Goal: Task Accomplishment & Management: Manage account settings

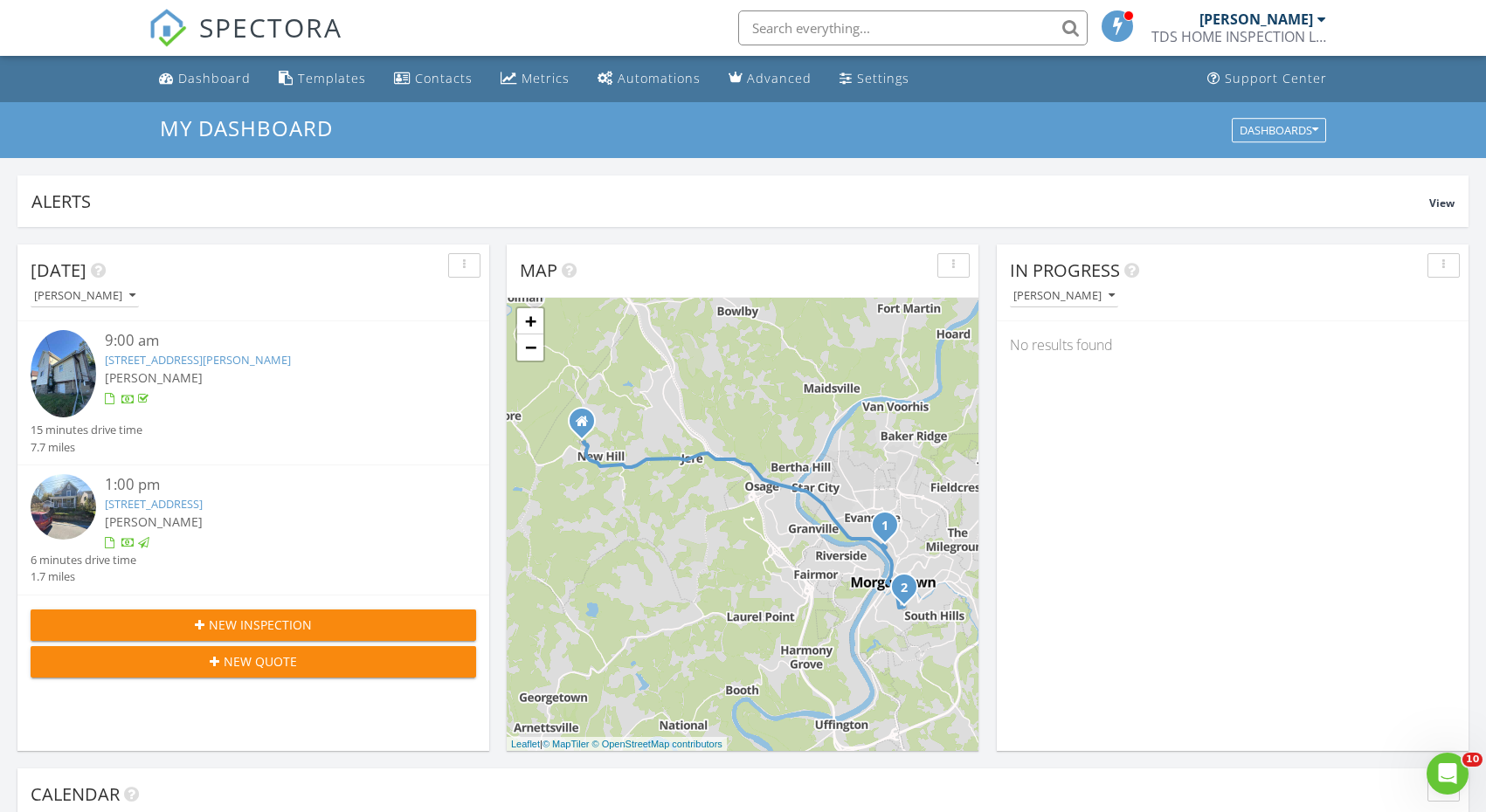
click at [202, 507] on link "[STREET_ADDRESS]" at bounding box center [153, 504] width 98 height 15
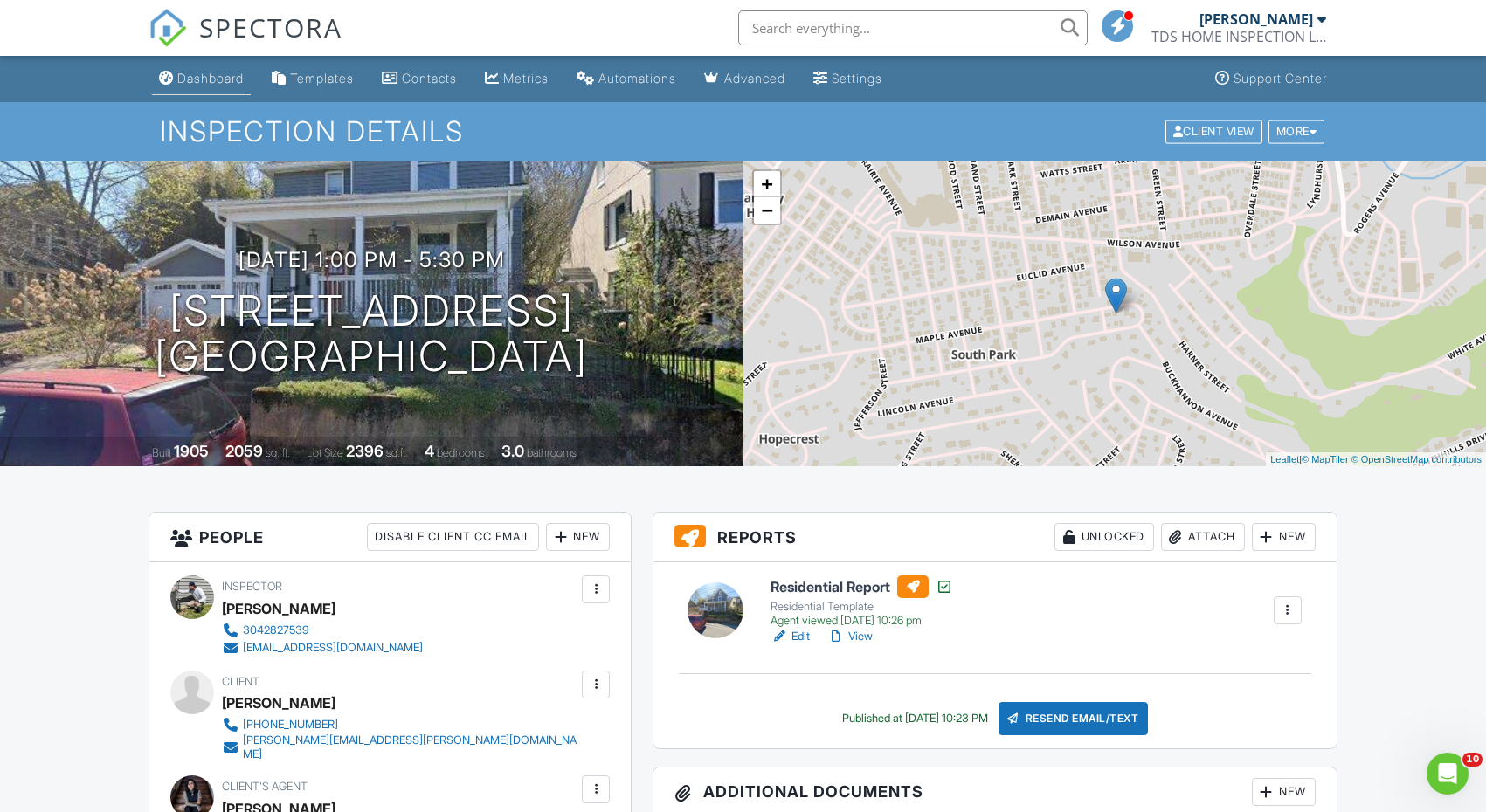
click at [220, 73] on div "Dashboard" at bounding box center [210, 78] width 66 height 15
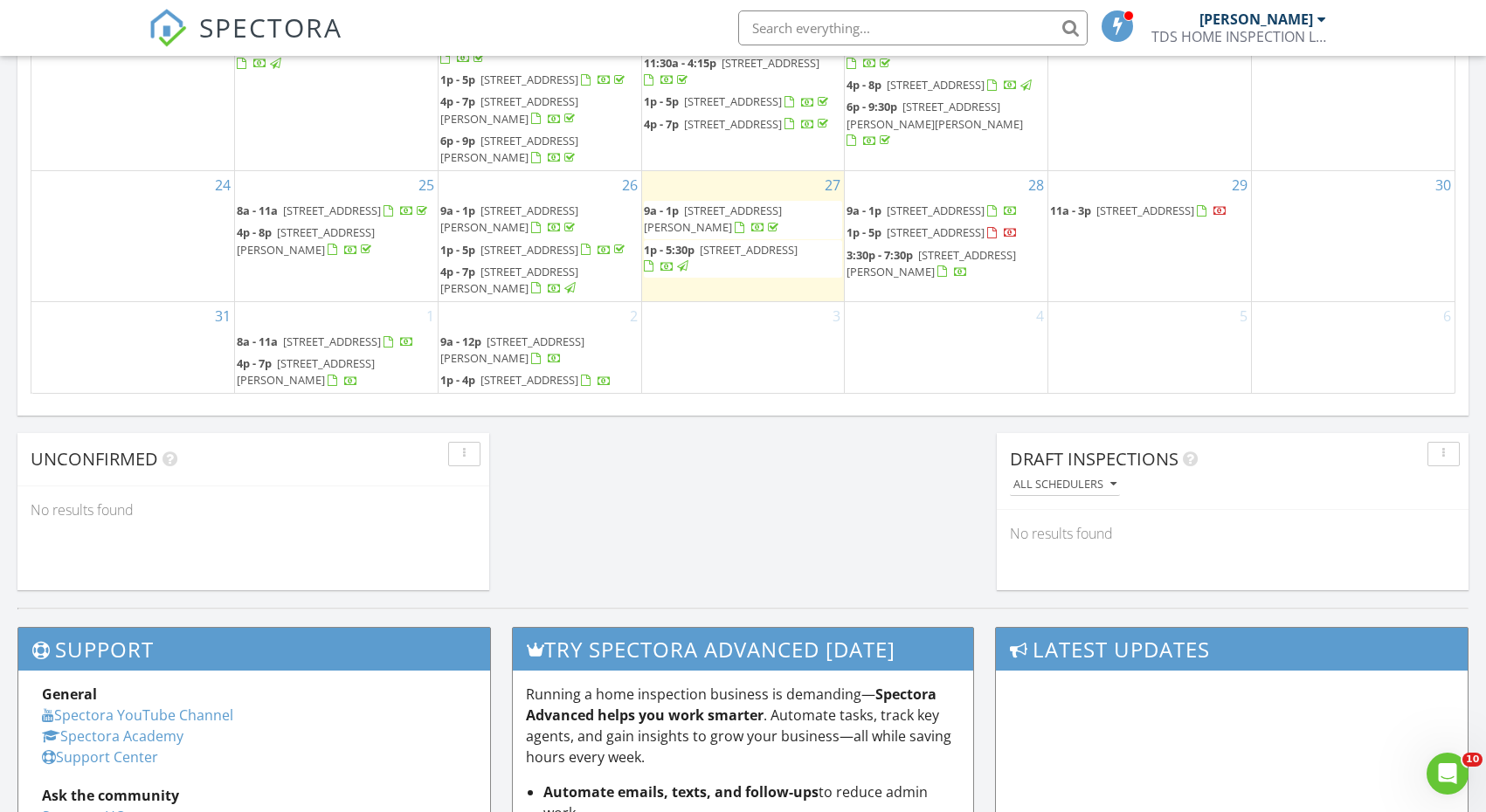
scroll to position [1208, 0]
click at [605, 303] on div "2 9a - 12p 107 Bretton Woods, Morgantown 26508 1p - 4p 51 Mont Chateau Rd, Morg…" at bounding box center [539, 348] width 202 height 92
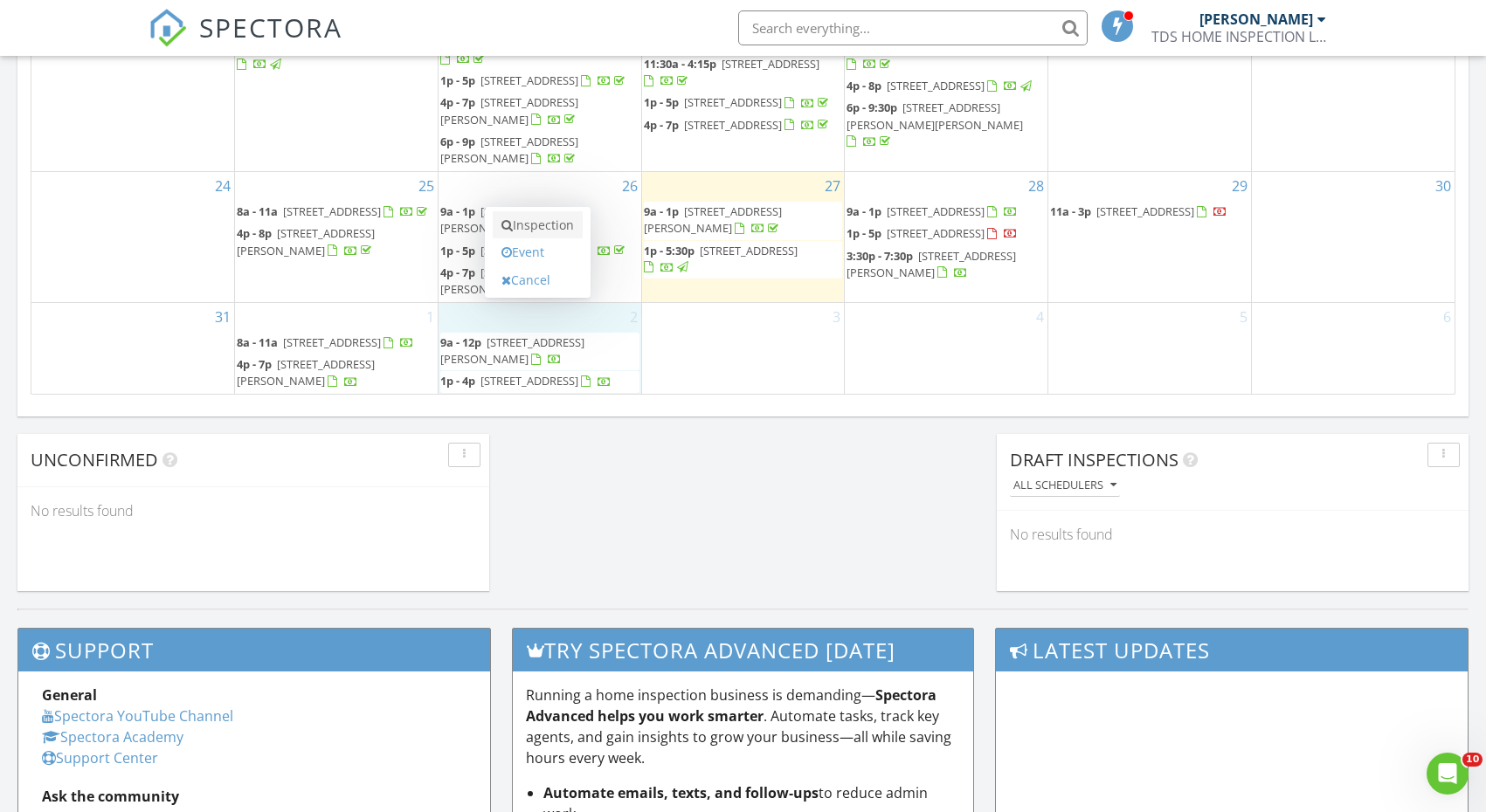
click at [552, 235] on link "Inspection" at bounding box center [537, 225] width 90 height 28
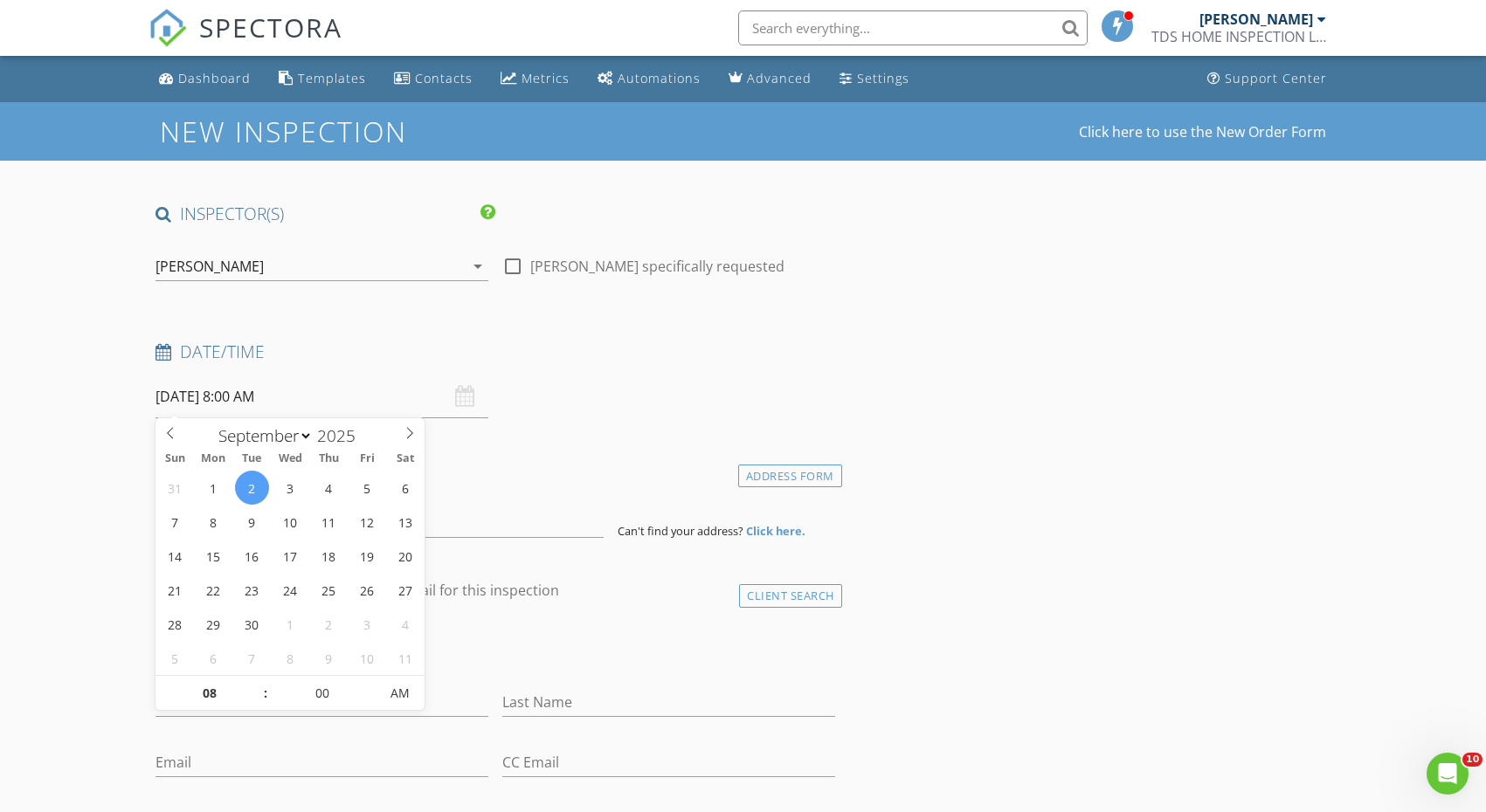
click at [358, 394] on input "[DATE] 8:00 AM" at bounding box center [321, 396] width 333 height 43
type input "09"
type input "09/02/2025 9:00 AM"
click at [258, 680] on span at bounding box center [256, 684] width 12 height 17
type input "10"
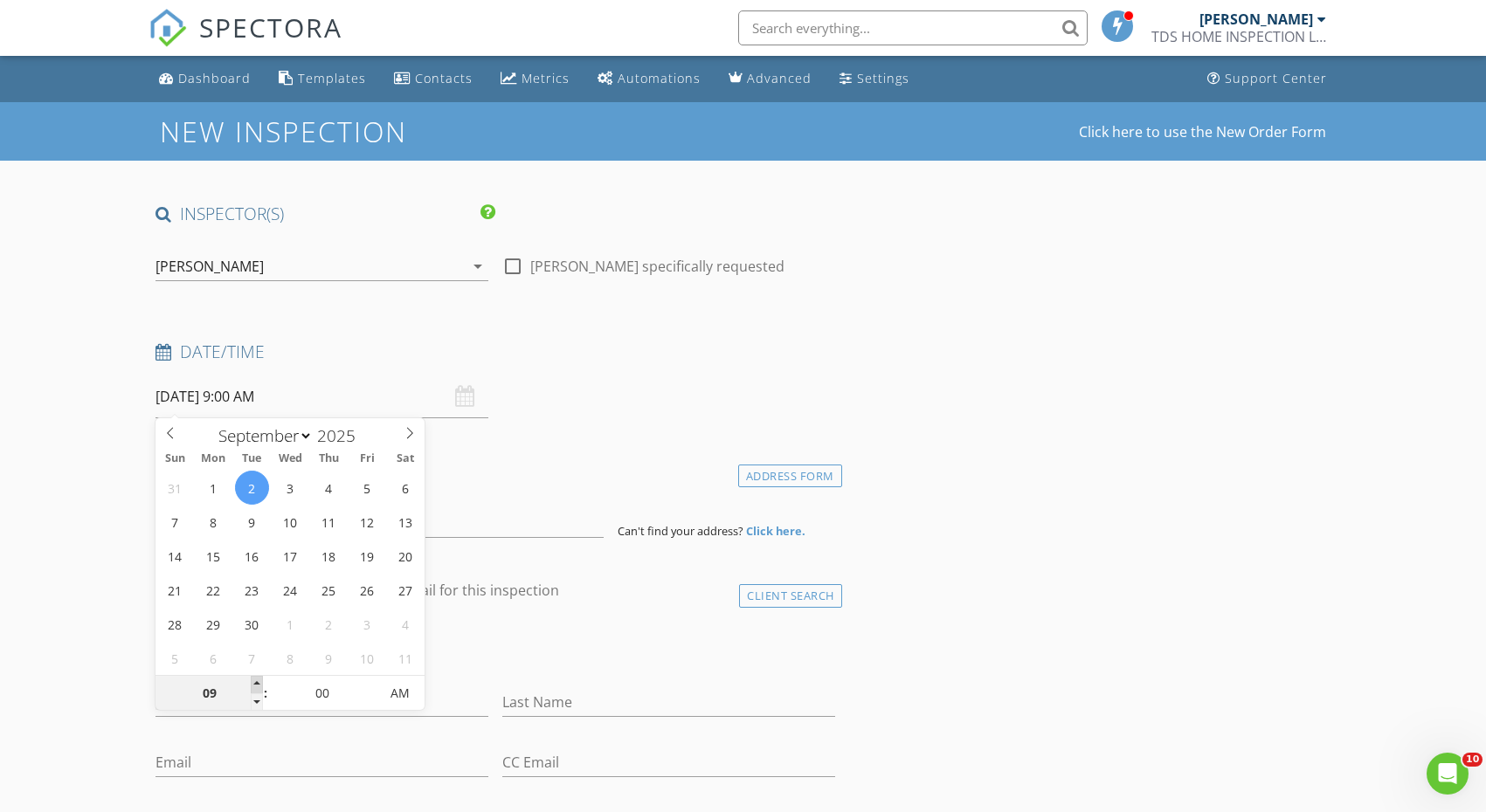
type input "09/02/2025 10:00 AM"
click at [258, 680] on span at bounding box center [256, 684] width 12 height 17
type input "11"
type input "09/02/2025 11:00 AM"
click at [258, 680] on span at bounding box center [256, 684] width 12 height 17
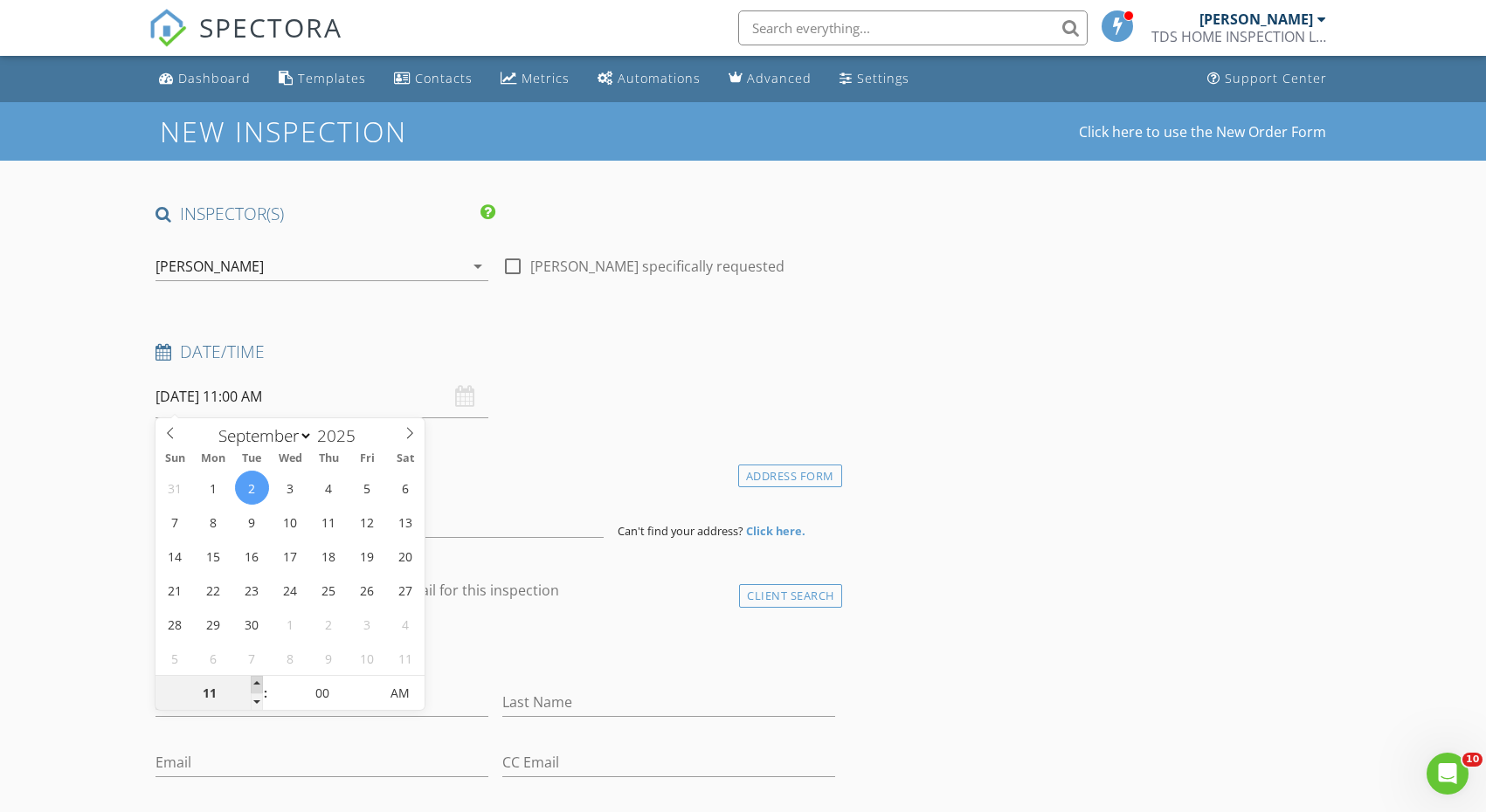
type input "12"
type input "09/02/2025 12:00 PM"
click at [258, 680] on span at bounding box center [256, 684] width 12 height 17
type input "01"
type input "09/02/2025 1:00 PM"
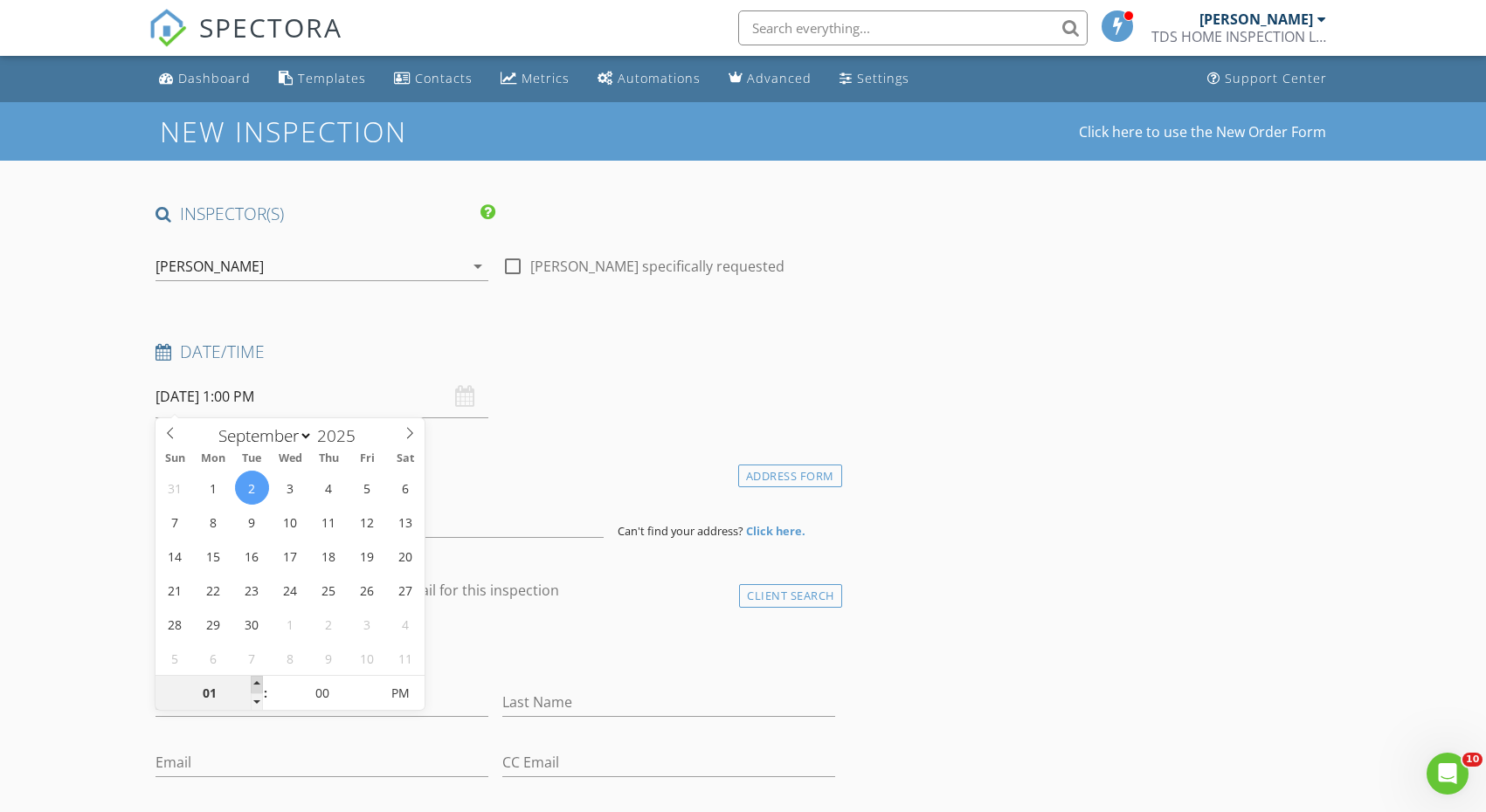
click at [258, 680] on span at bounding box center [256, 684] width 12 height 17
type input "02"
type input "09/02/2025 2:00 PM"
click at [258, 680] on span at bounding box center [256, 684] width 12 height 17
type input "03"
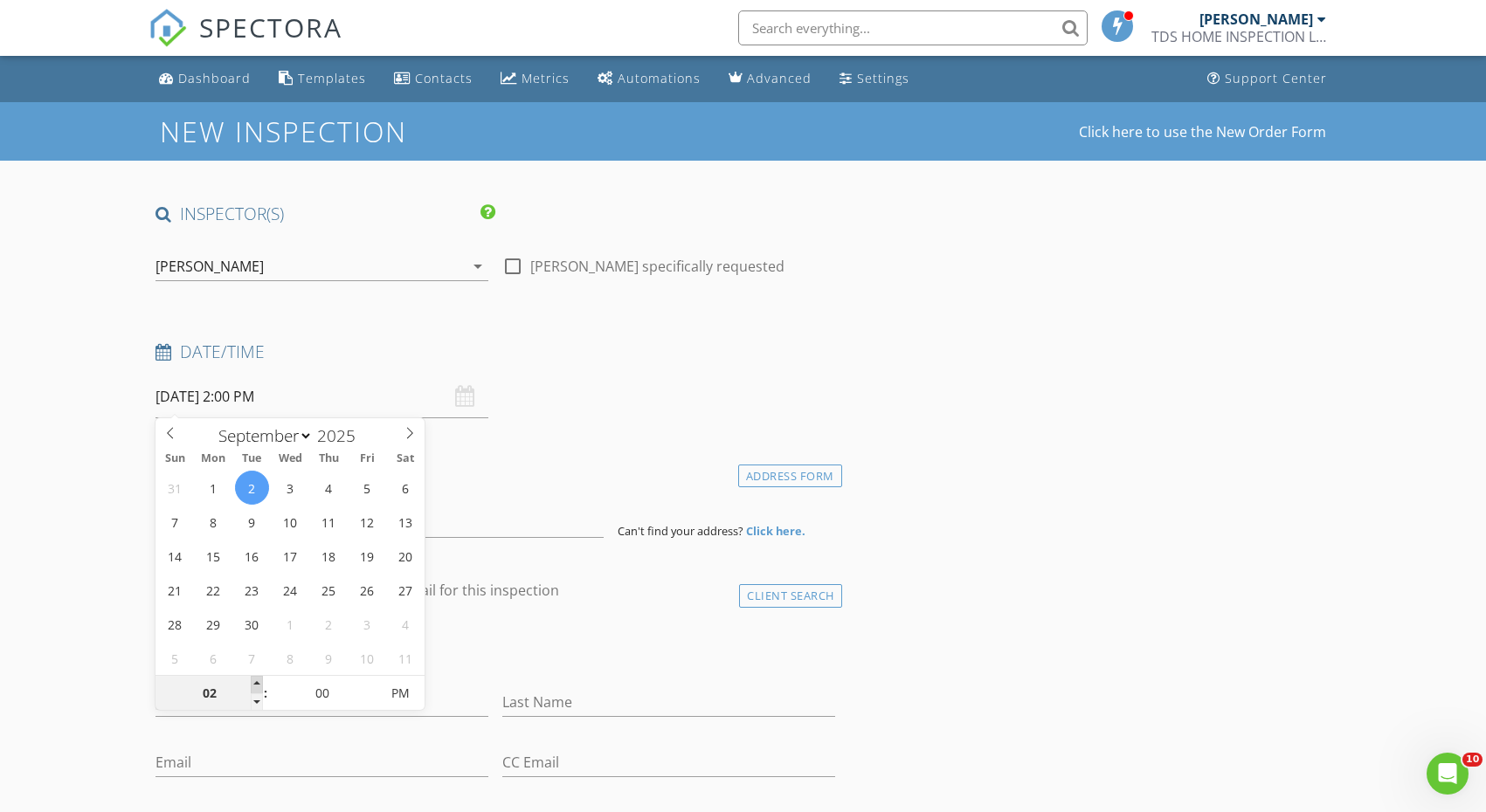
type input "09/02/2025 3:00 PM"
click at [258, 680] on span at bounding box center [256, 684] width 12 height 17
type input "04"
type input "[DATE] 4:00 PM"
click at [258, 680] on span at bounding box center [256, 684] width 12 height 17
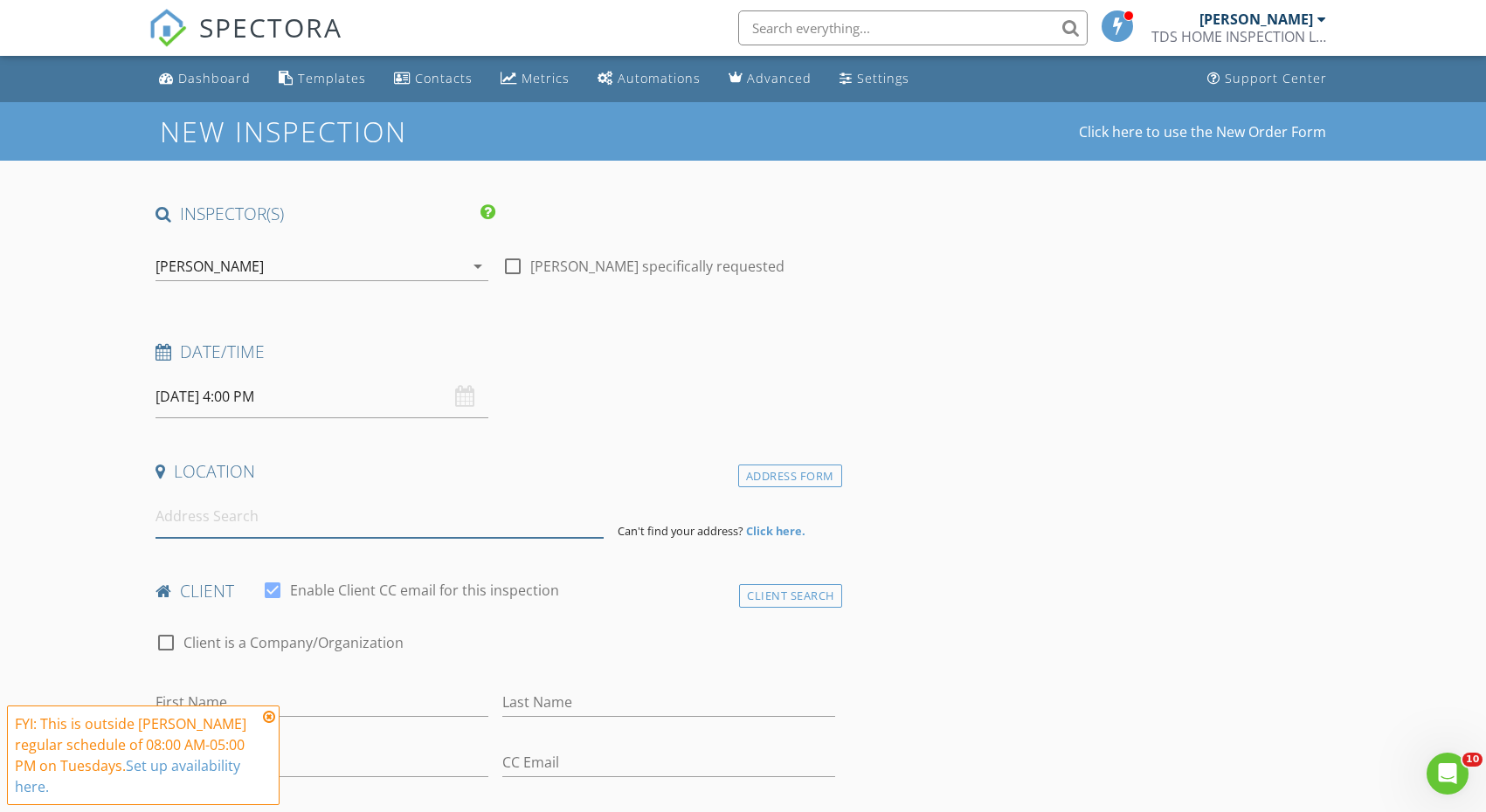
click at [464, 522] on input at bounding box center [379, 516] width 448 height 43
click at [266, 711] on icon at bounding box center [269, 716] width 12 height 14
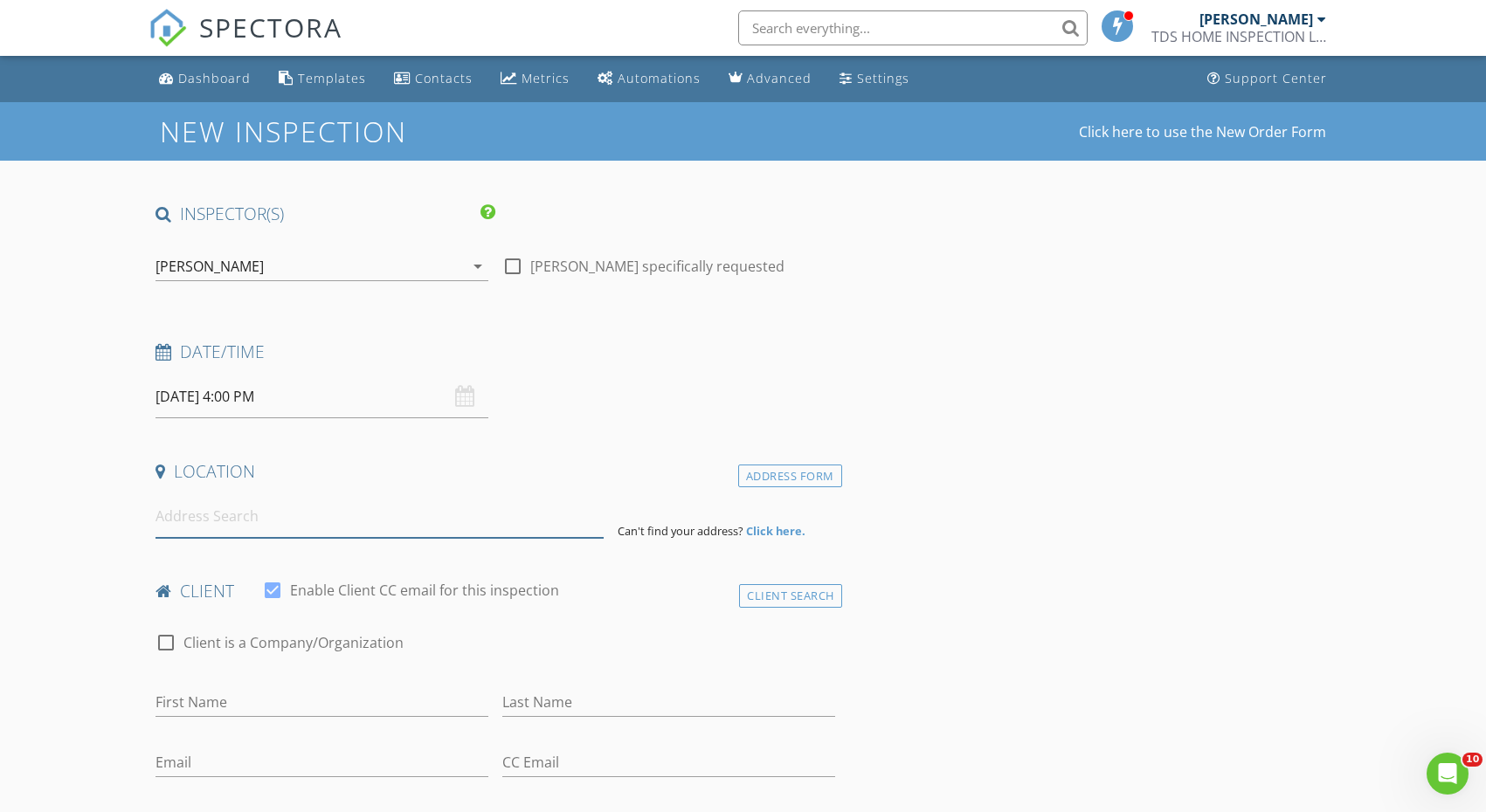
click at [244, 519] on input at bounding box center [379, 516] width 448 height 43
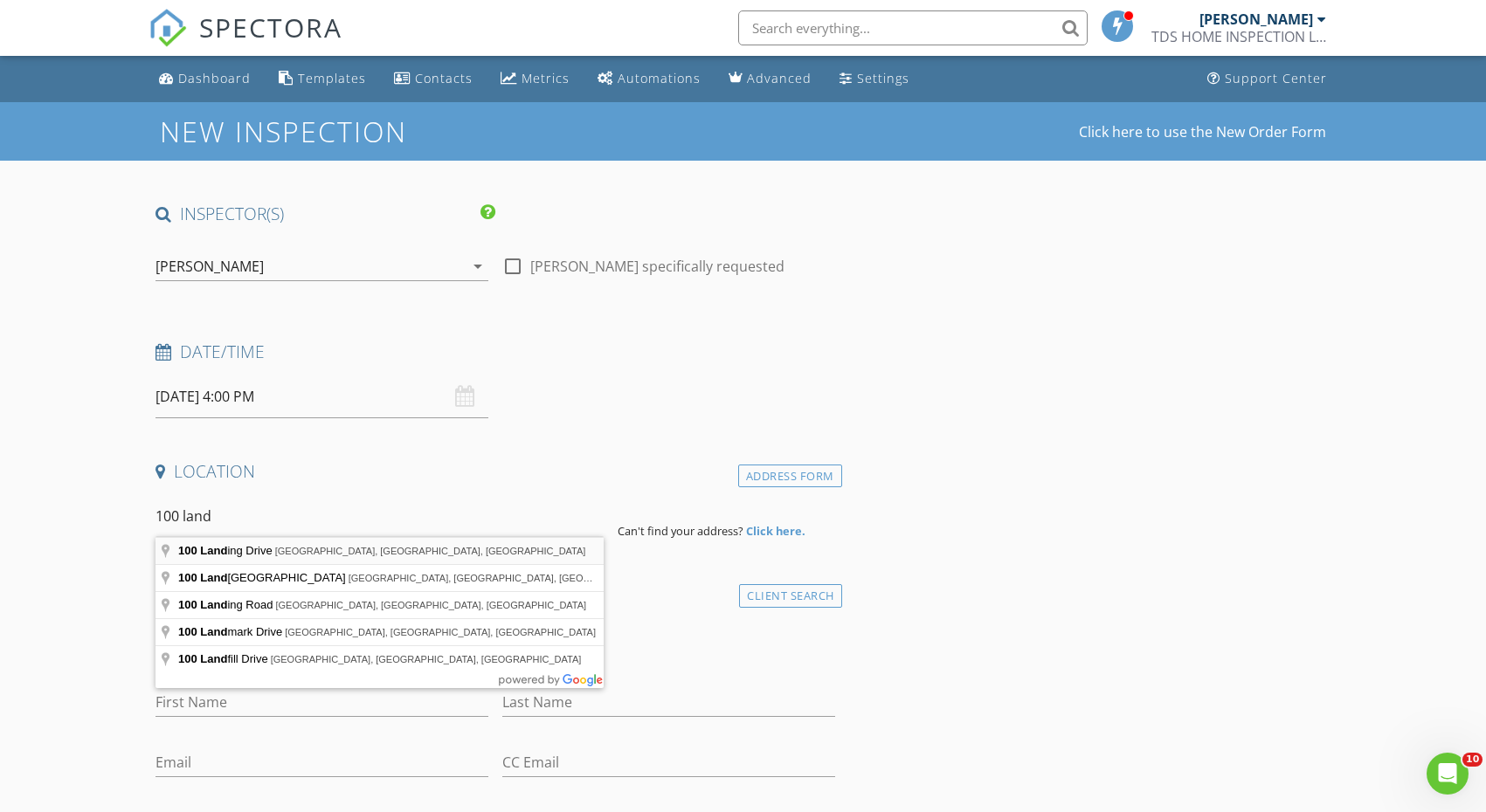
type input "100 Landing Drive, Morgantown, WV, USA"
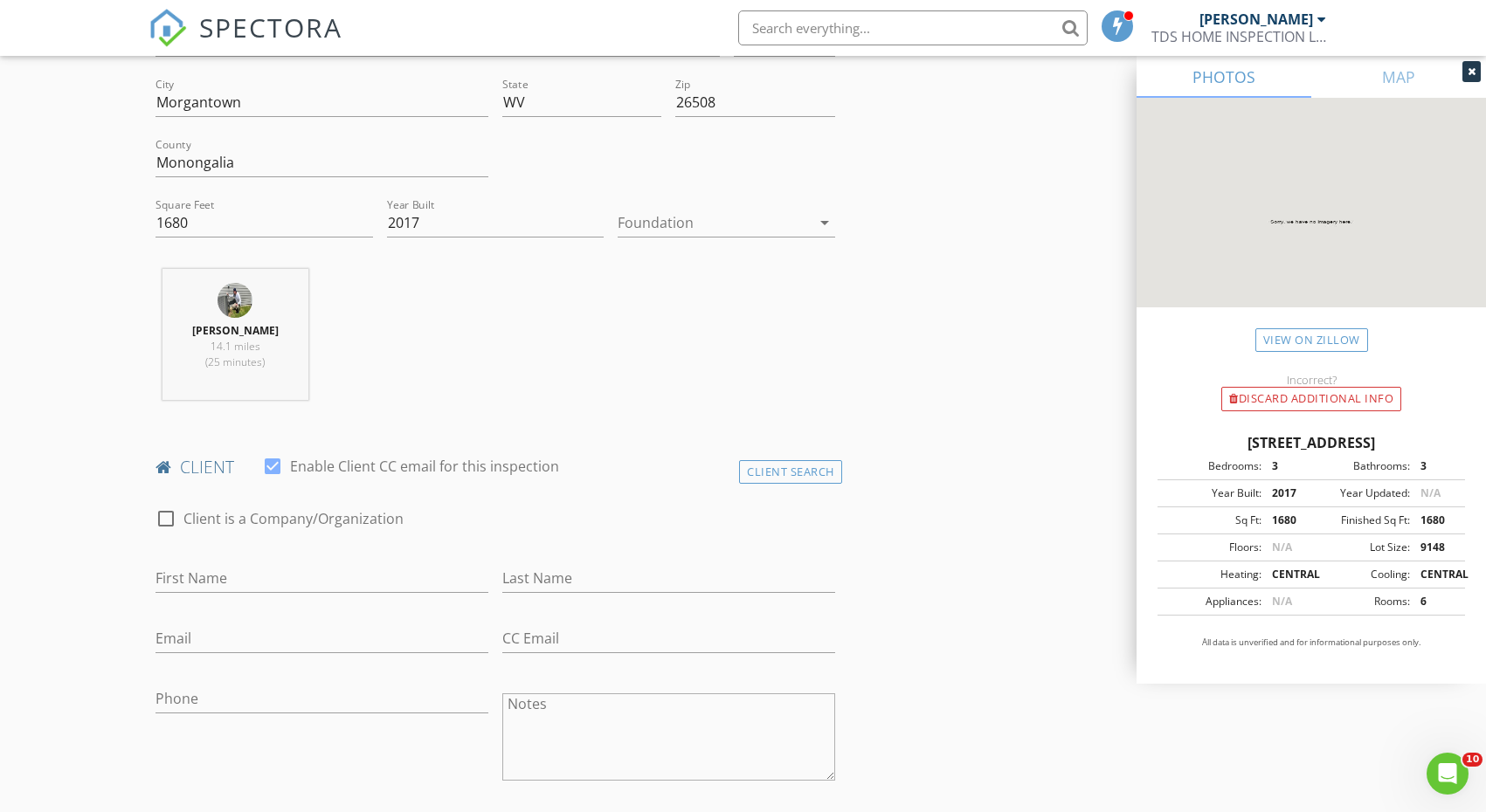
scroll to position [486, 0]
type input "[PERSON_NAME]"
type input "Ponceroff"
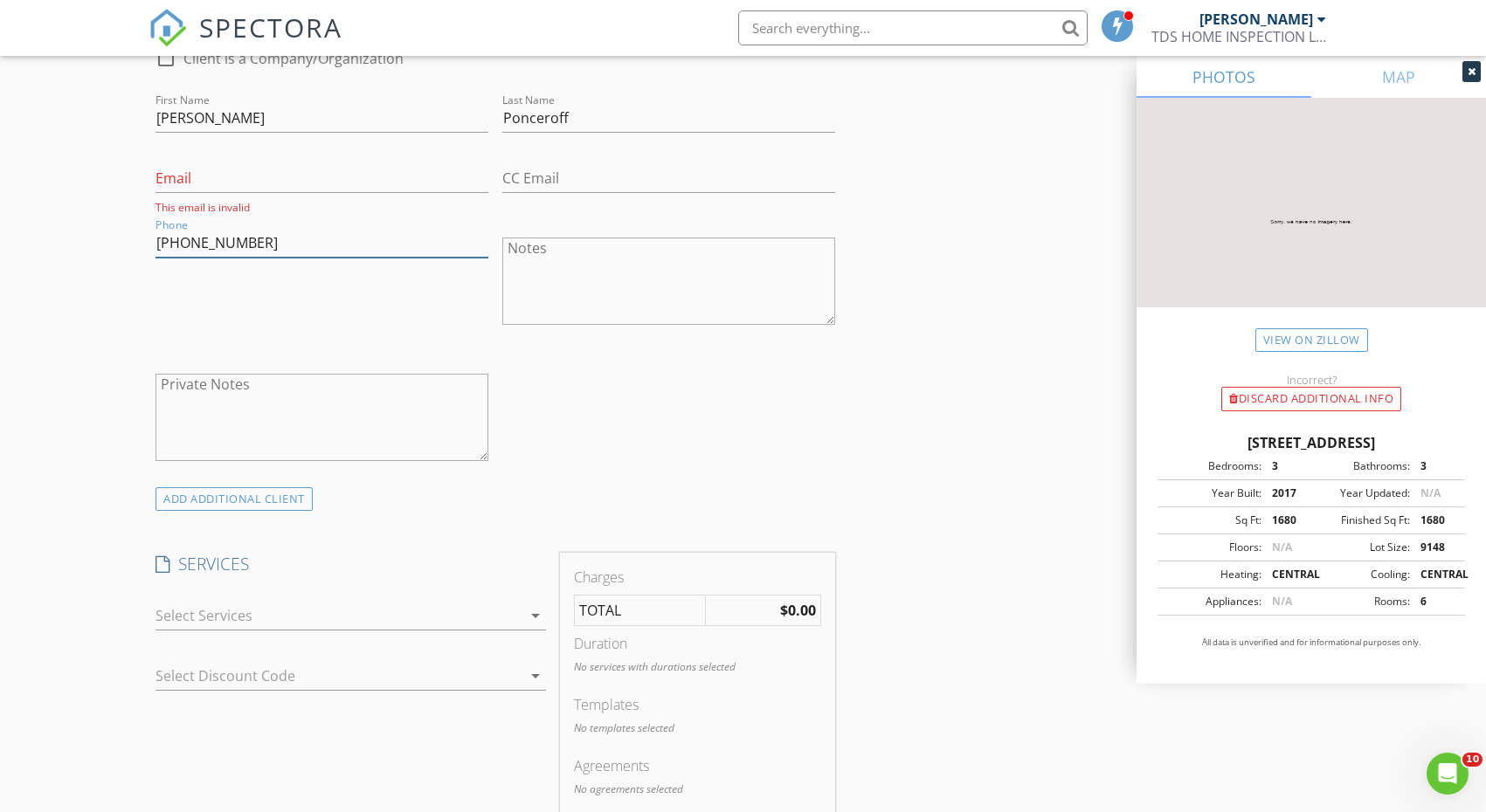
scroll to position [942, 0]
type input "304-689-5223"
click at [346, 607] on div at bounding box center [338, 614] width 366 height 28
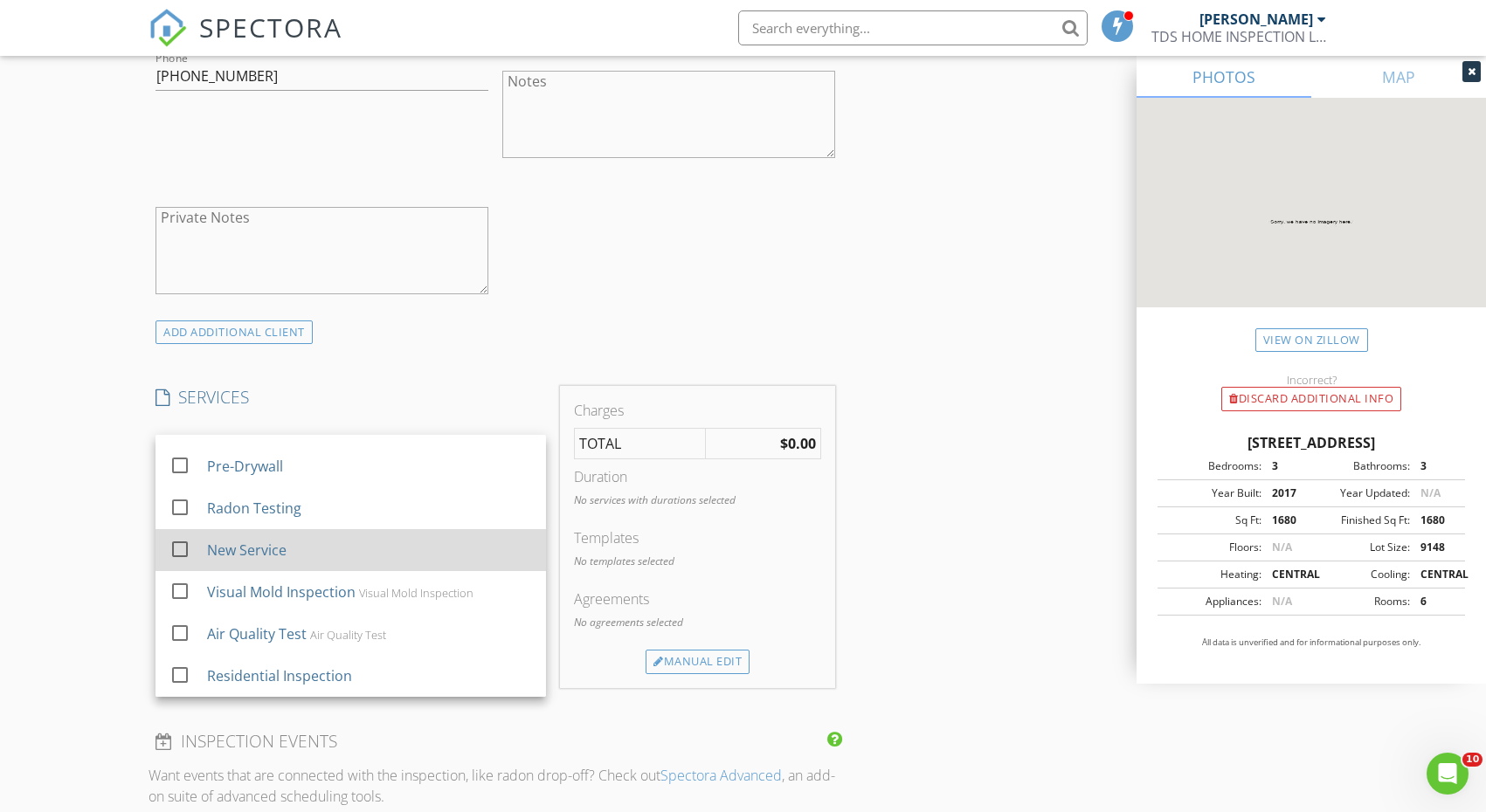
scroll to position [1109, 0]
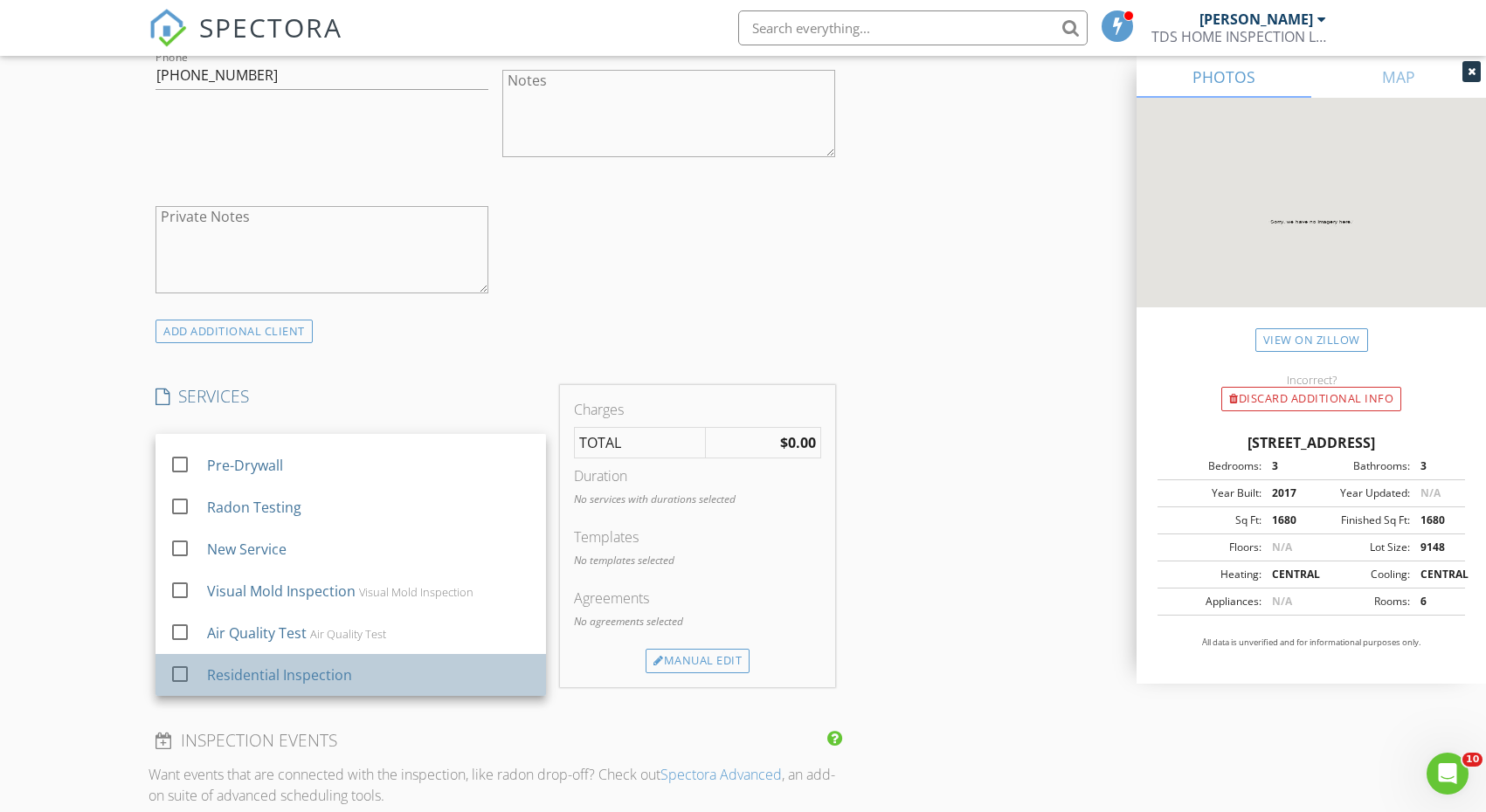
click at [377, 666] on div "Residential Inspection" at bounding box center [369, 675] width 325 height 34
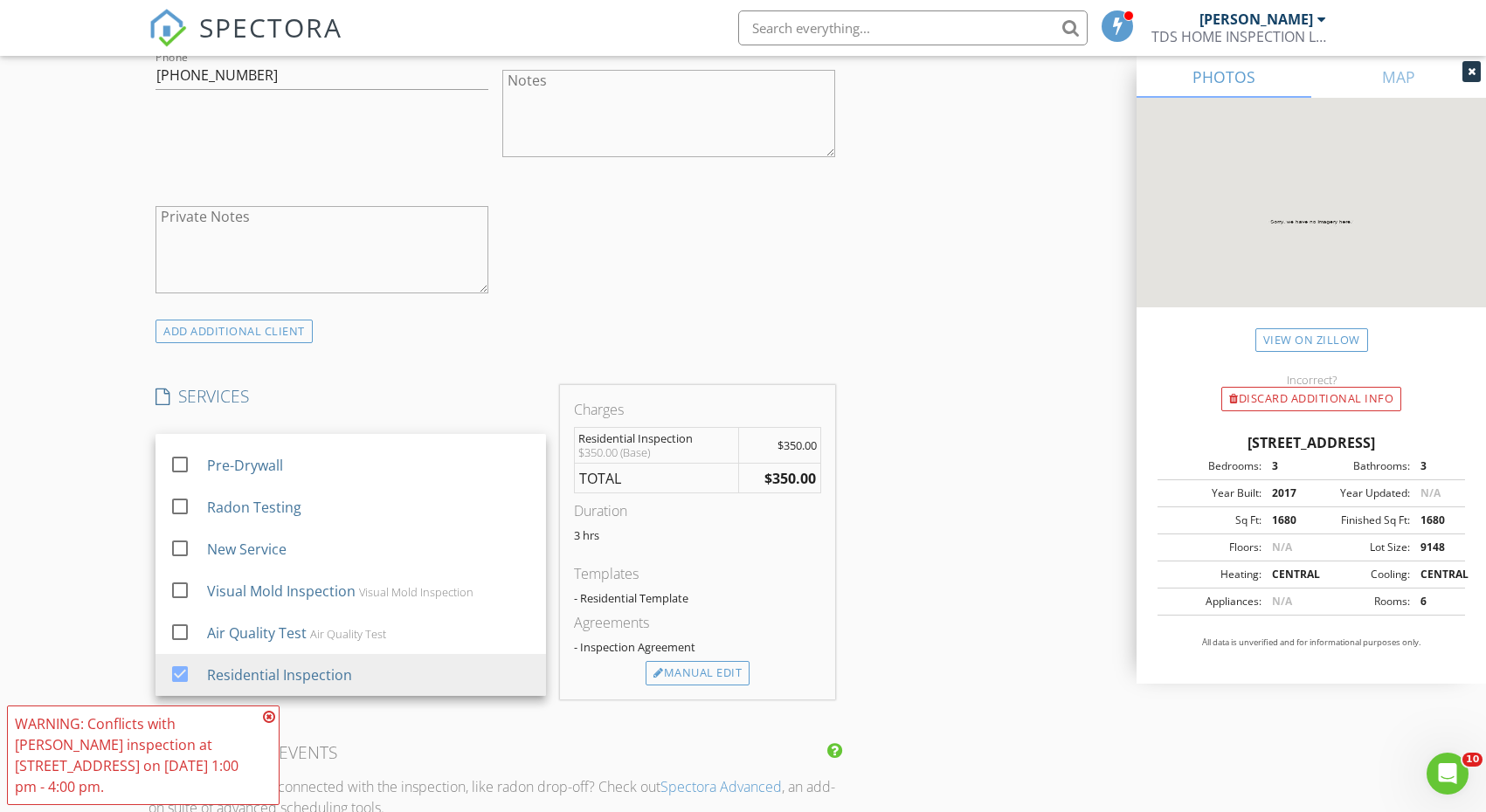
click at [271, 711] on icon at bounding box center [269, 716] width 12 height 14
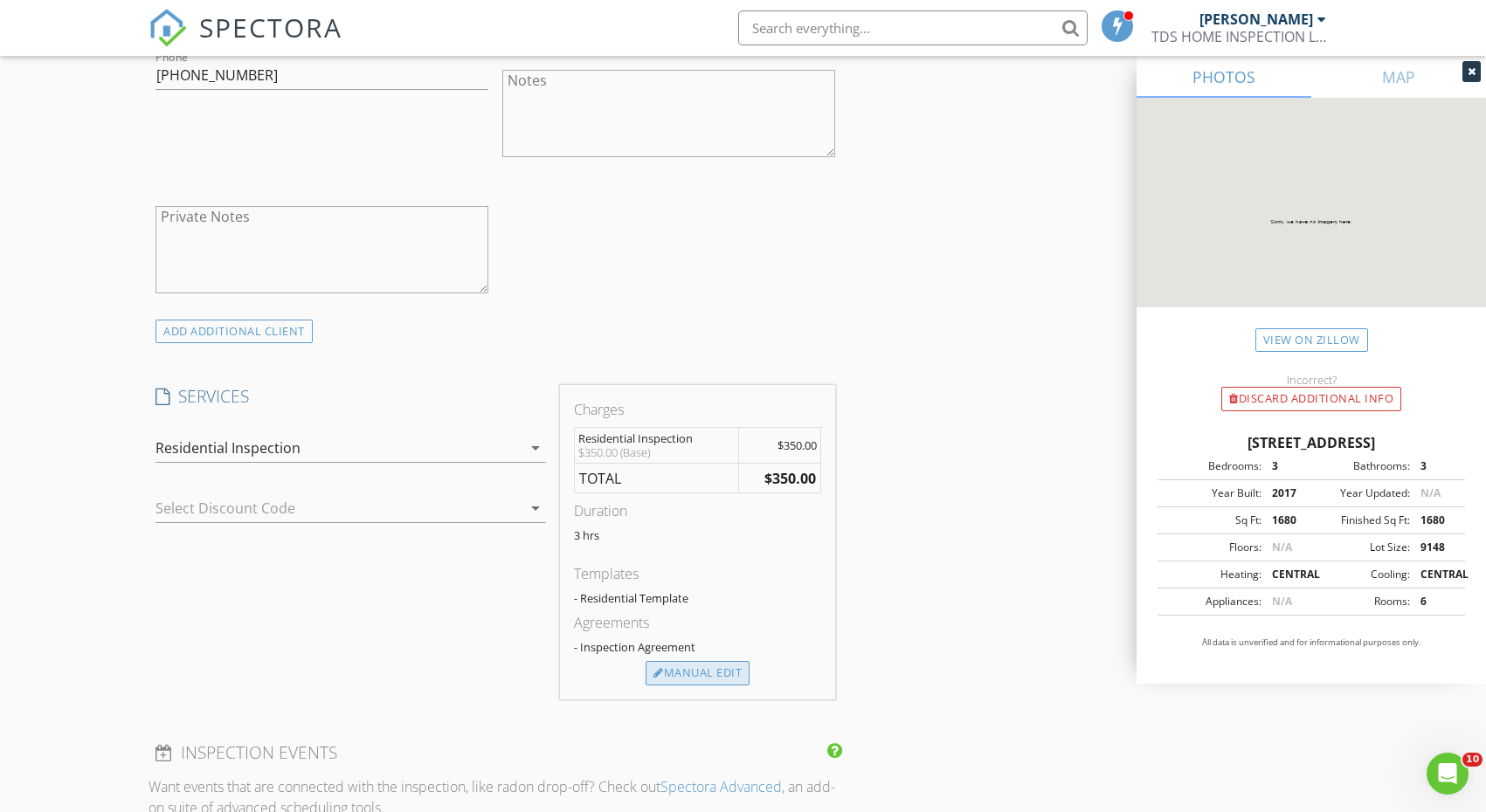
click at [681, 663] on div "Manual Edit" at bounding box center [697, 672] width 103 height 24
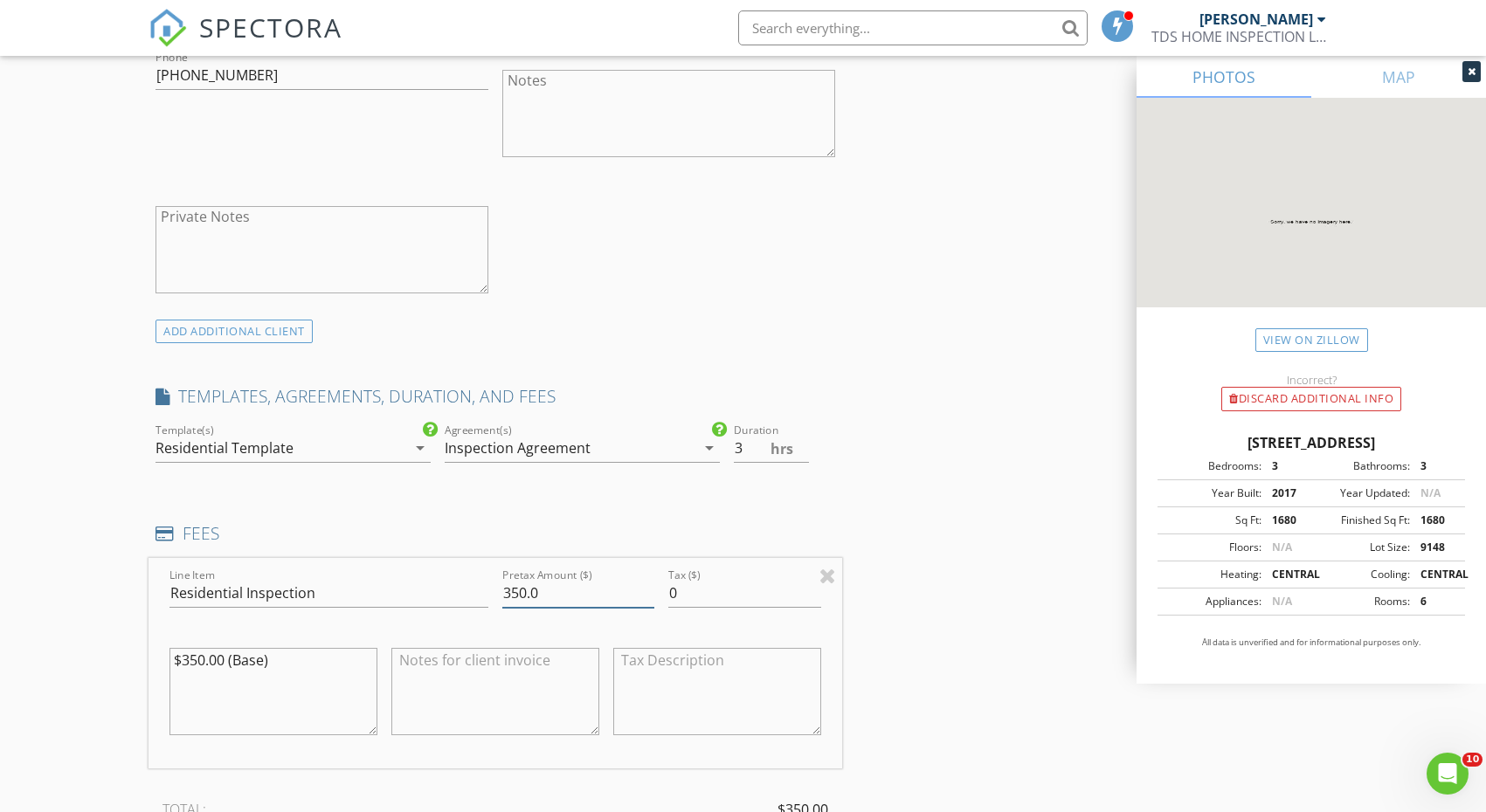
click at [518, 590] on input "350.0" at bounding box center [577, 593] width 152 height 29
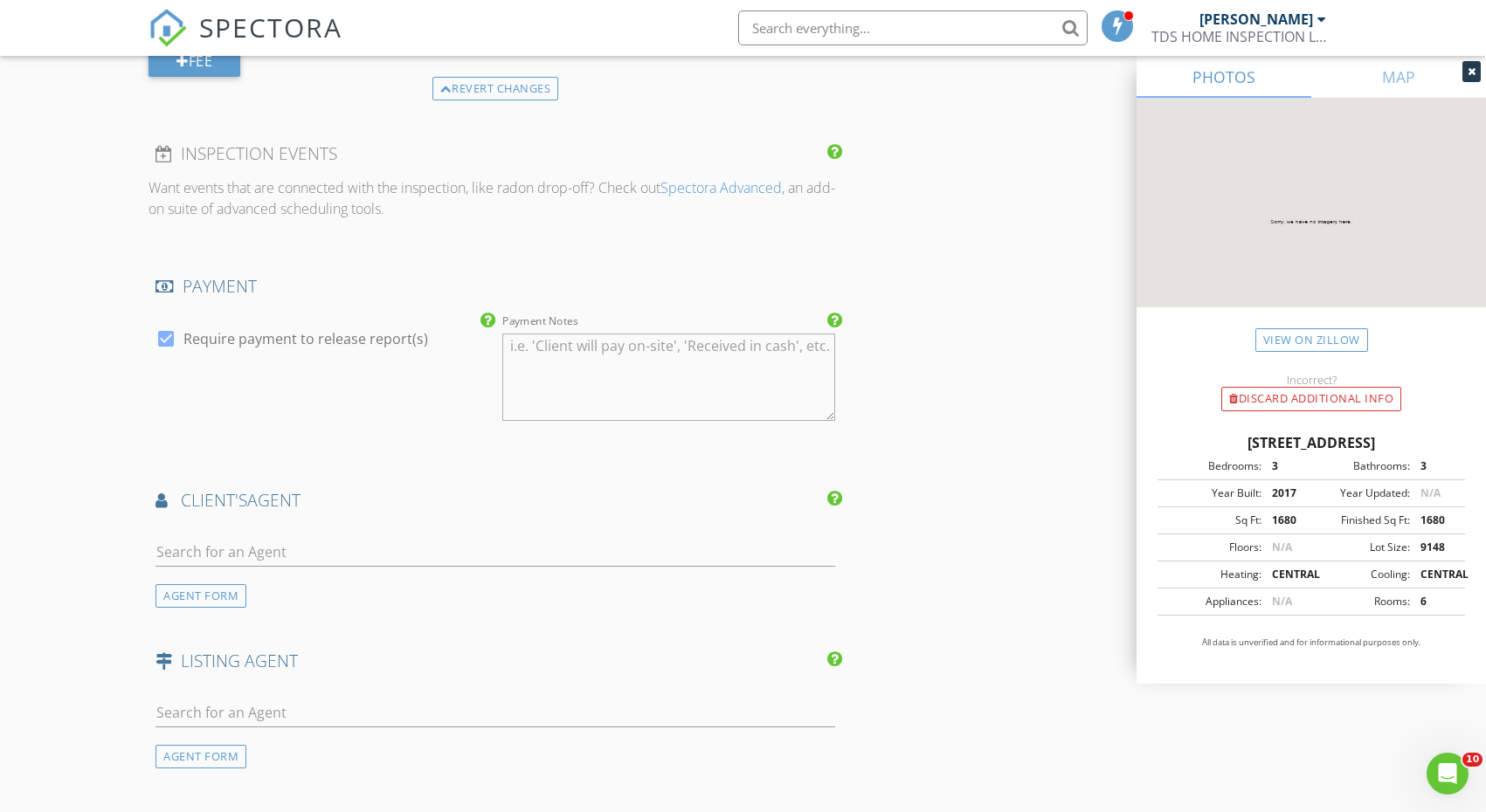
scroll to position [1891, 0]
type input "400.0"
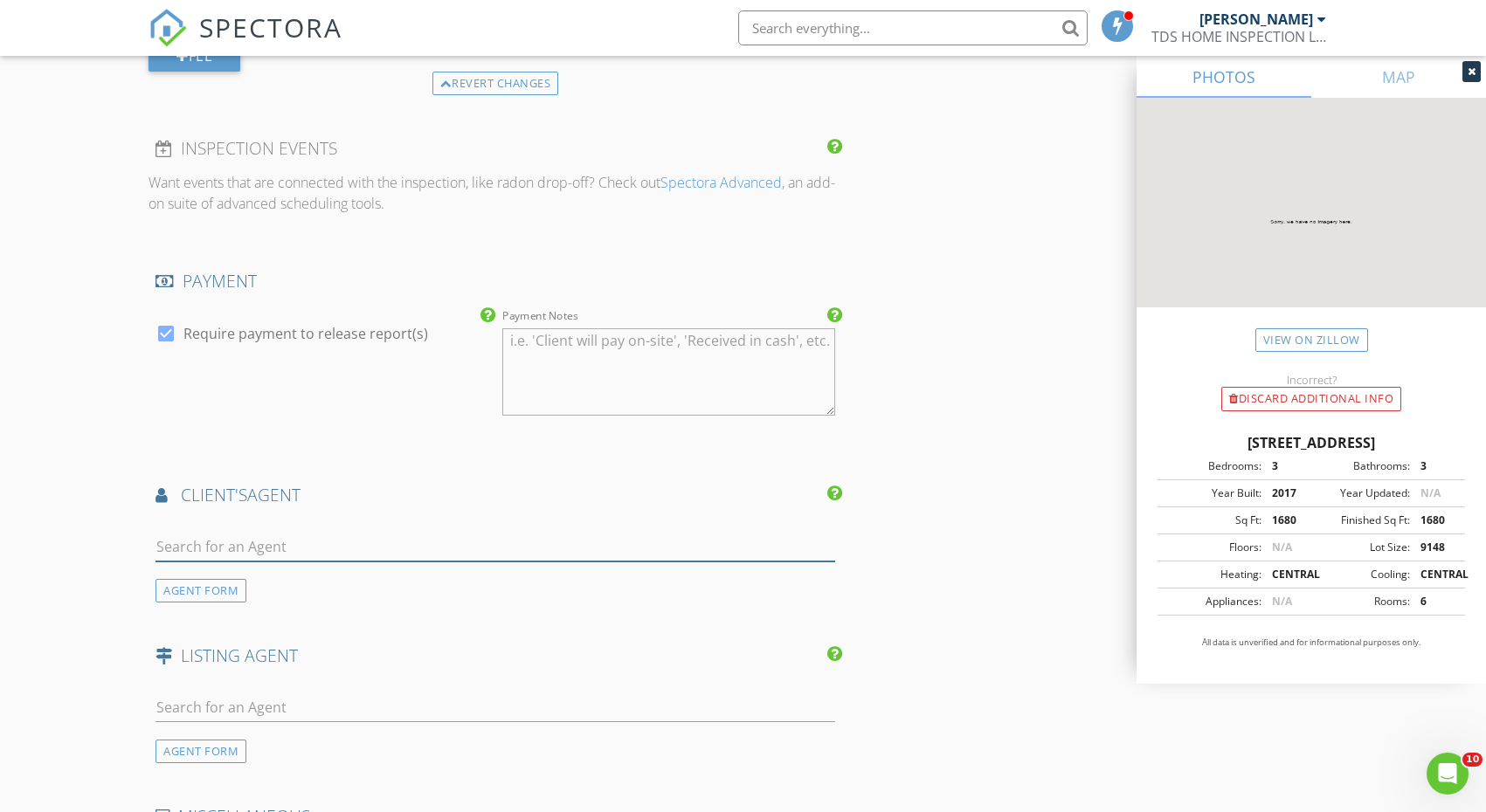
click at [520, 533] on input "text" at bounding box center [495, 547] width 680 height 29
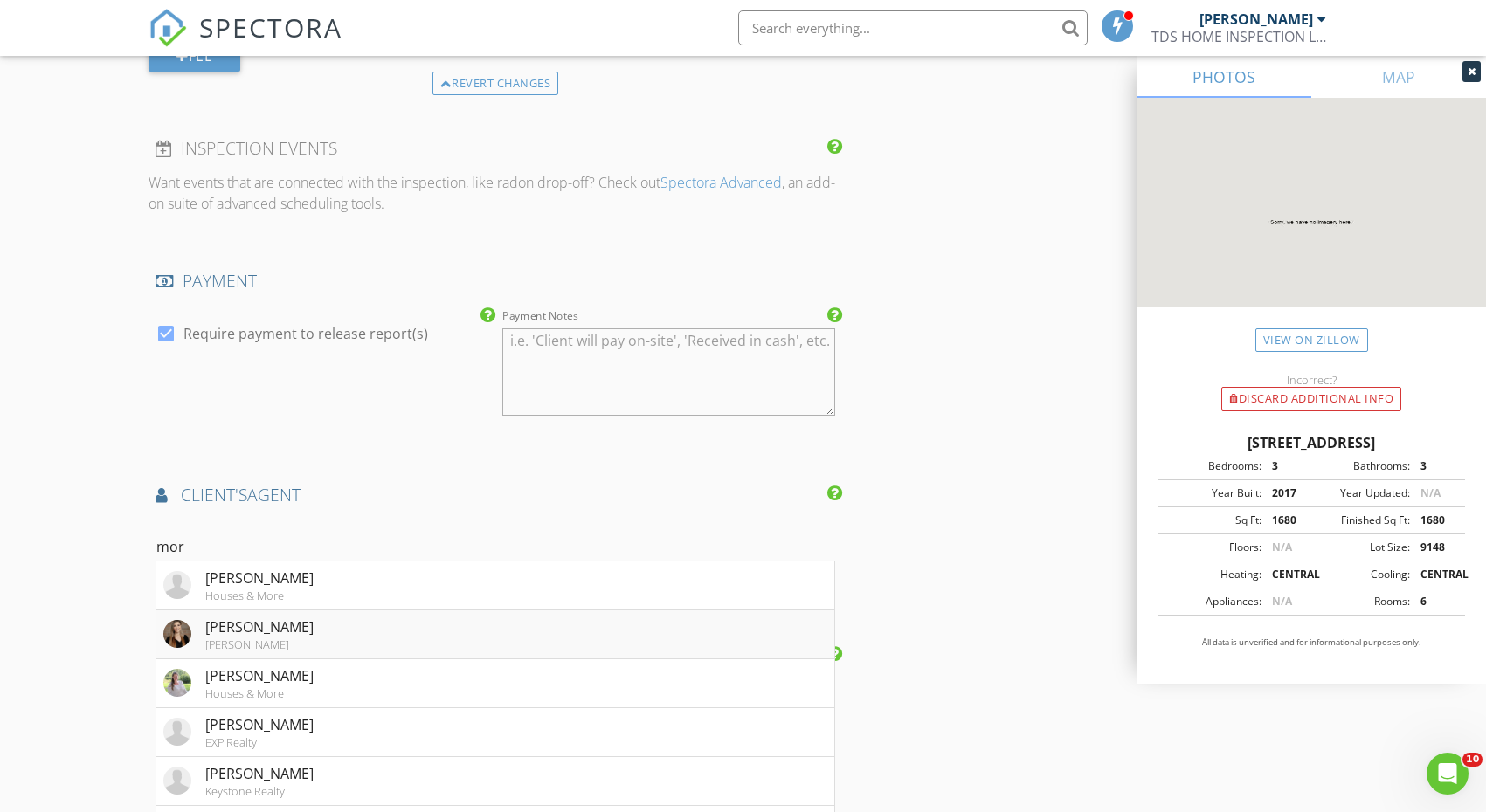
type input "mor"
click at [453, 623] on li "Morgan Simonetti Howard Hanna" at bounding box center [495, 635] width 678 height 49
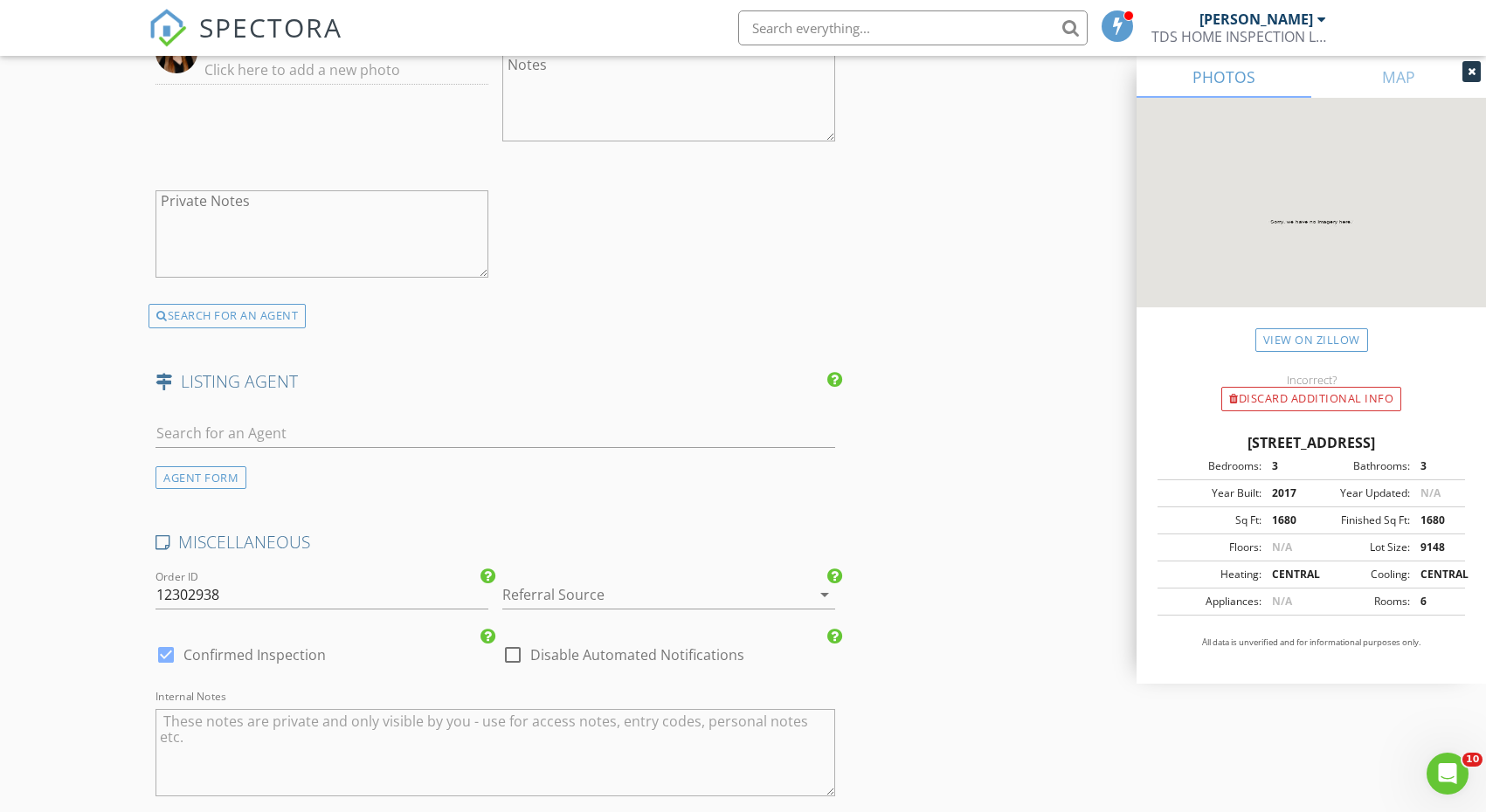
scroll to position [2568, 0]
click at [560, 579] on div at bounding box center [644, 589] width 284 height 28
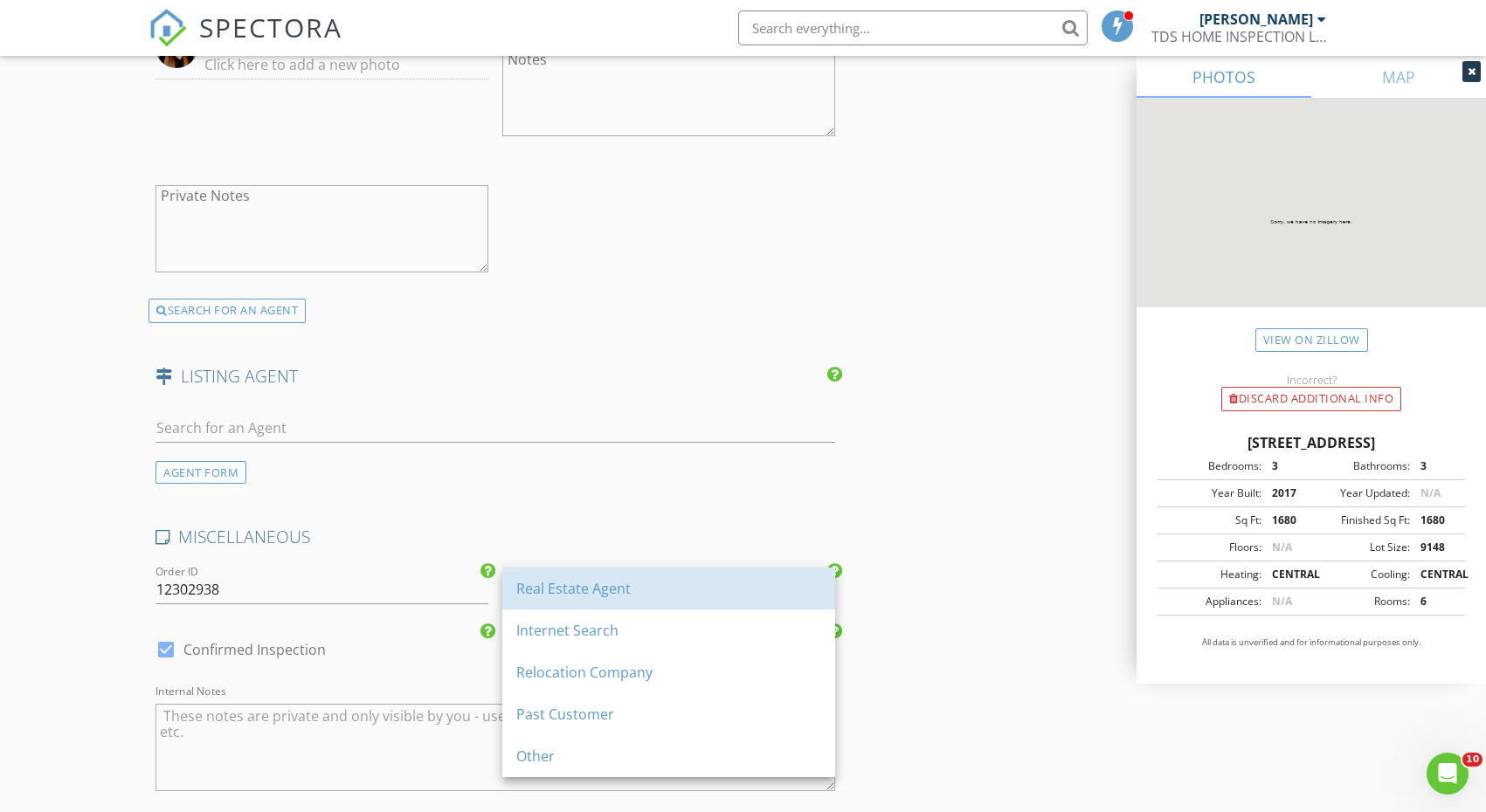
click at [560, 579] on div "Real Estate Agent" at bounding box center [669, 588] width 305 height 21
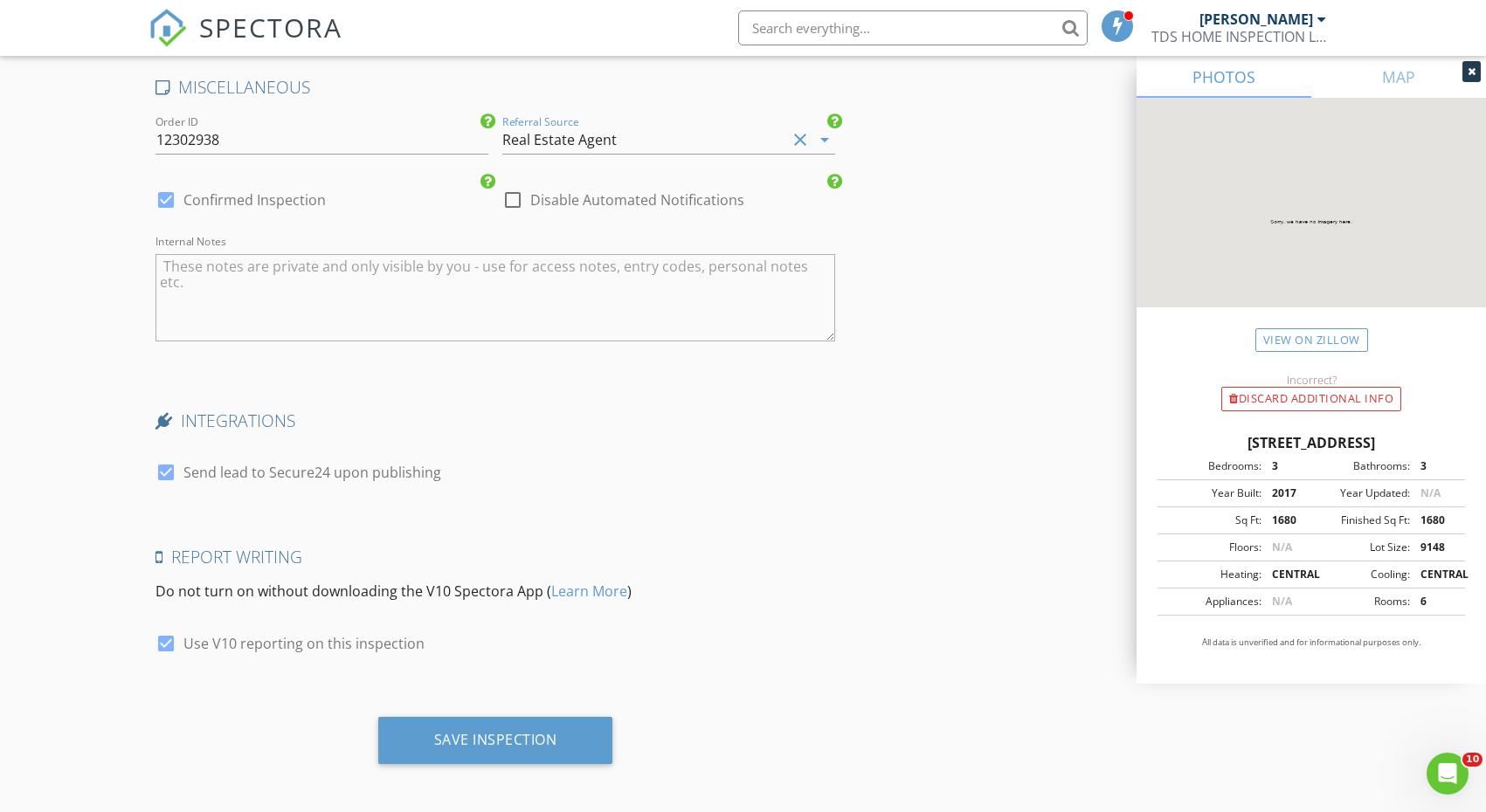
scroll to position [3016, 0]
click at [517, 718] on div "Save Inspection" at bounding box center [496, 741] width 235 height 47
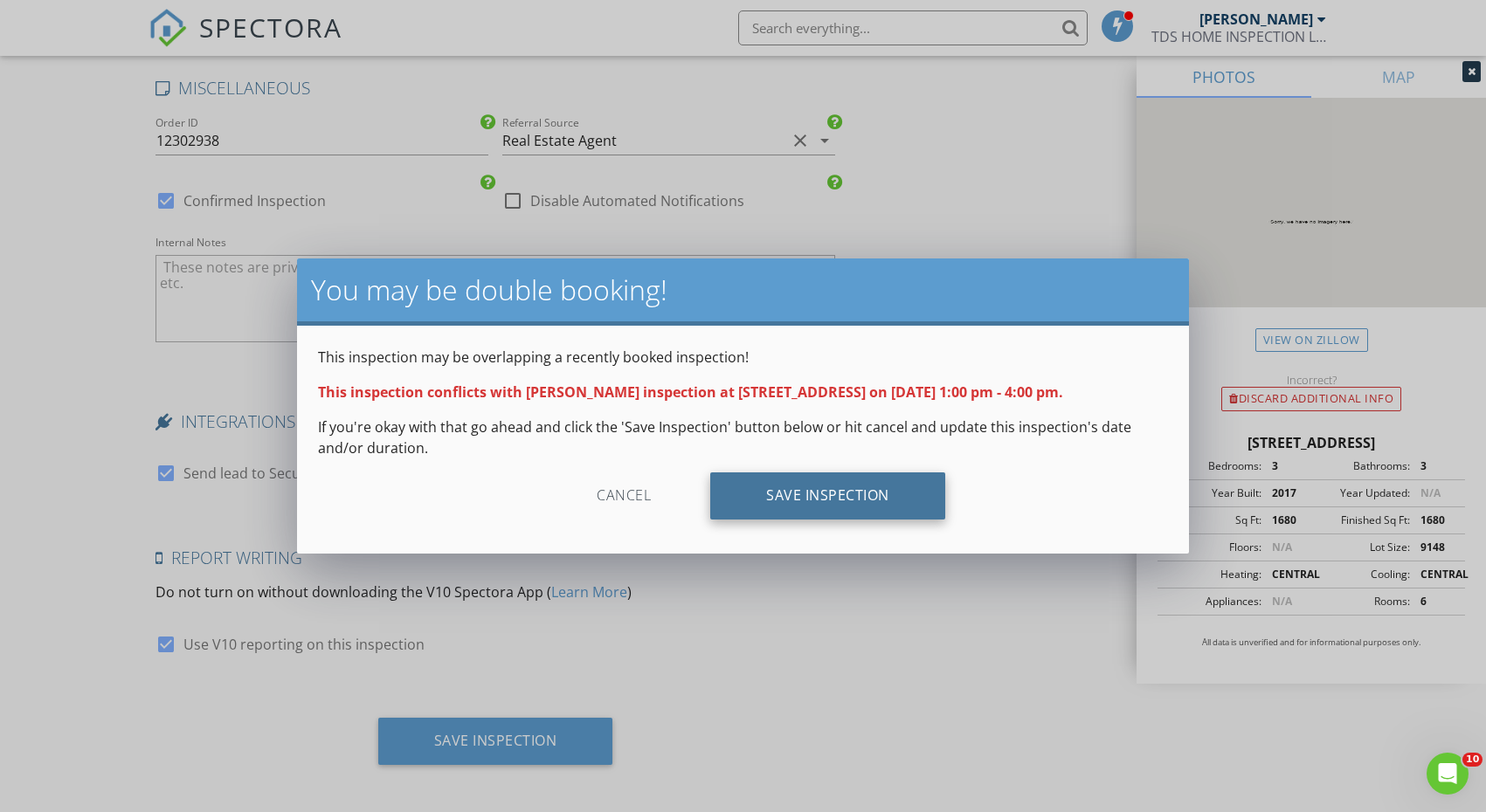
click at [809, 497] on div "Save Inspection" at bounding box center [827, 496] width 235 height 47
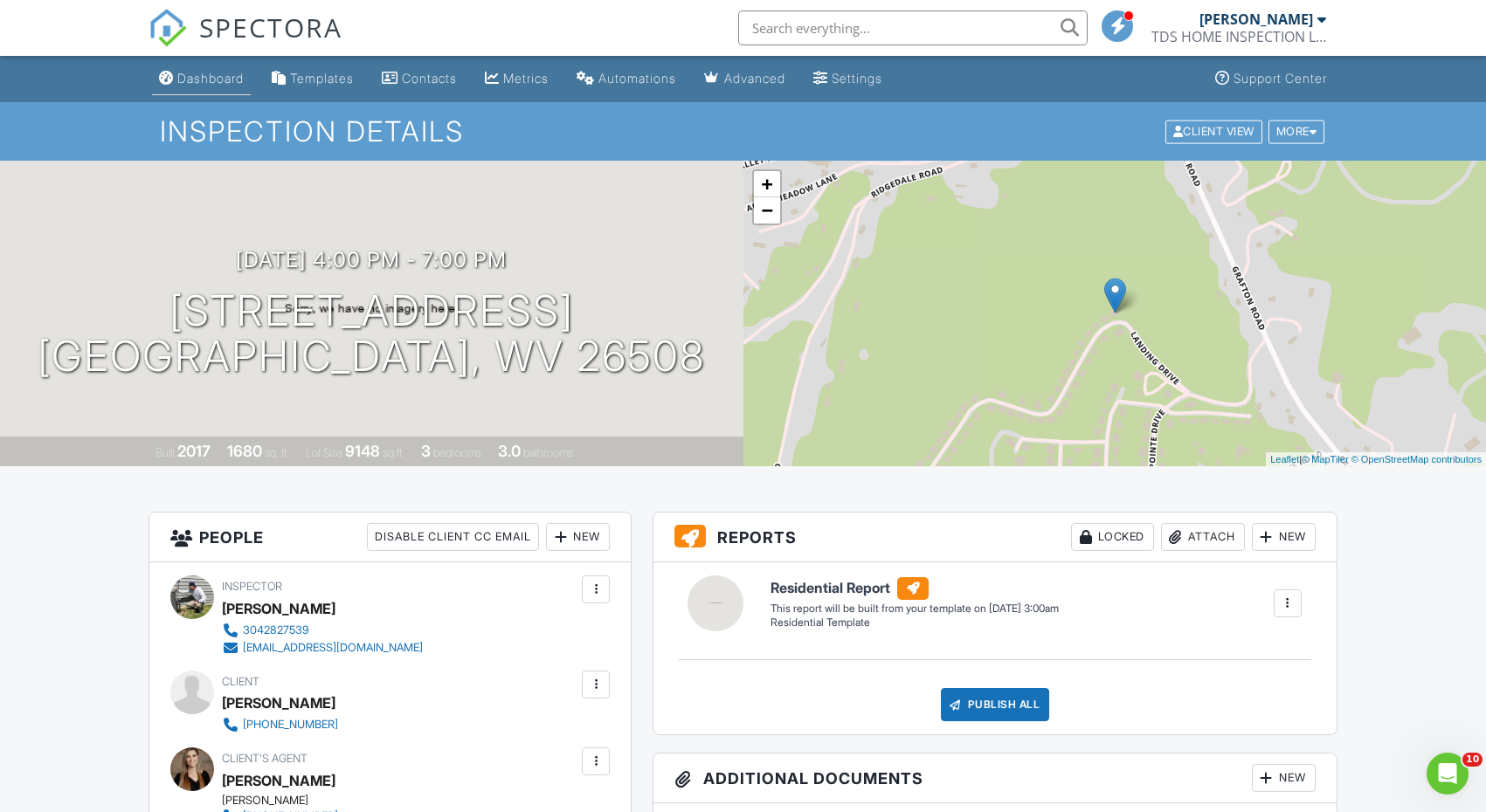
click at [205, 82] on div "Dashboard" at bounding box center [210, 78] width 66 height 15
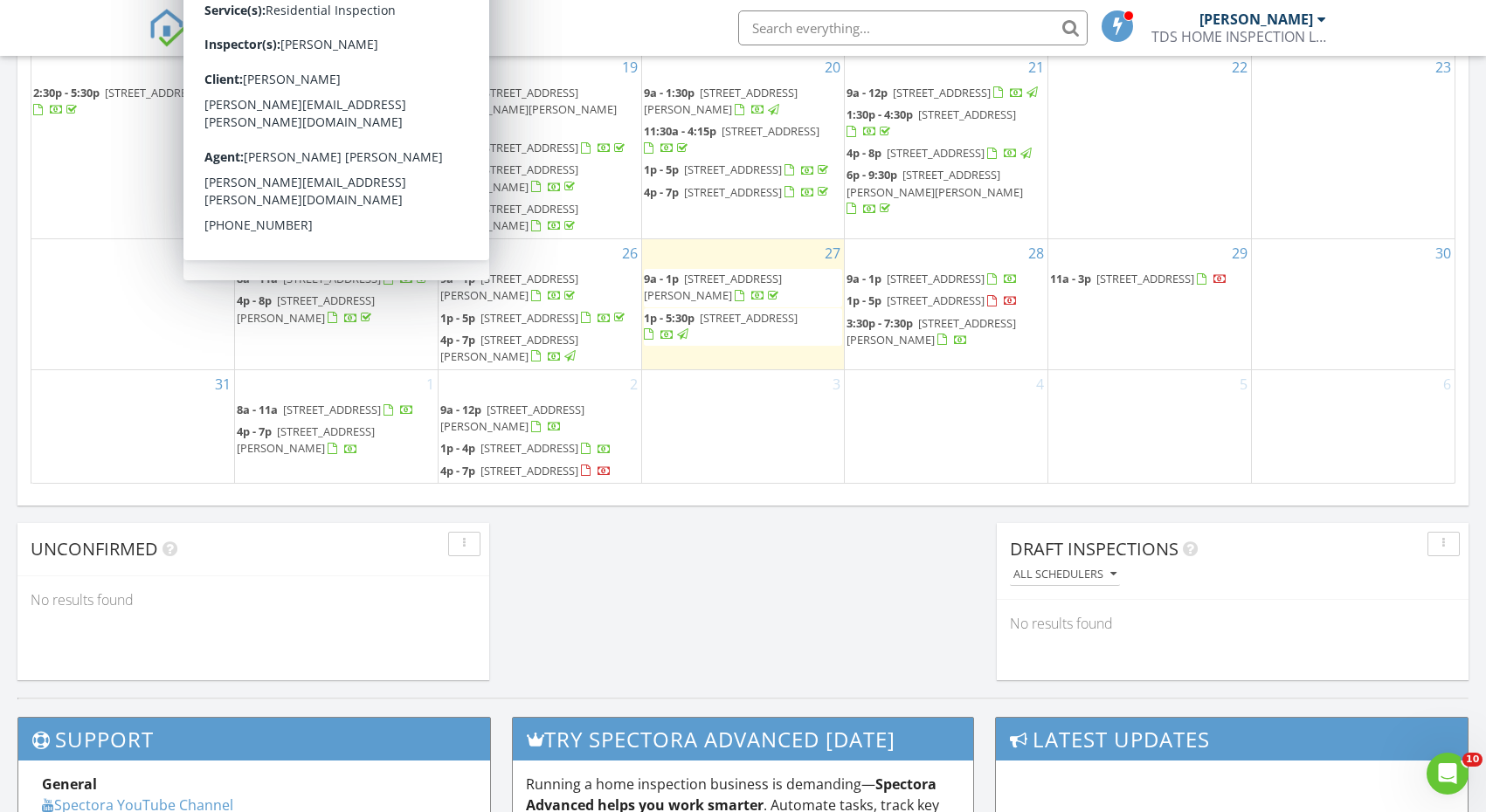
scroll to position [388, 0]
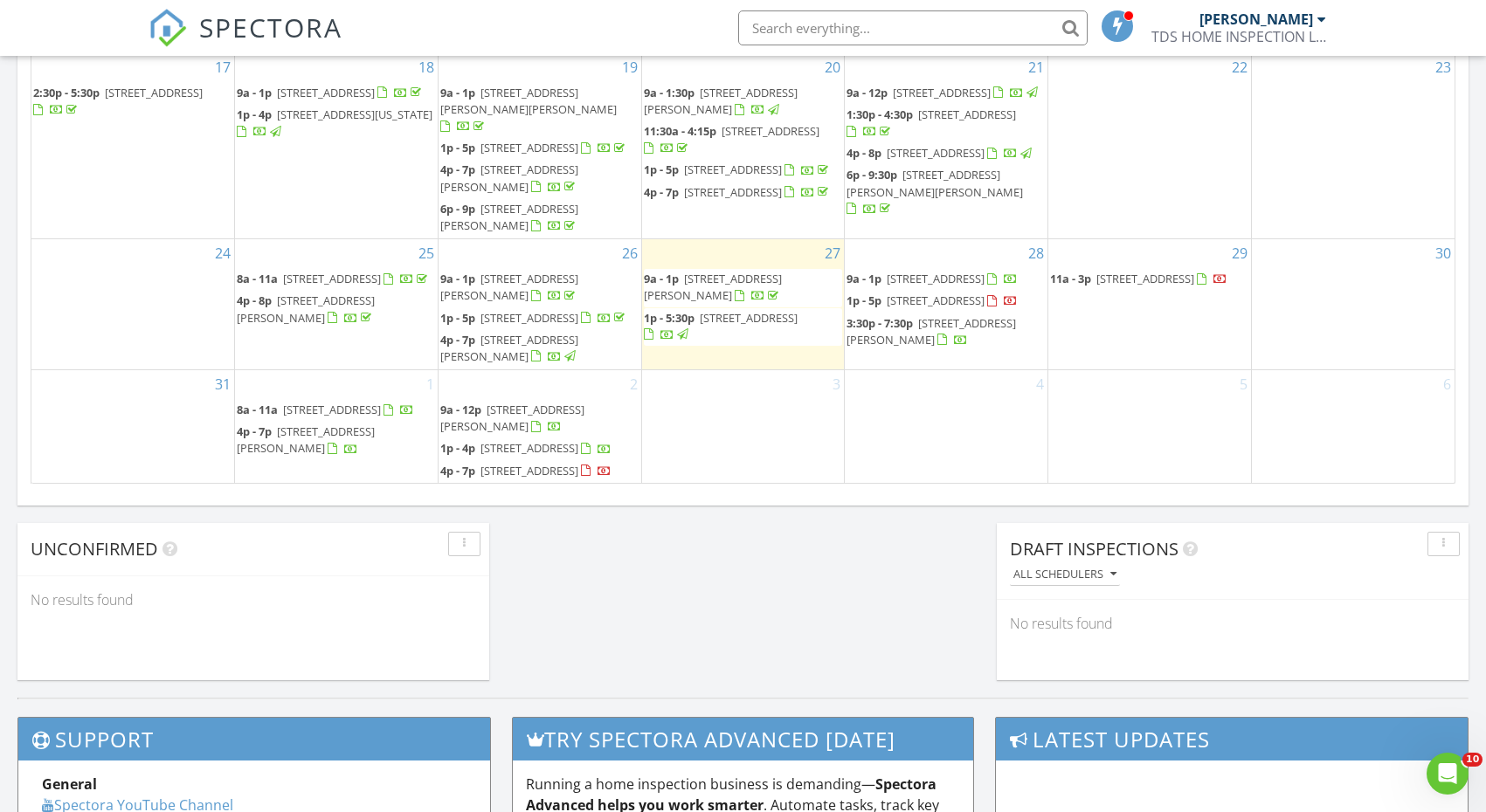
click at [741, 438] on div "3" at bounding box center [743, 426] width 202 height 113
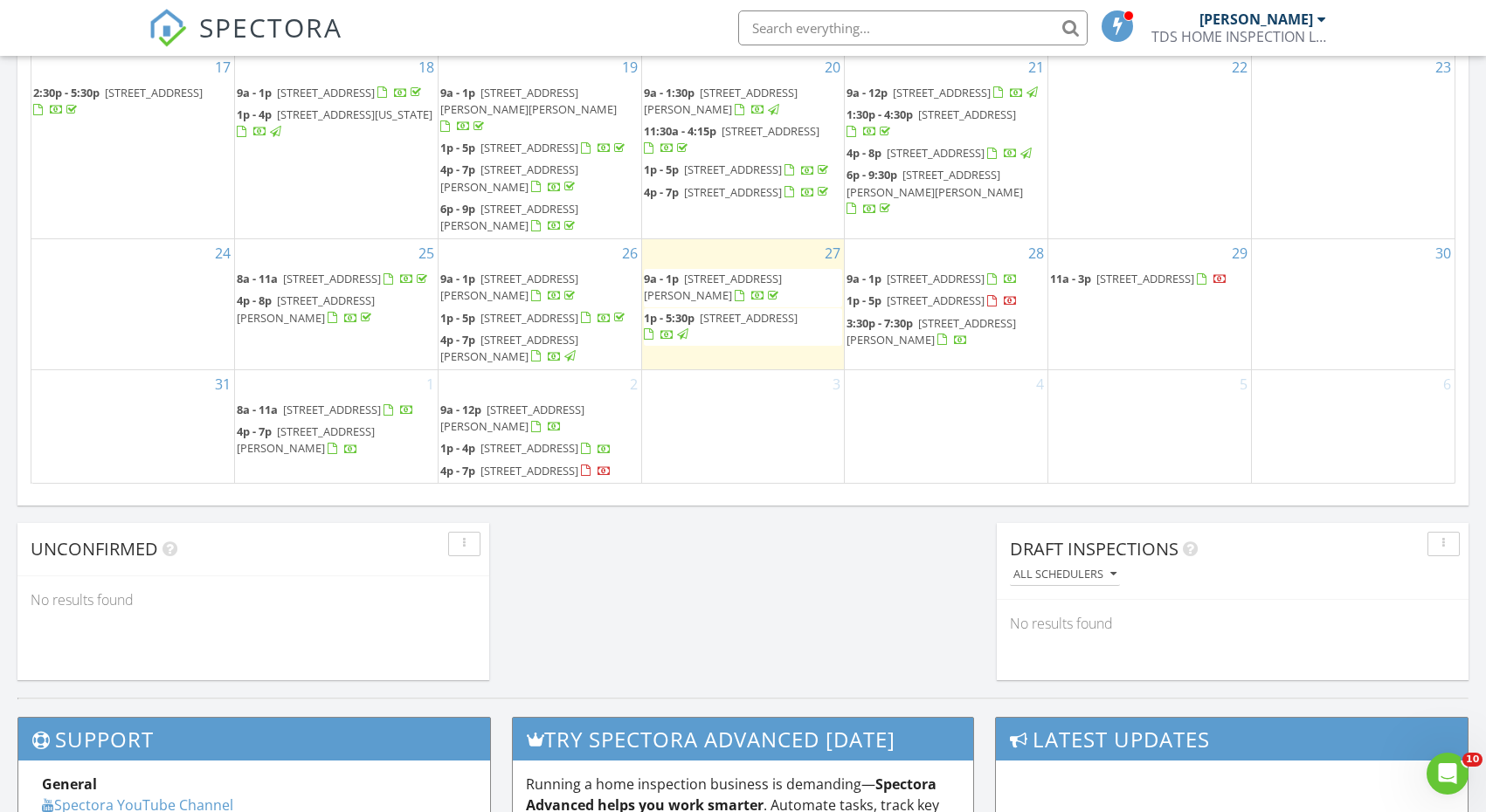
click at [774, 489] on div "August 2025 today list day week cal wk 4 wk month Sun Mon Tue Wed Thu Fri Sat 2…" at bounding box center [743, 100] width 1451 height 794
click at [769, 467] on div "3" at bounding box center [743, 426] width 202 height 113
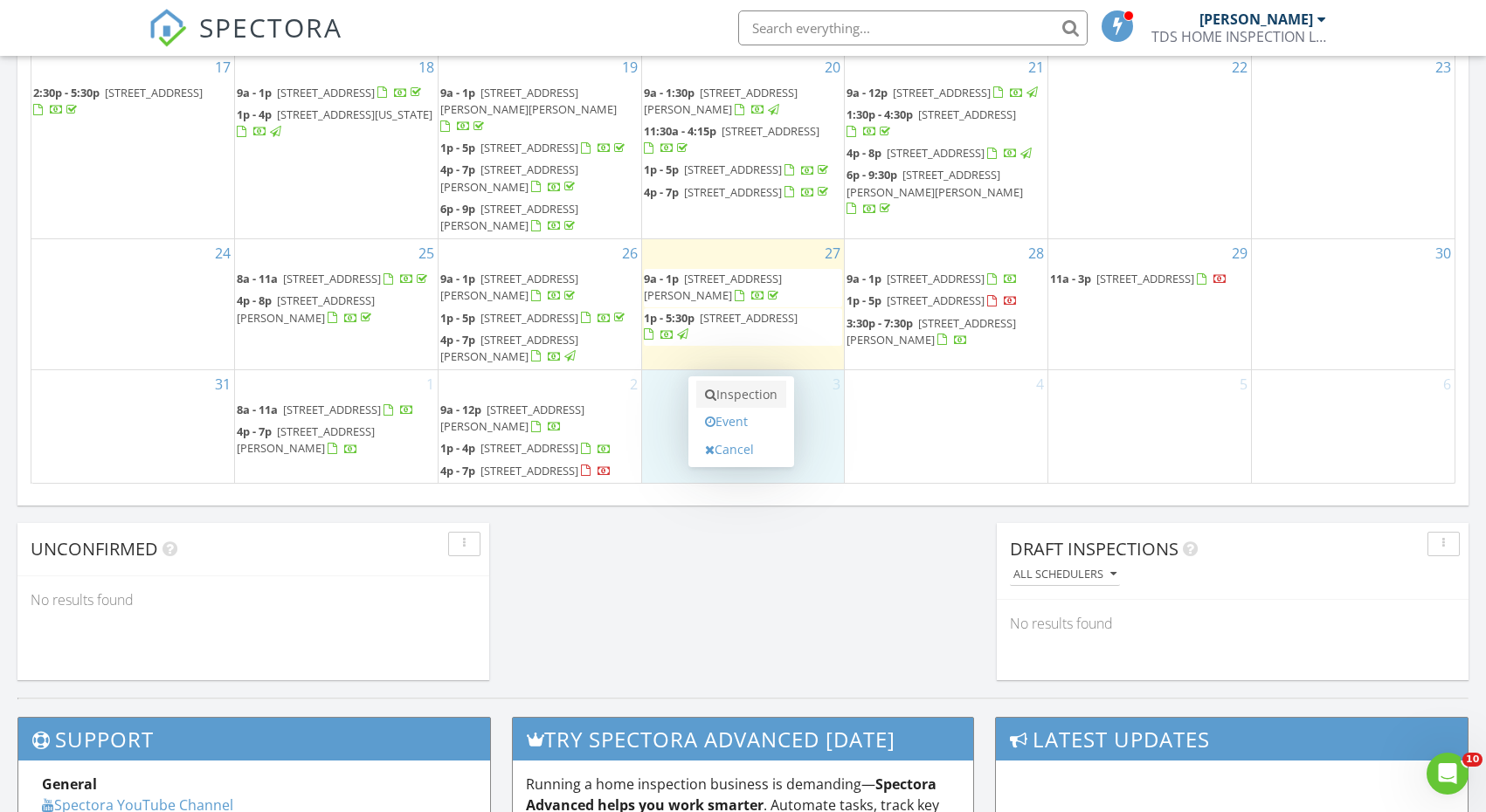
click at [756, 393] on link "Inspection" at bounding box center [741, 395] width 90 height 28
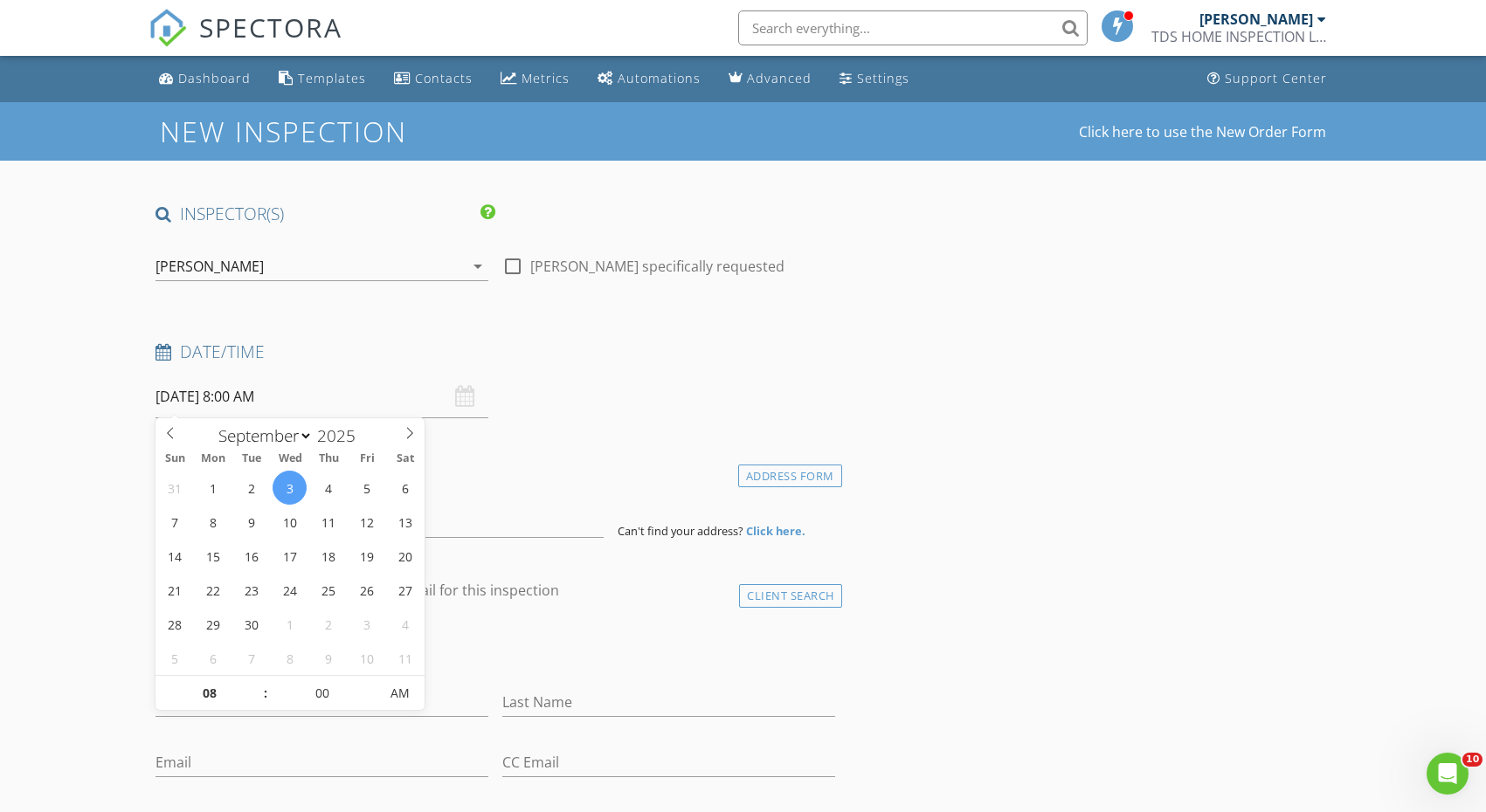
click at [272, 397] on input "[DATE] 8:00 AM" at bounding box center [321, 396] width 333 height 43
type input "09"
type input "[DATE] 9:00 AM"
click at [258, 685] on span at bounding box center [256, 684] width 12 height 17
type input "10"
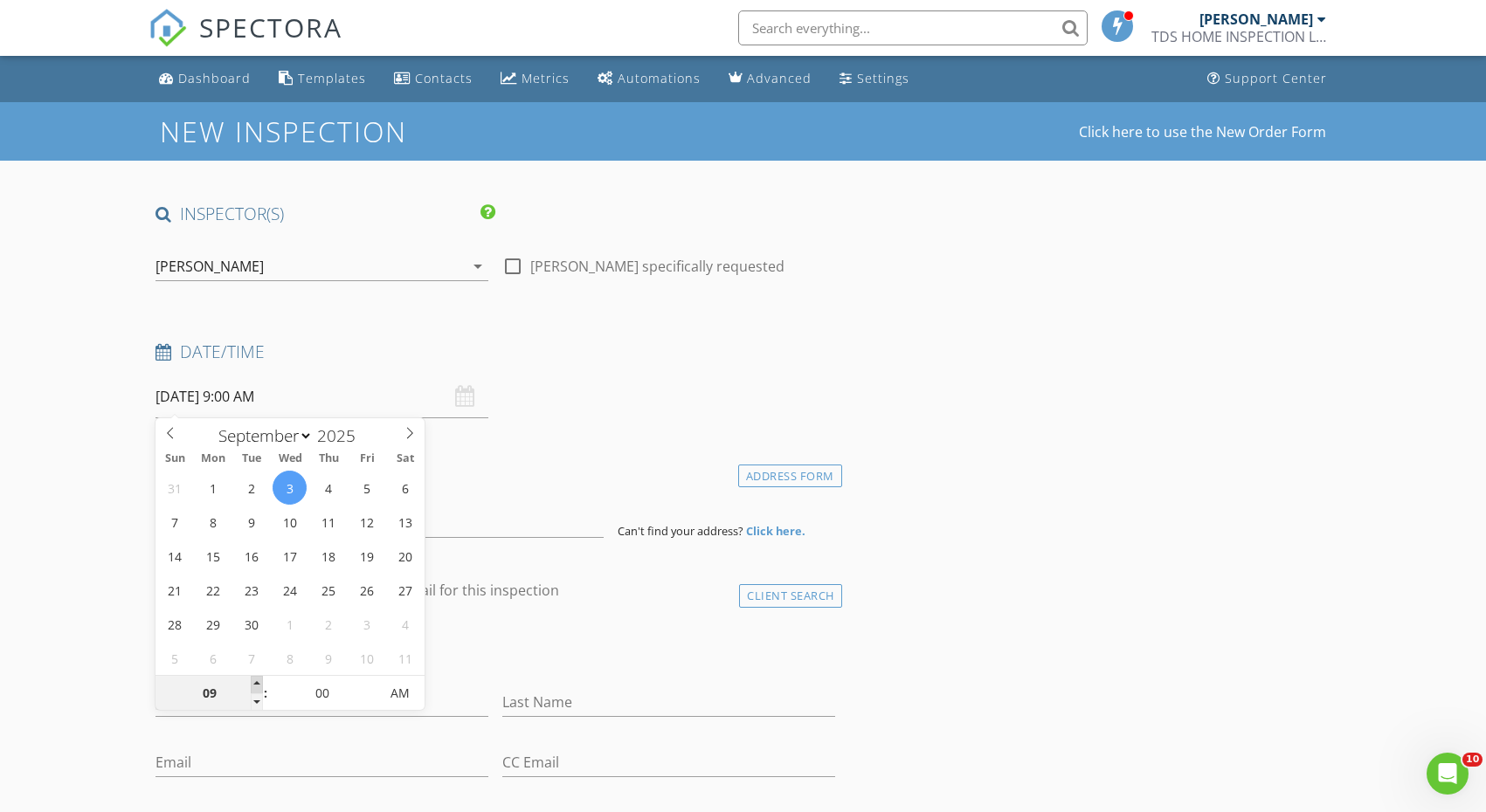
type input "[DATE] 10:00 AM"
click at [258, 685] on span at bounding box center [256, 684] width 12 height 17
type input "11"
type input "[DATE] 11:00 AM"
click at [258, 685] on span at bounding box center [256, 684] width 12 height 17
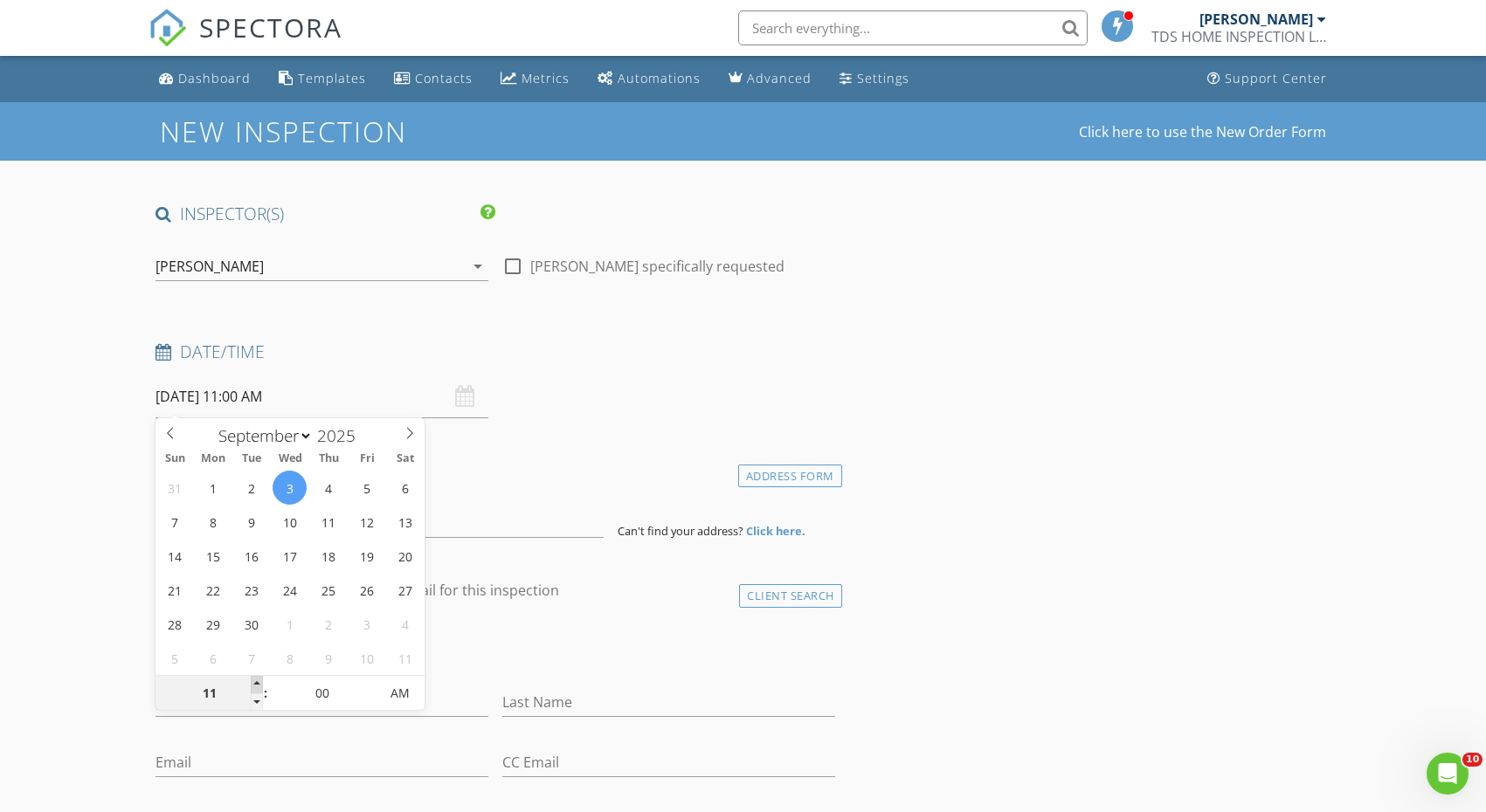
type input "12"
type input "09/03/2025 12:00 PM"
click at [258, 685] on span at bounding box center [256, 684] width 12 height 17
type input "01"
type input "[DATE] 1:00 PM"
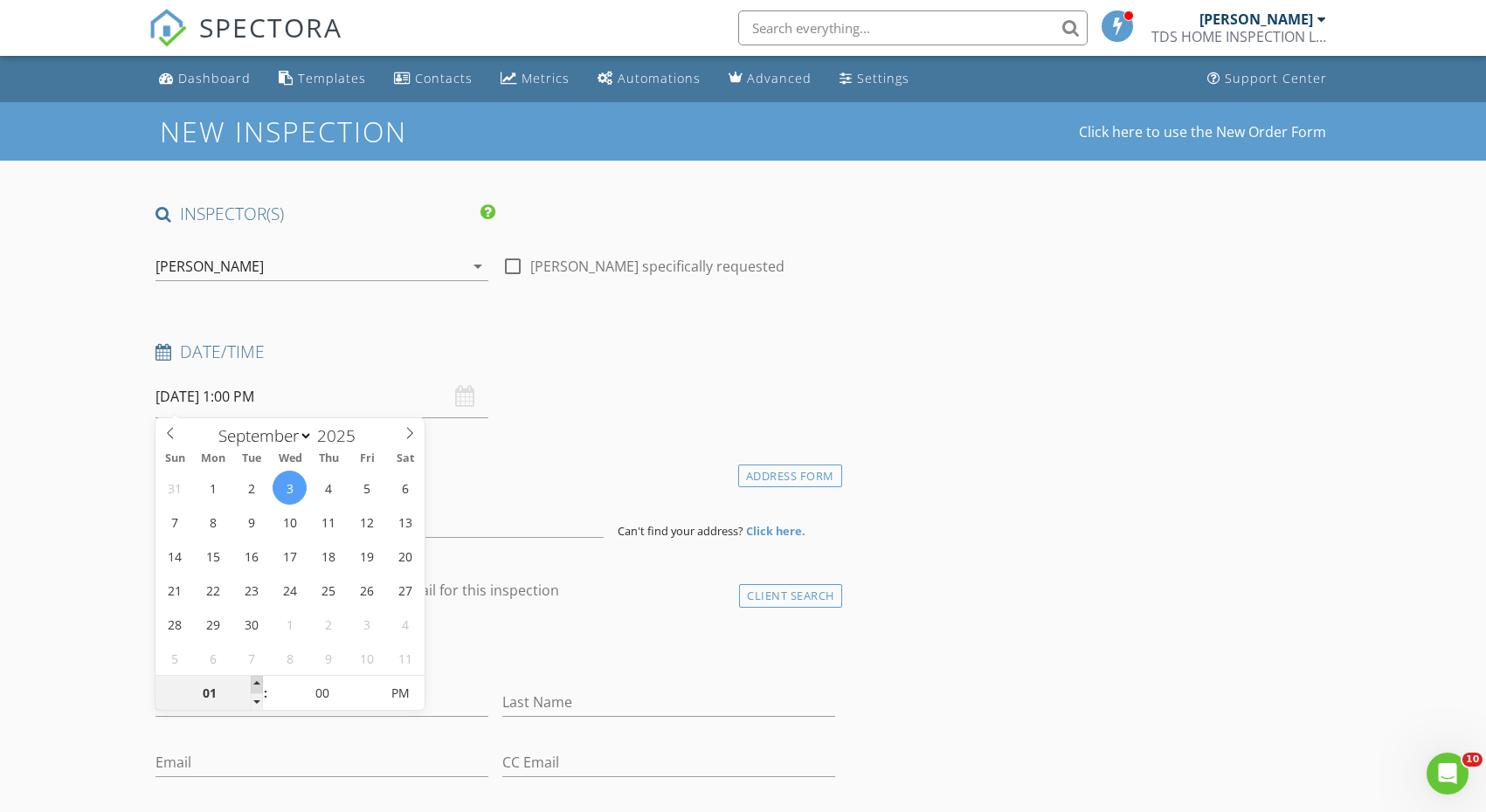
click at [258, 685] on span at bounding box center [256, 684] width 12 height 17
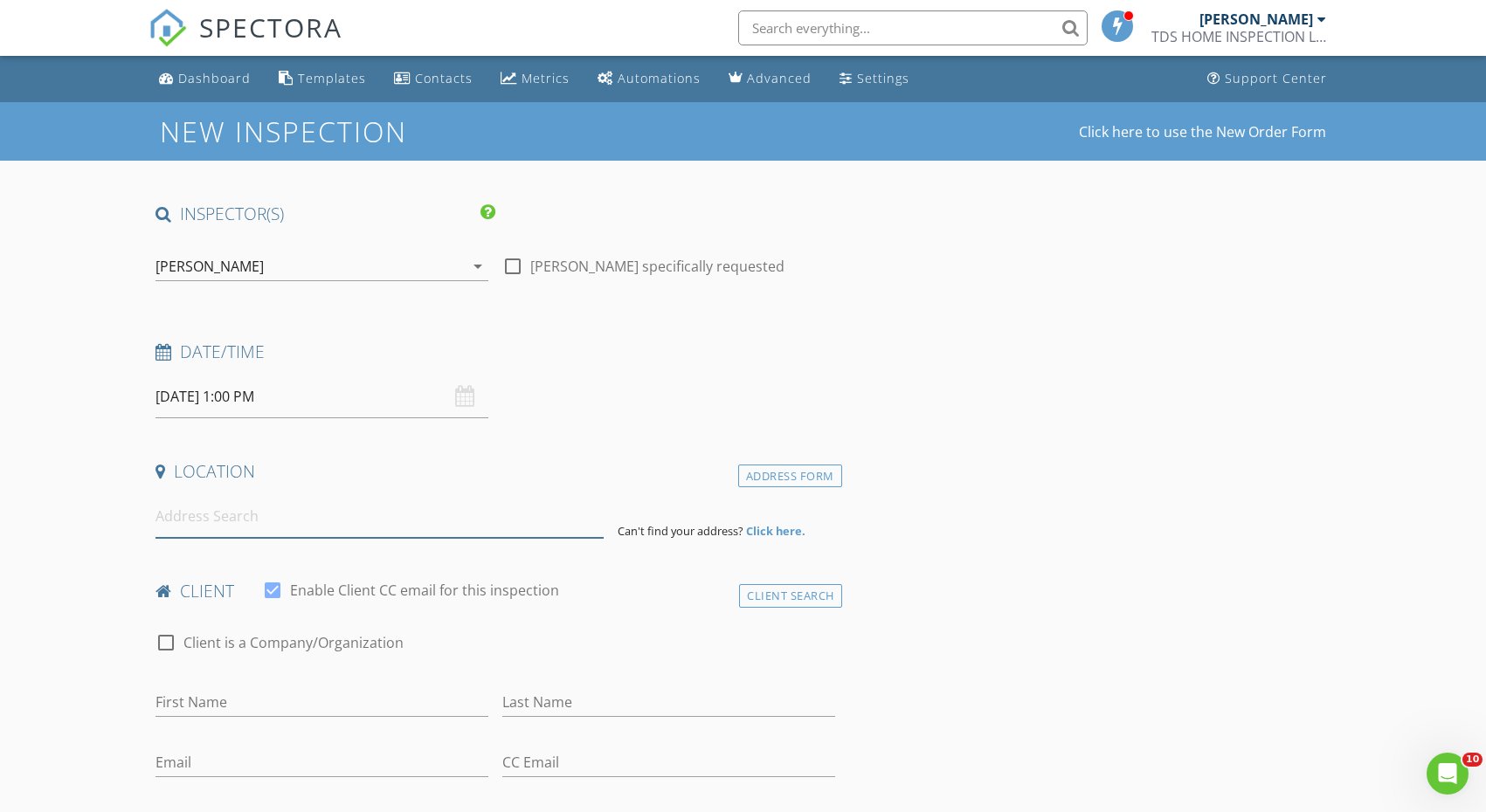
click at [444, 521] on input at bounding box center [379, 516] width 448 height 43
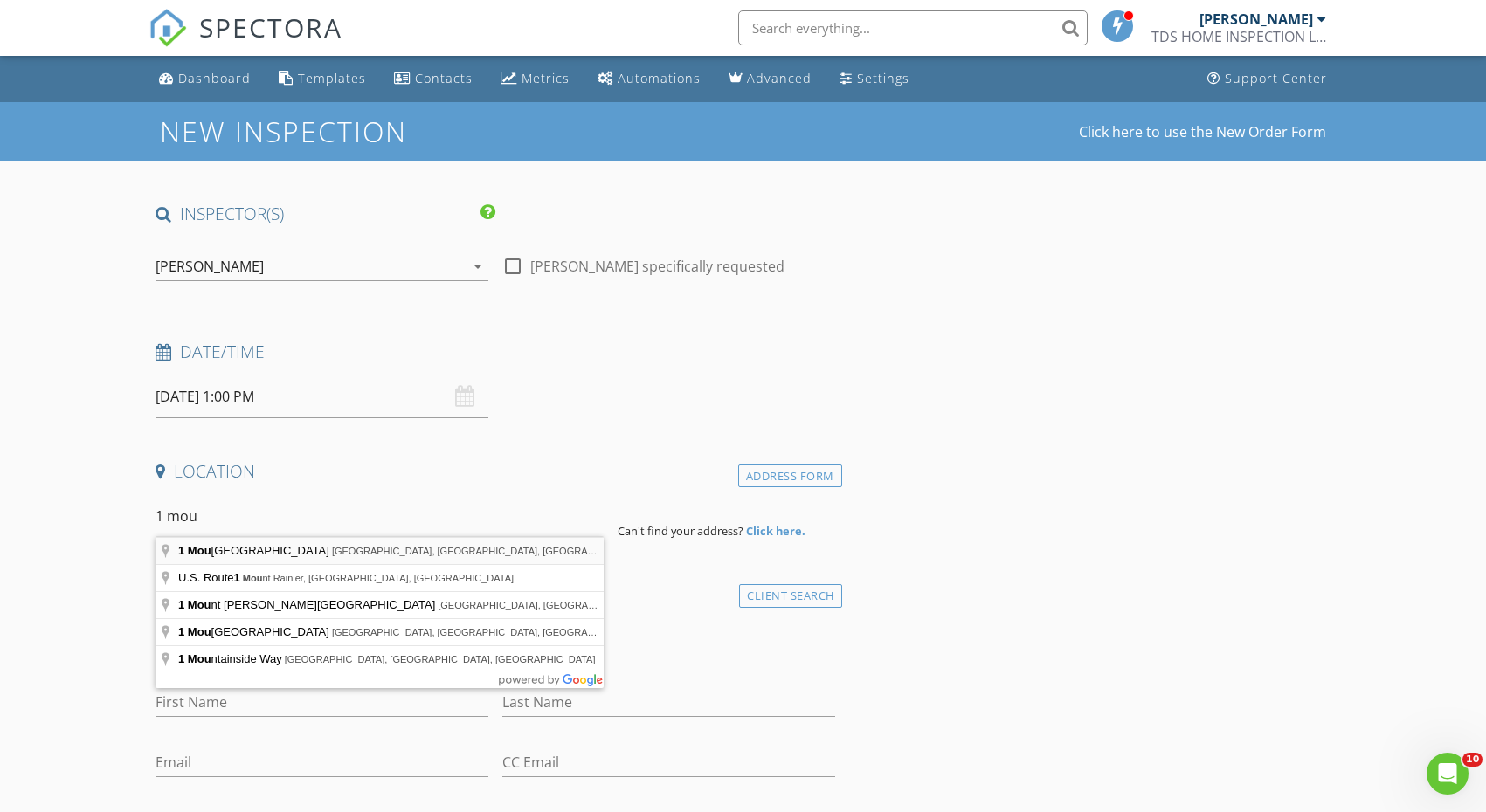
type input "1 Mountain Vista Drive, Morgantown, WV, USA"
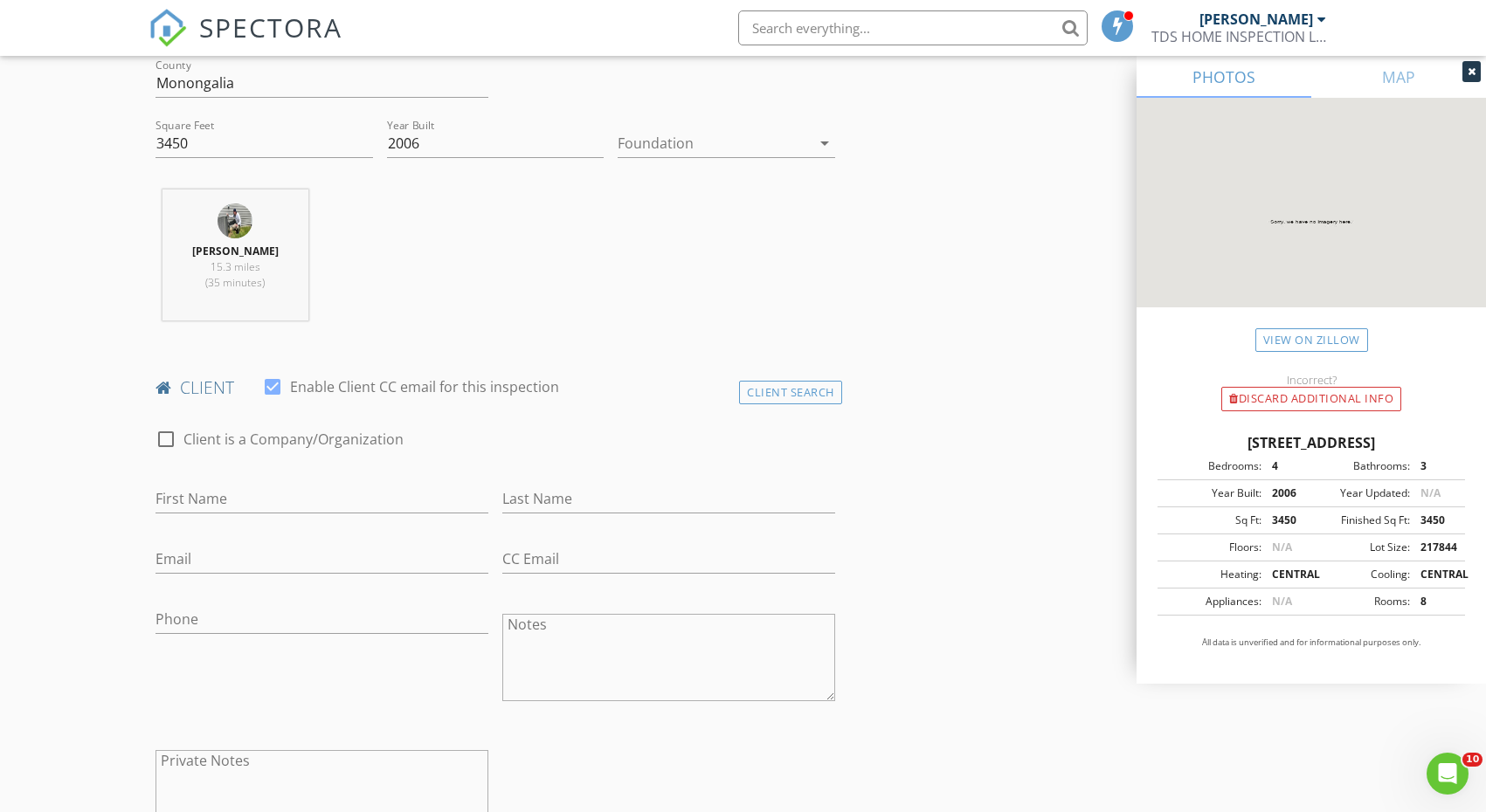
scroll to position [567, 0]
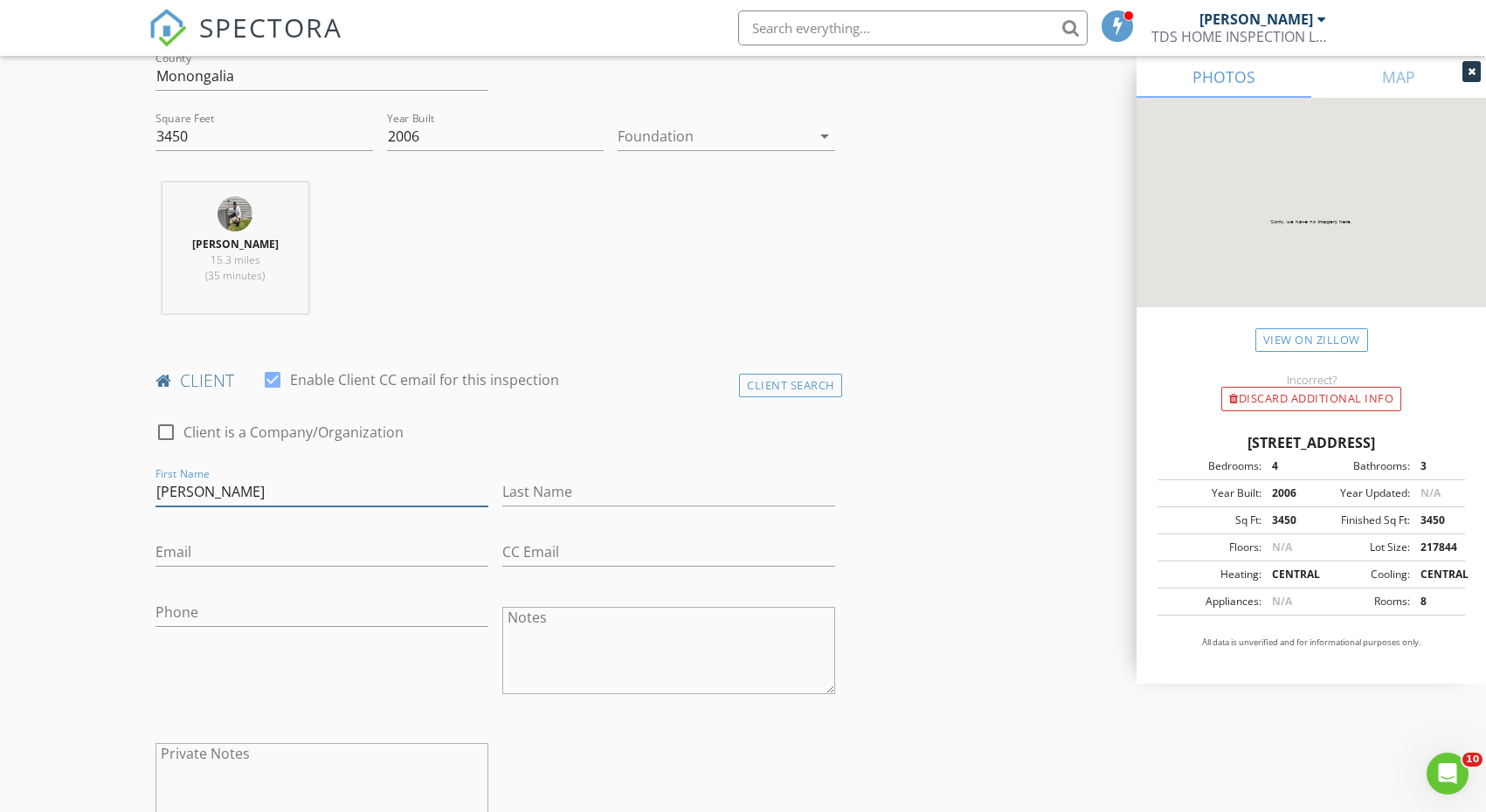
type input "Tiffany"
type input "Seldon"
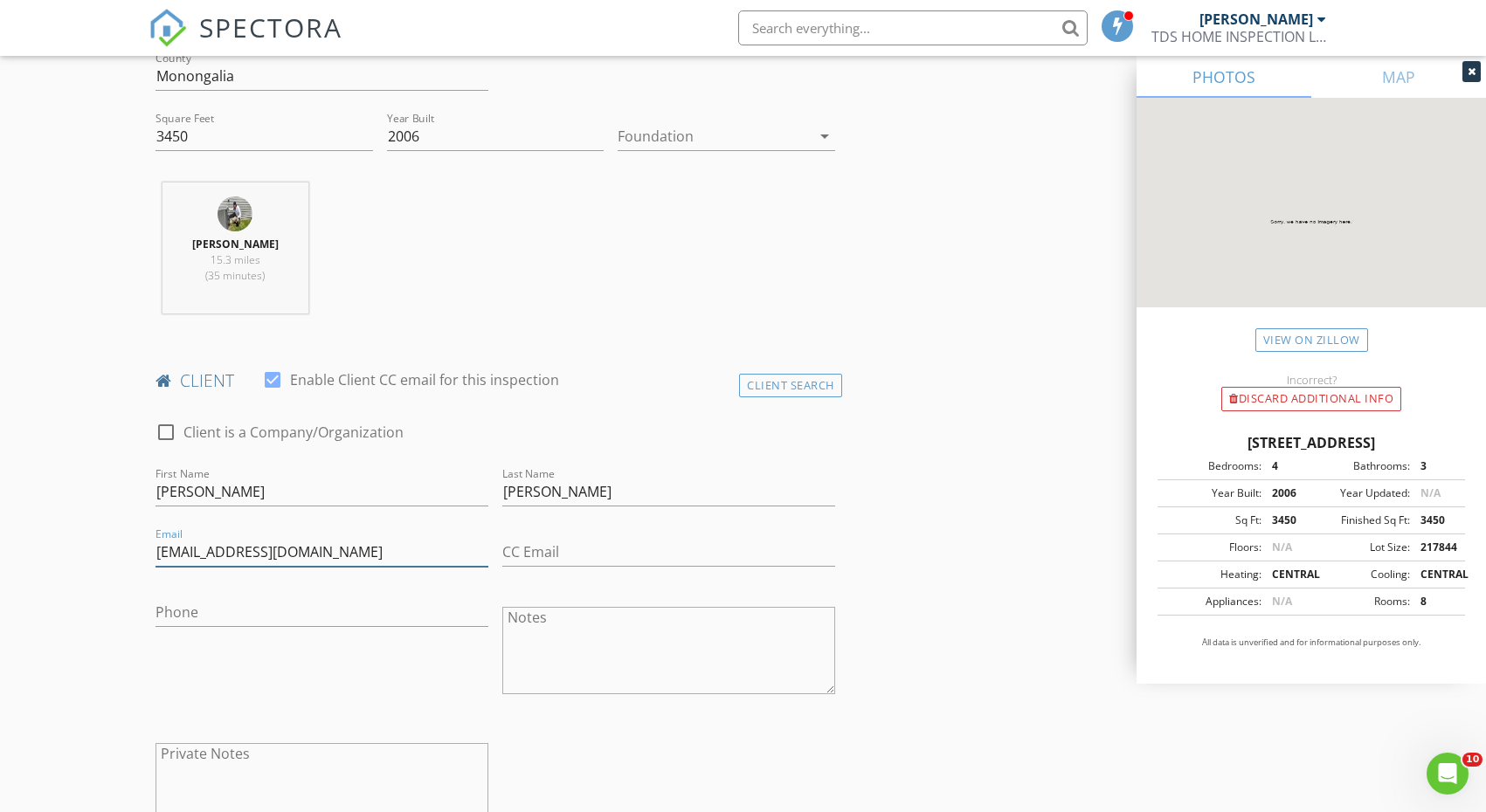
type input "[EMAIL_ADDRESS][DOMAIN_NAME]"
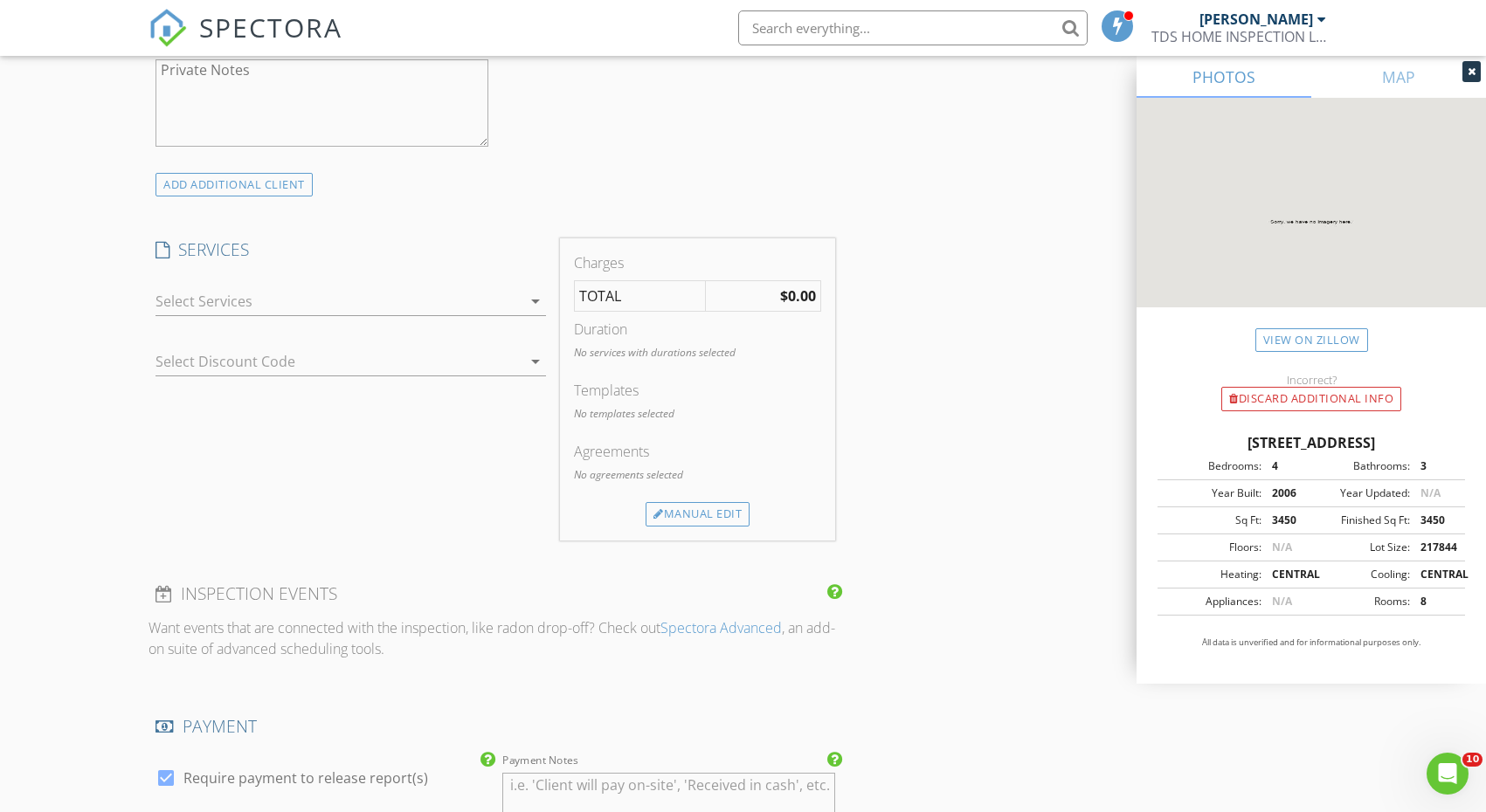
scroll to position [1250, 0]
type input "304-237-4104"
click at [386, 305] on div at bounding box center [338, 302] width 366 height 28
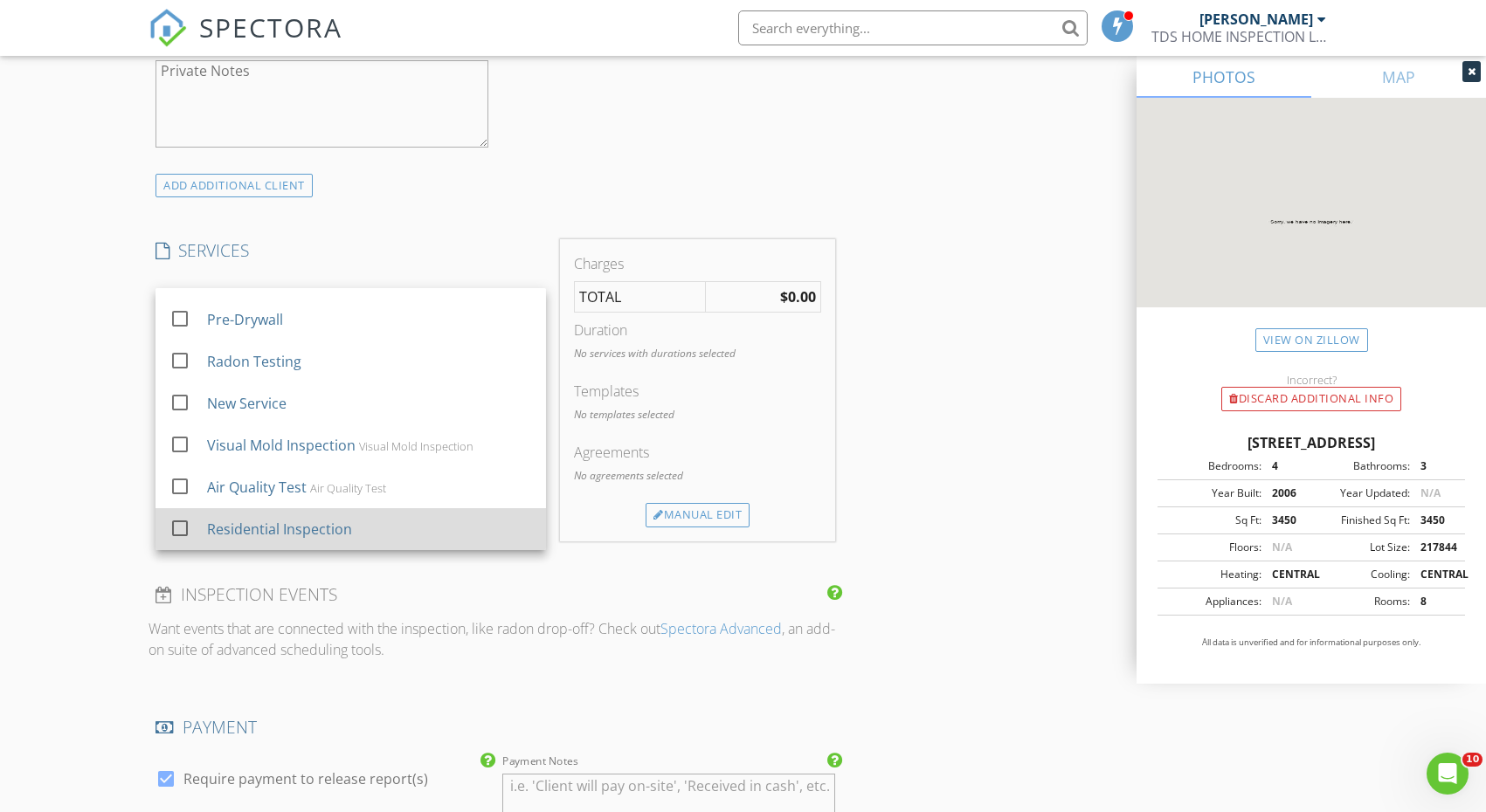
scroll to position [32, 0]
click at [412, 526] on div "Residential Inspection" at bounding box center [369, 529] width 325 height 34
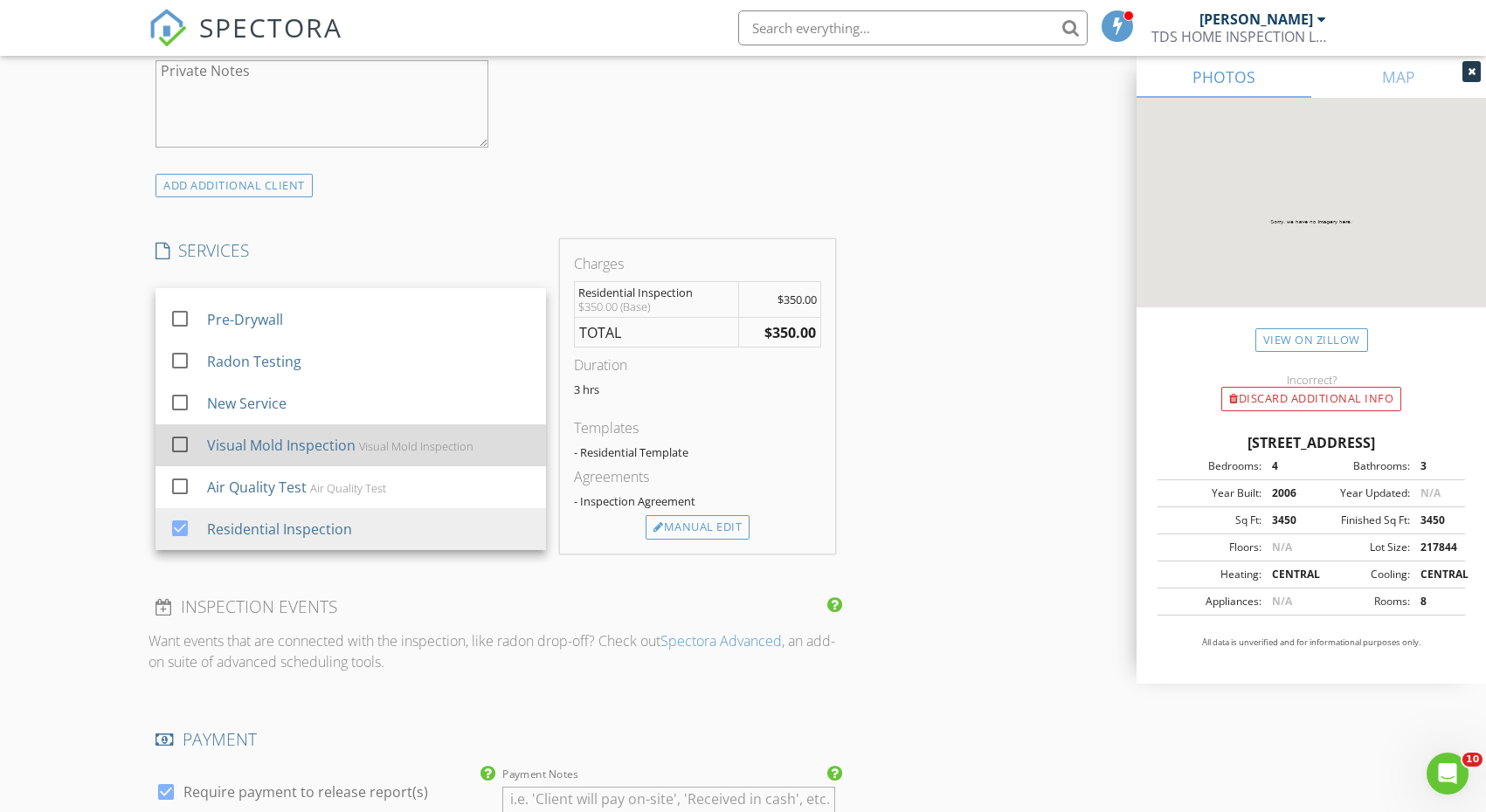
click at [386, 443] on div "Visual Mold Inspection" at bounding box center [416, 445] width 114 height 14
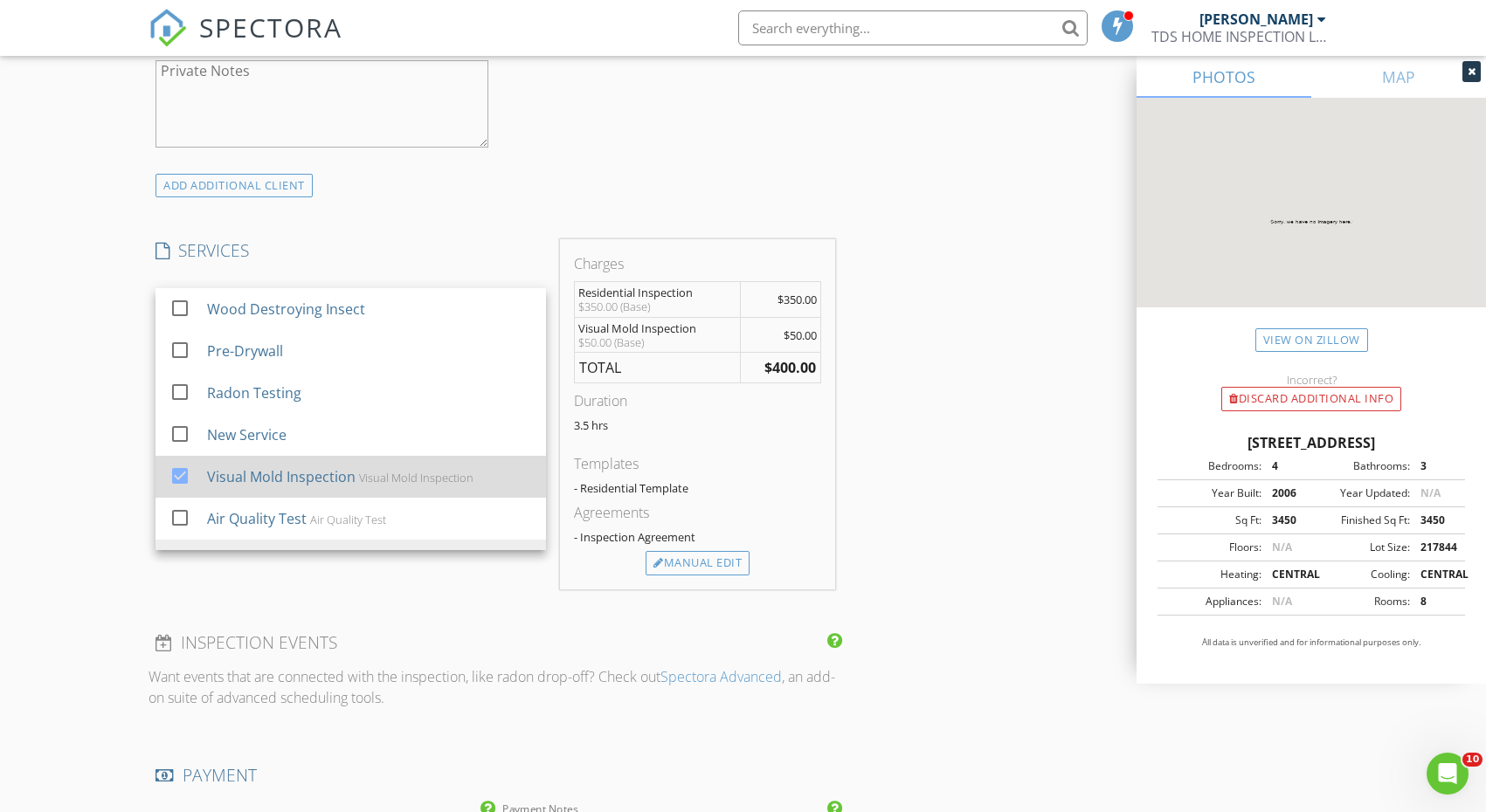
scroll to position [0, 0]
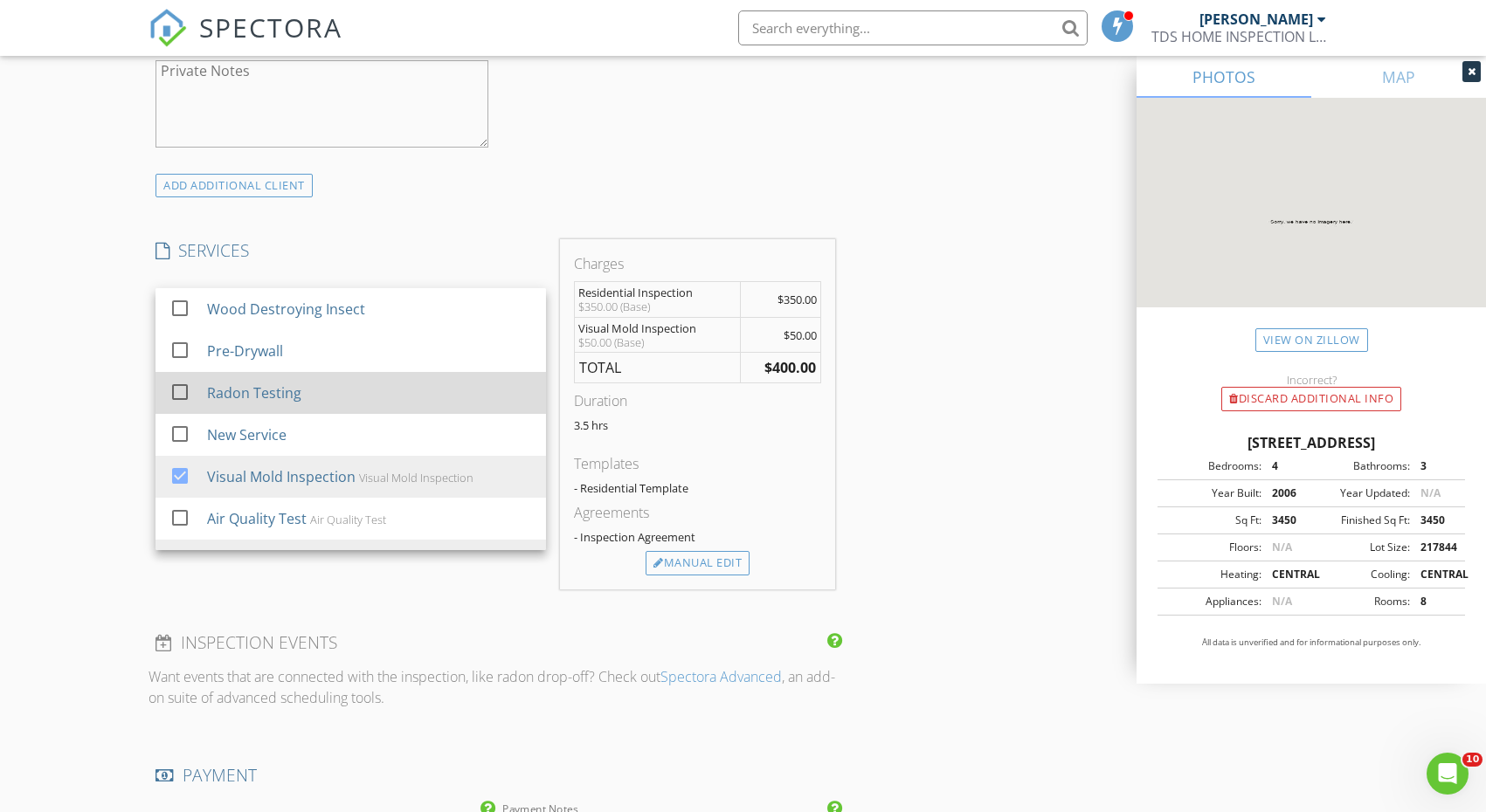
click at [370, 404] on div "Radon Testing" at bounding box center [369, 393] width 325 height 34
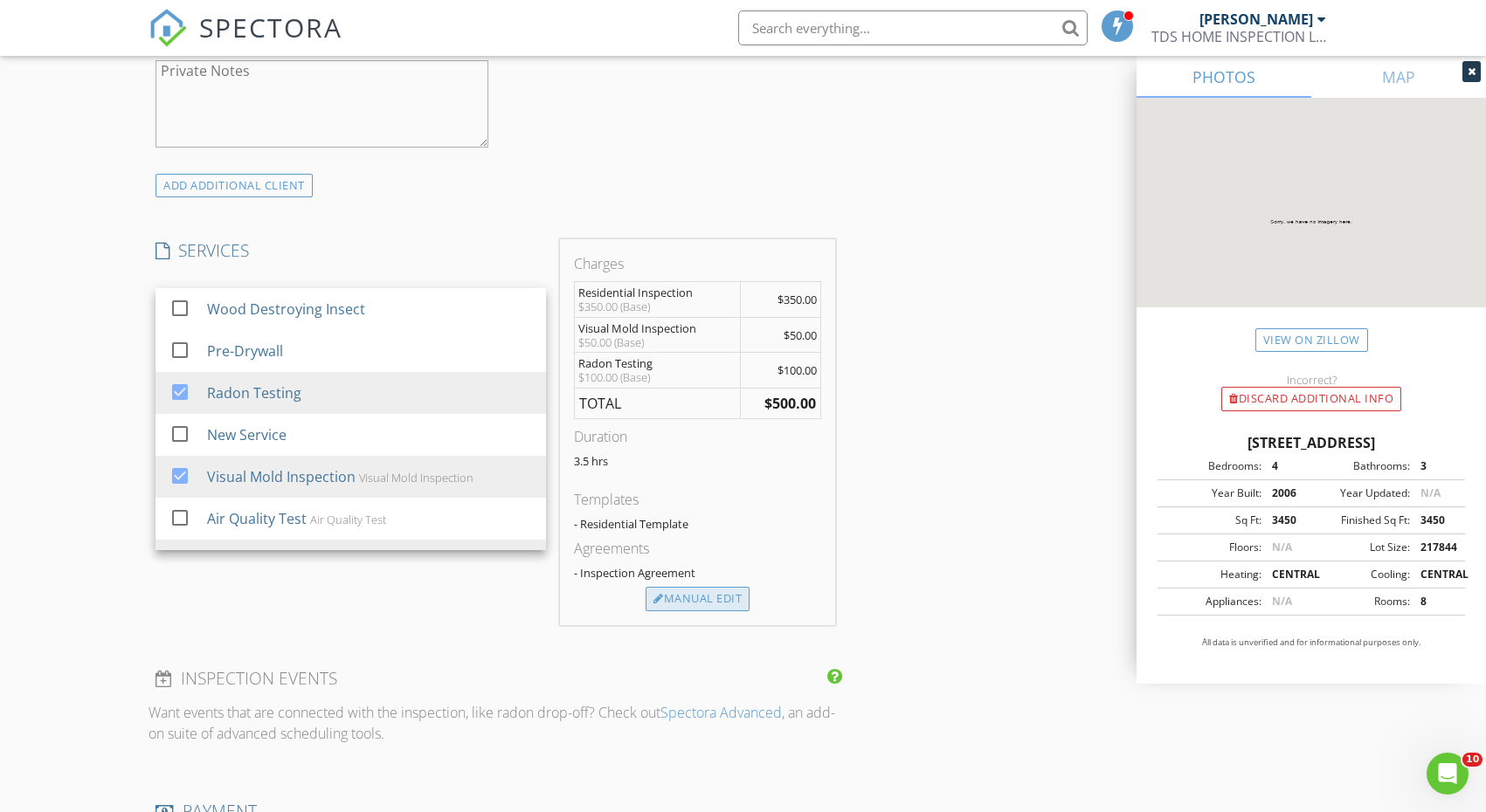
click at [694, 602] on div "Manual Edit" at bounding box center [697, 599] width 103 height 24
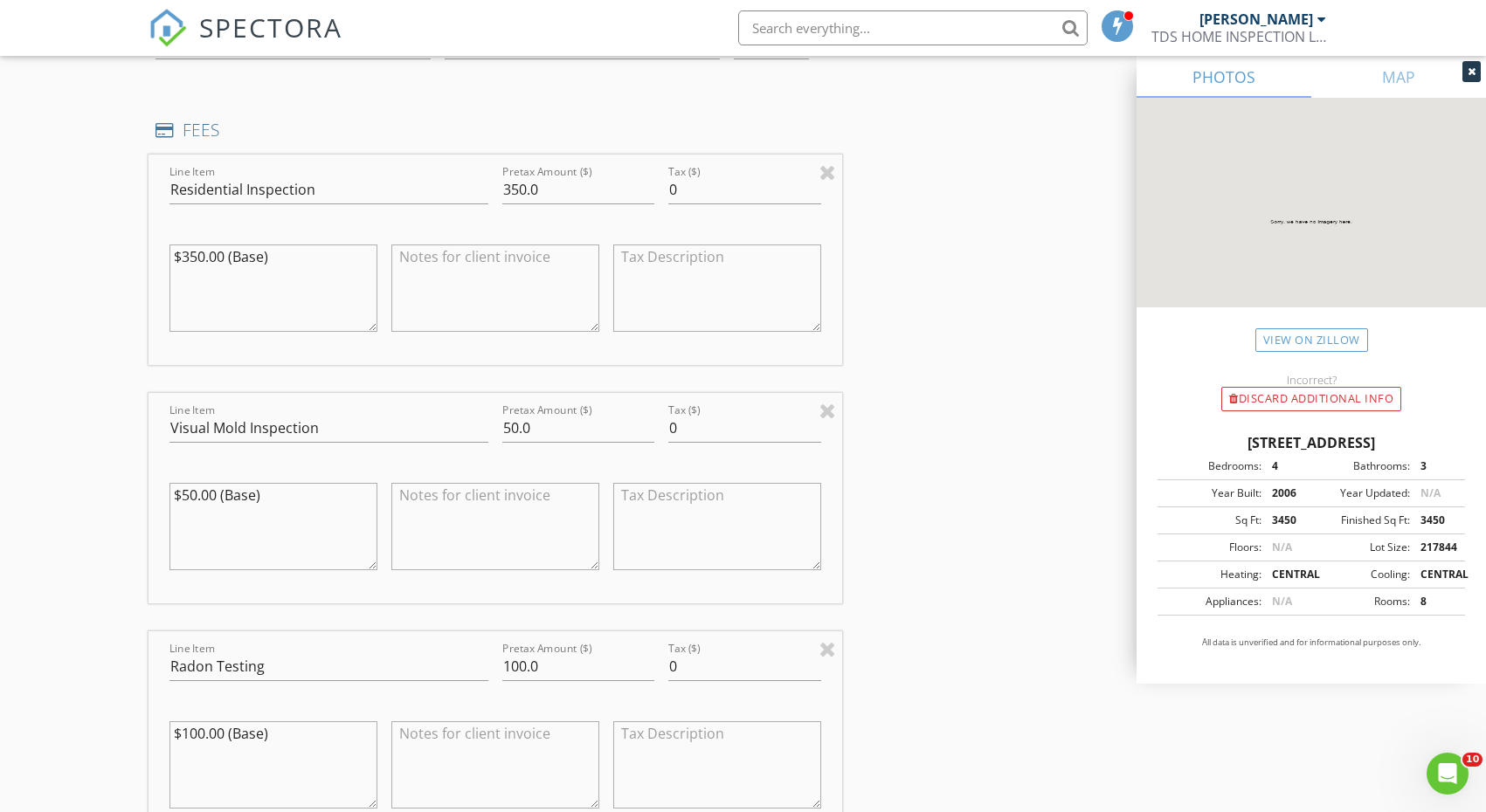
scroll to position [1511, 0]
click at [526, 657] on input "100.0" at bounding box center [577, 662] width 152 height 29
type input "125.0"
click at [514, 181] on input "350.0" at bounding box center [577, 186] width 152 height 29
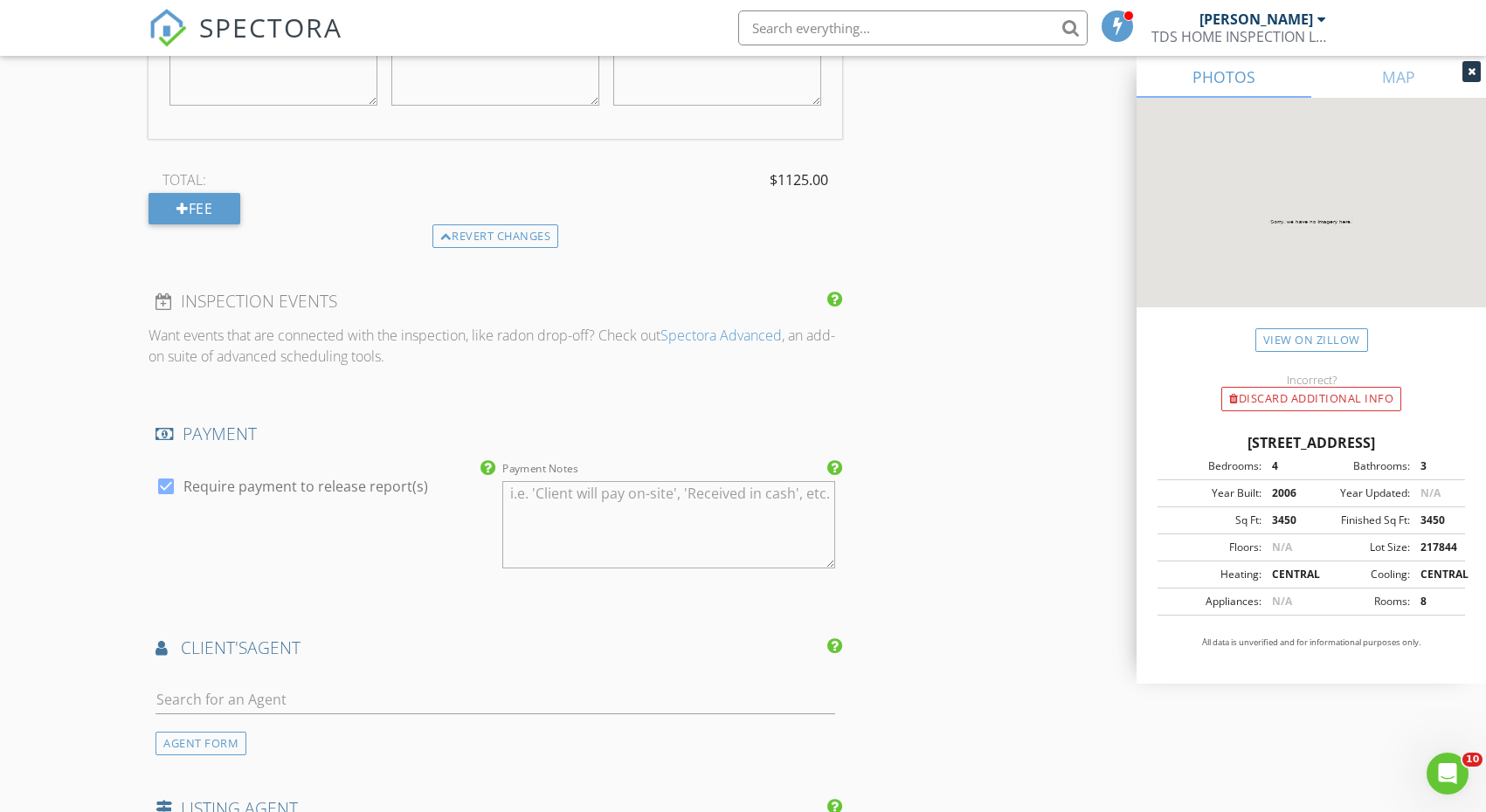
scroll to position [2211, 0]
type input "950.0"
click at [477, 692] on input "text" at bounding box center [495, 699] width 680 height 29
type input "Kayla"
drag, startPoint x: 477, startPoint y: 692, endPoint x: 425, endPoint y: 780, distance: 102.2
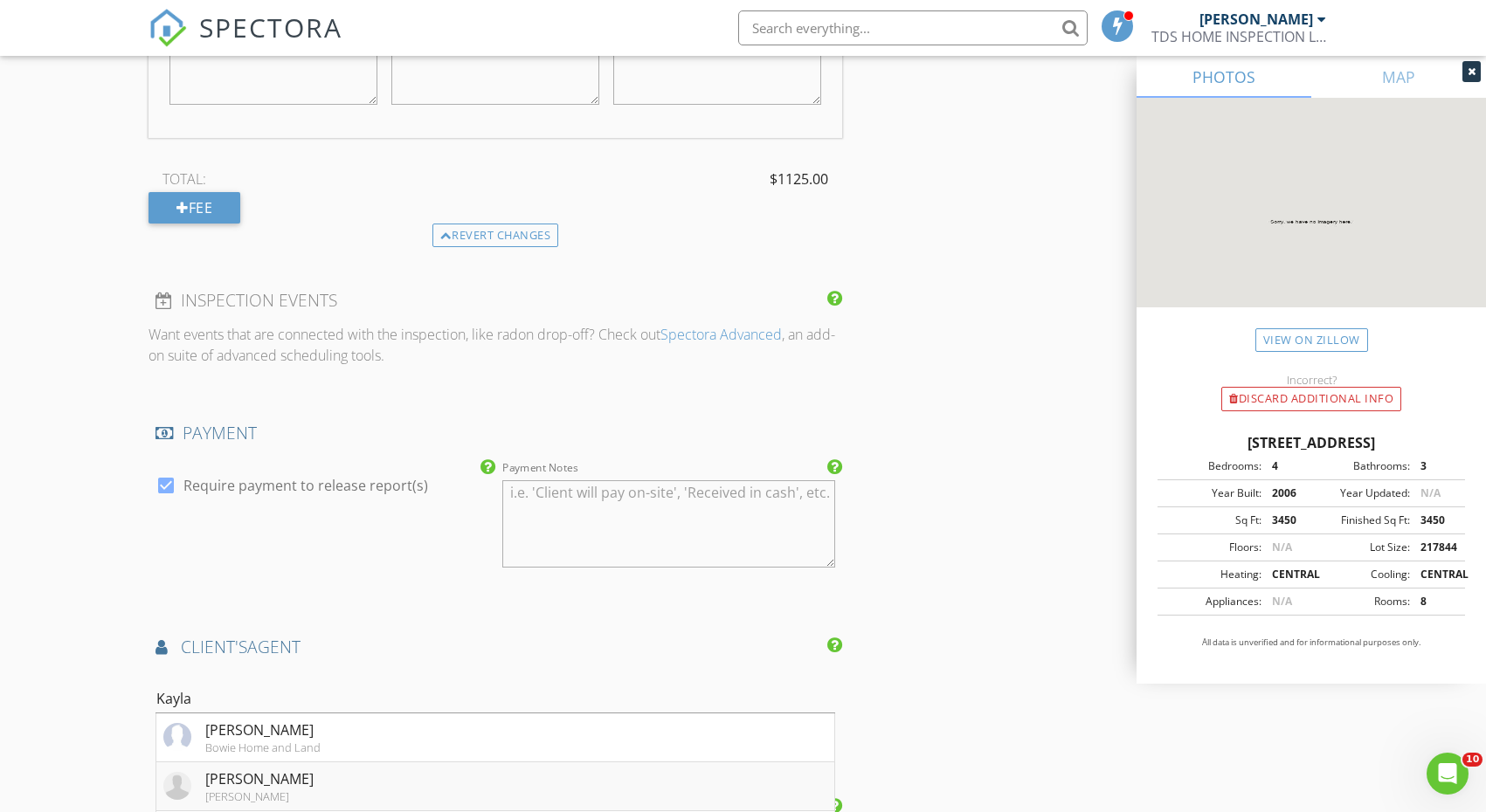
click at [425, 780] on li "Kayla Magro Howard Hanna" at bounding box center [495, 787] width 678 height 49
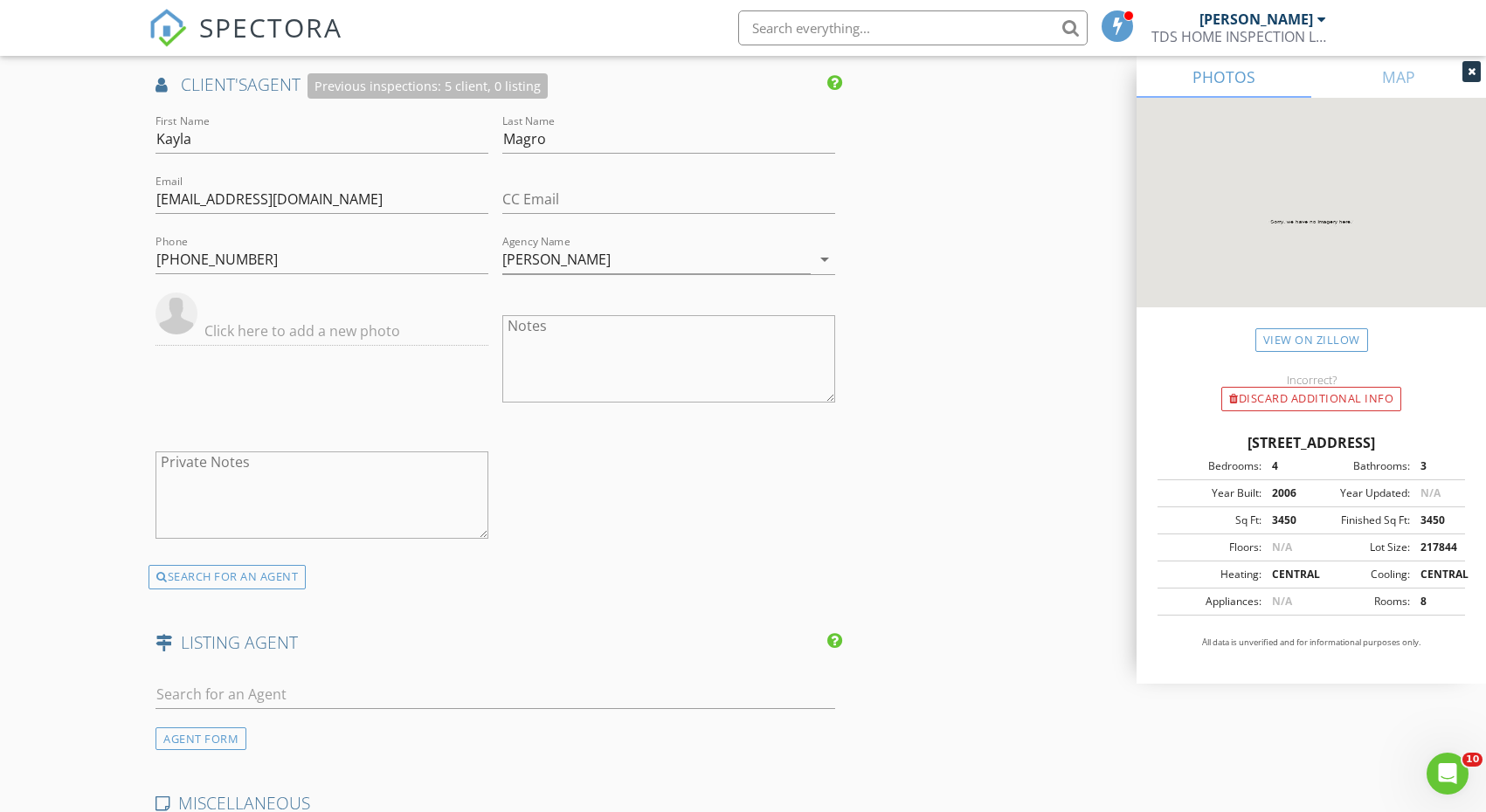
scroll to position [2798, 0]
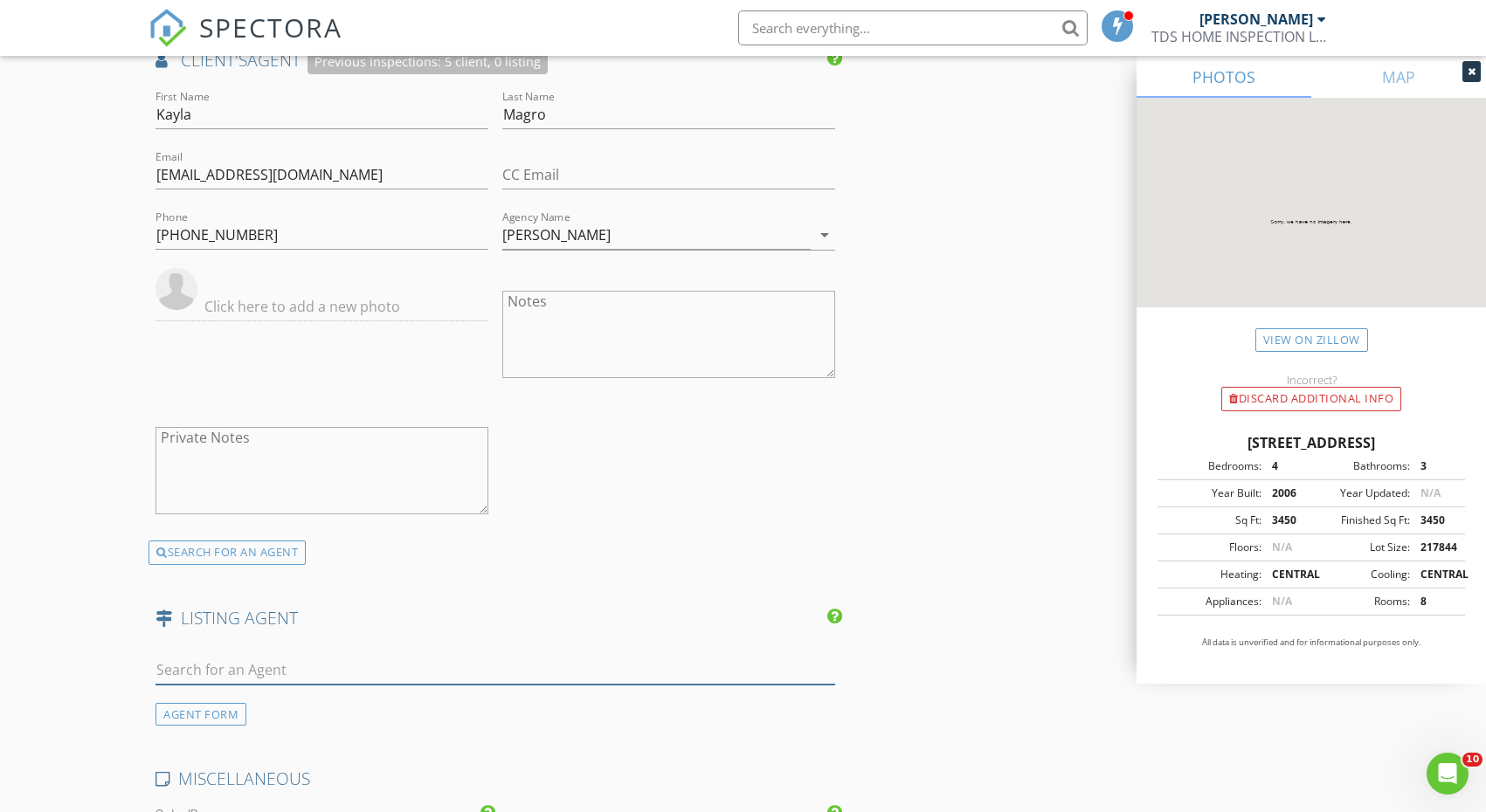
click at [519, 658] on input "text" at bounding box center [495, 670] width 680 height 29
type input "mich"
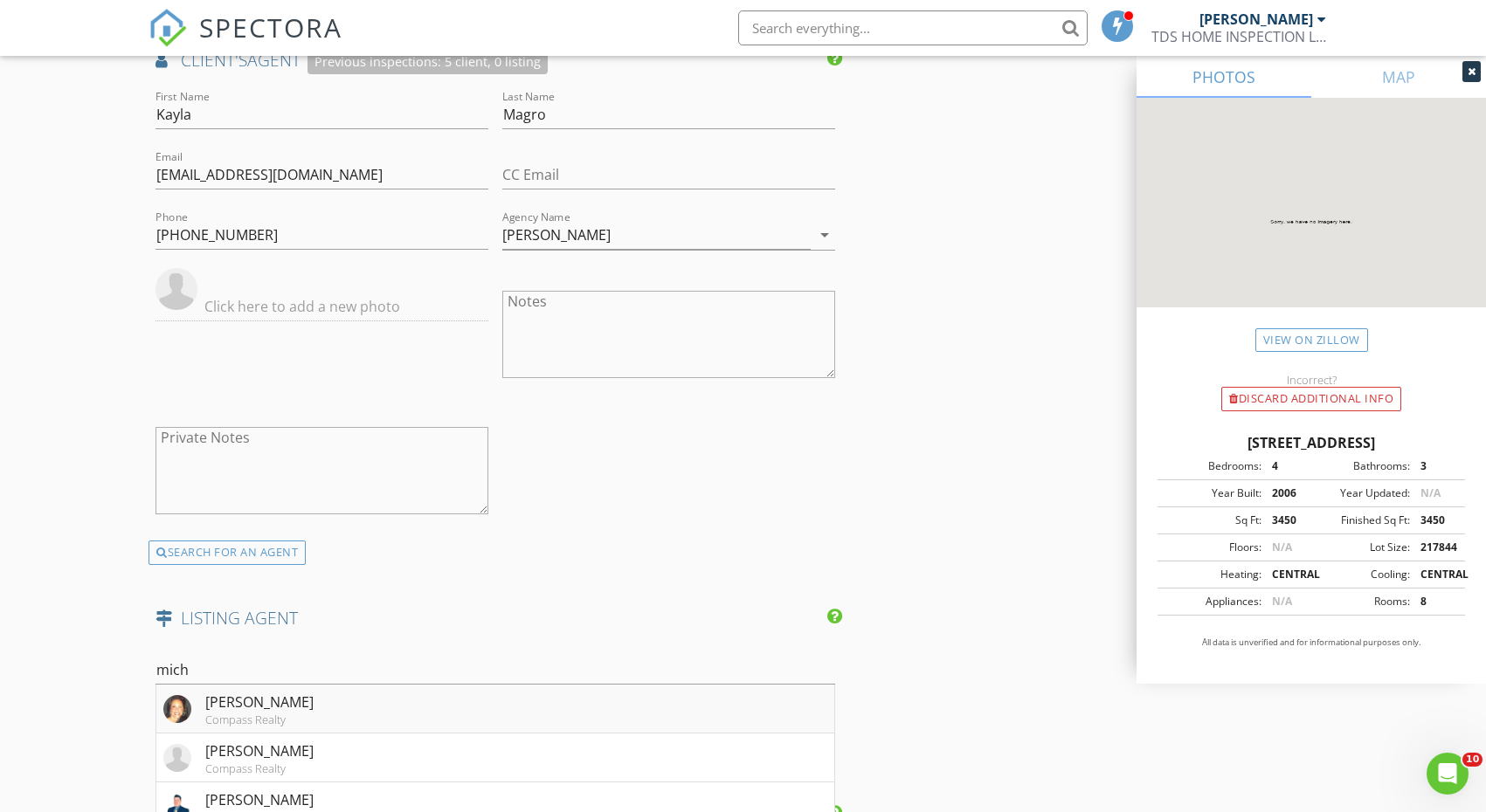
click at [451, 700] on li "Michelle Oates-Duda Compass Realty" at bounding box center [495, 709] width 678 height 49
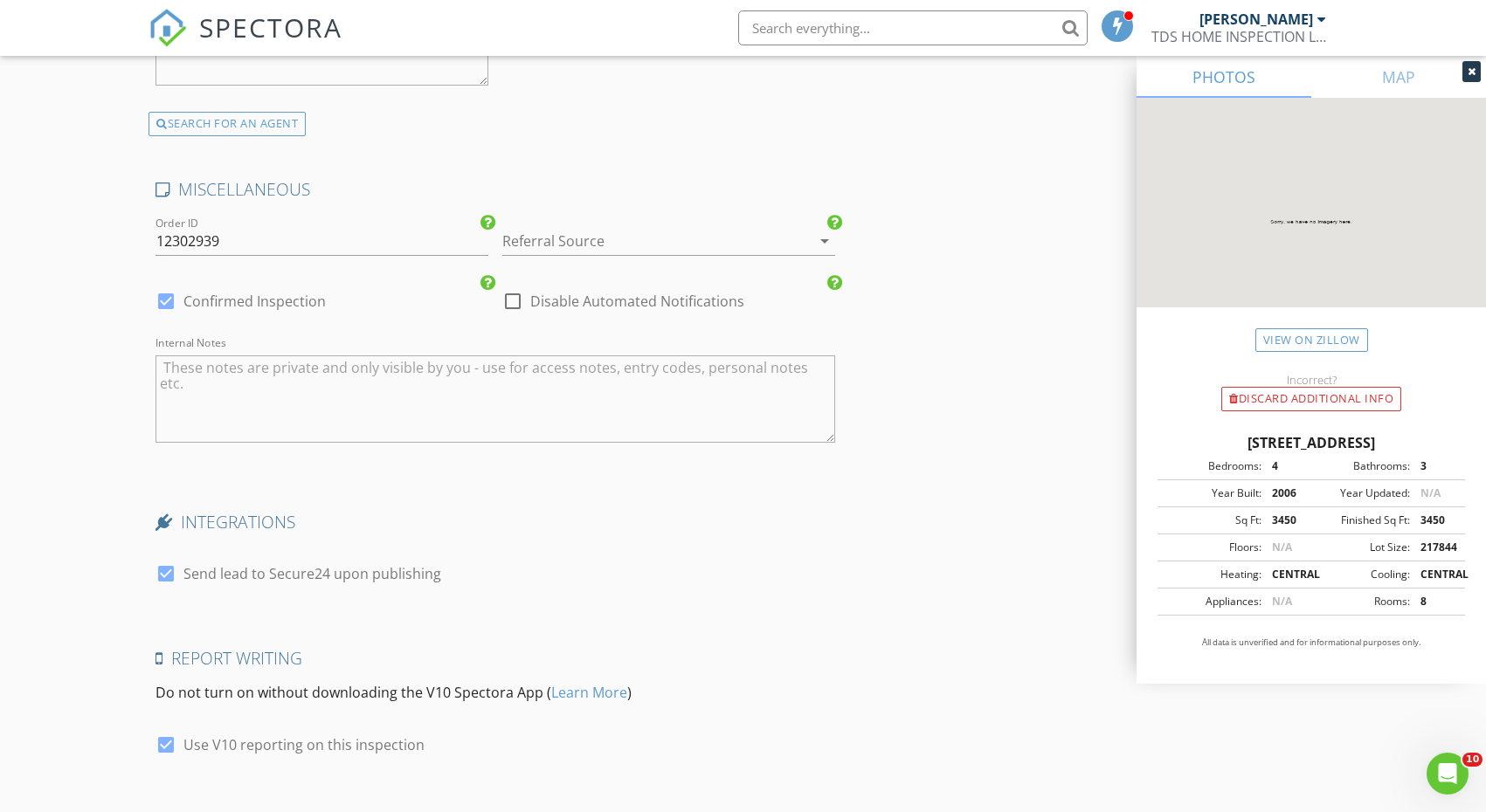
scroll to position [3788, 0]
click at [620, 239] on div at bounding box center [644, 238] width 284 height 28
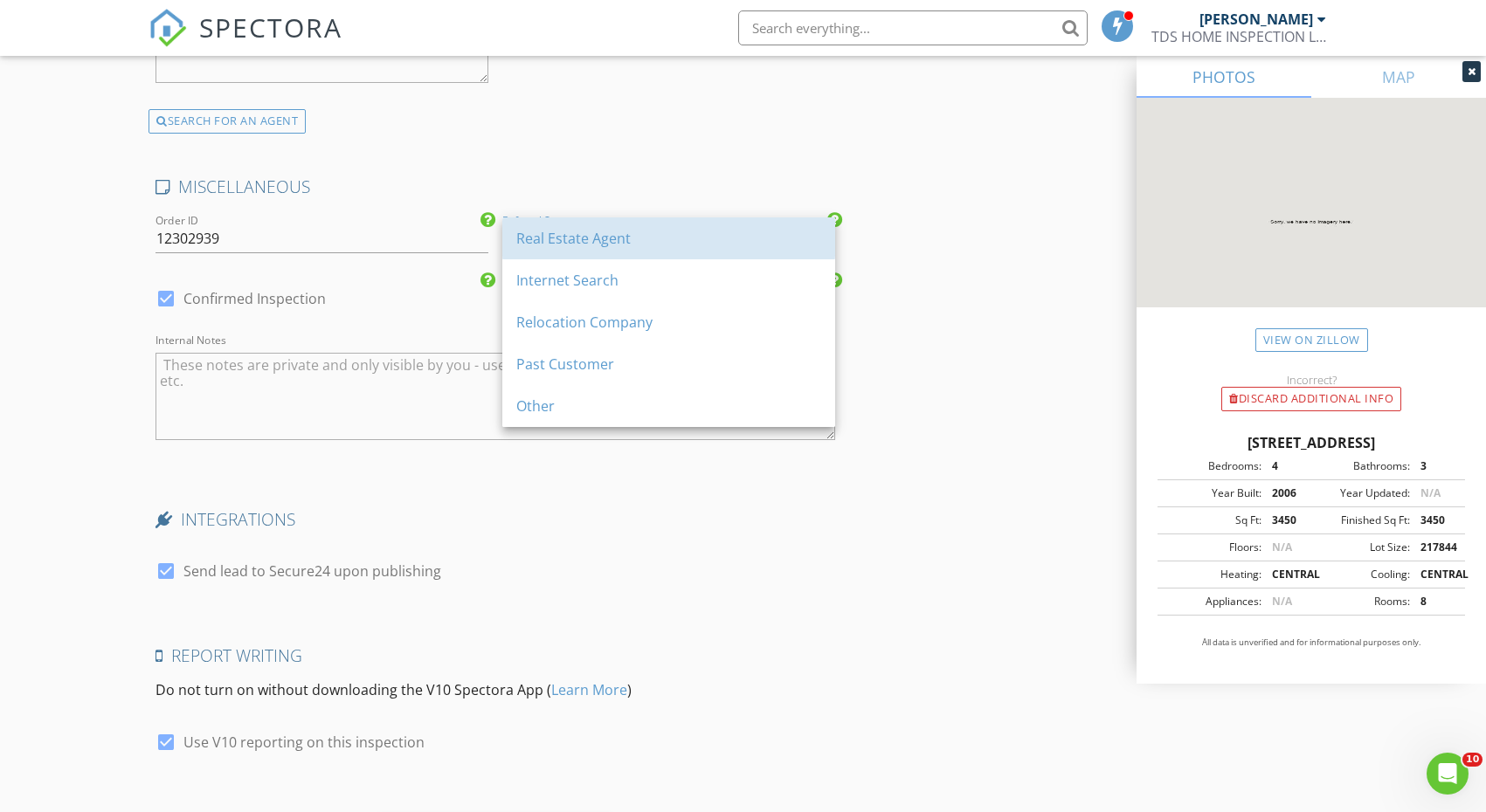
click at [620, 239] on div "Real Estate Agent" at bounding box center [669, 238] width 305 height 21
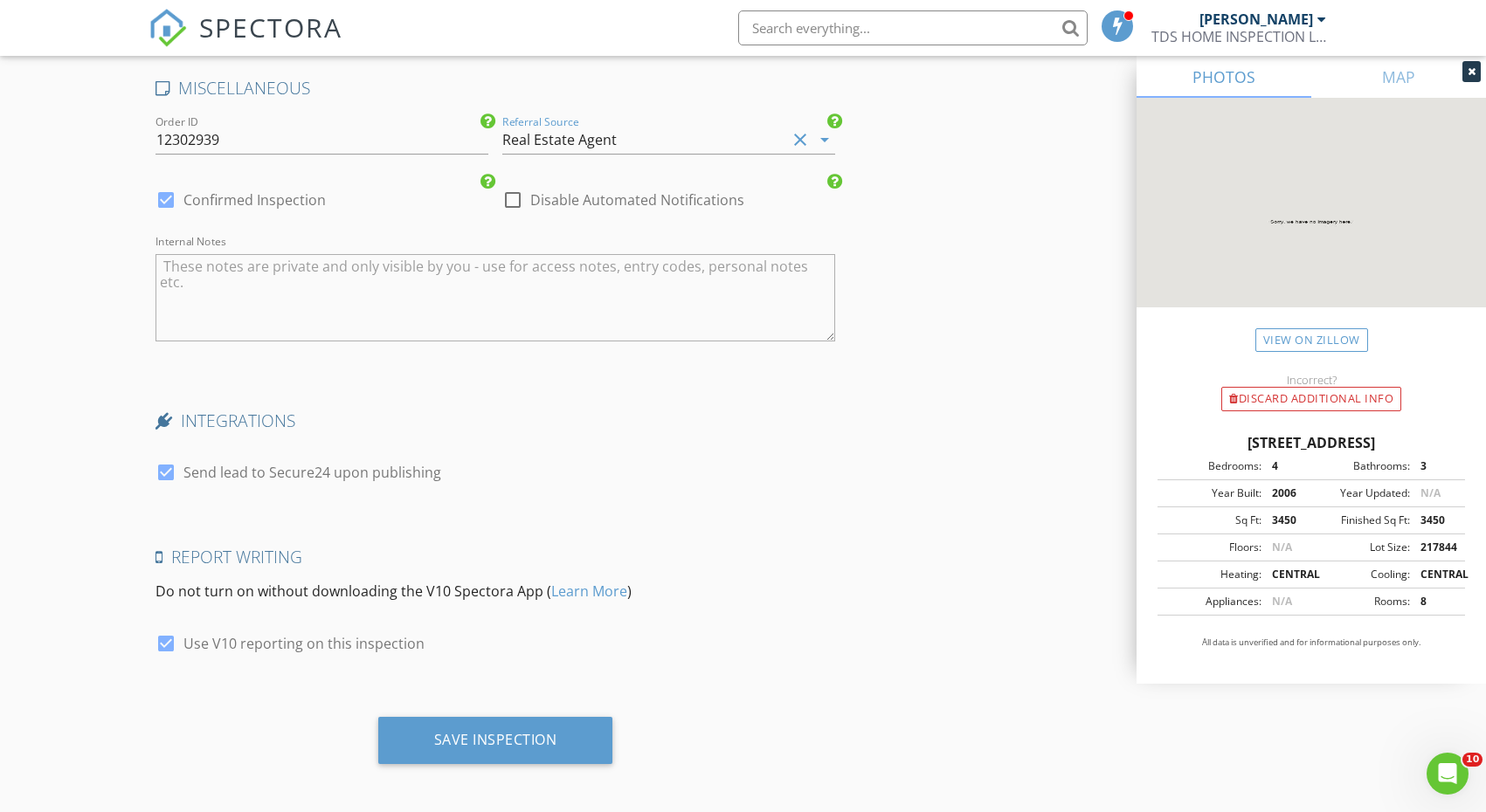
scroll to position [3886, 0]
click at [542, 736] on div "Save Inspection" at bounding box center [496, 739] width 123 height 17
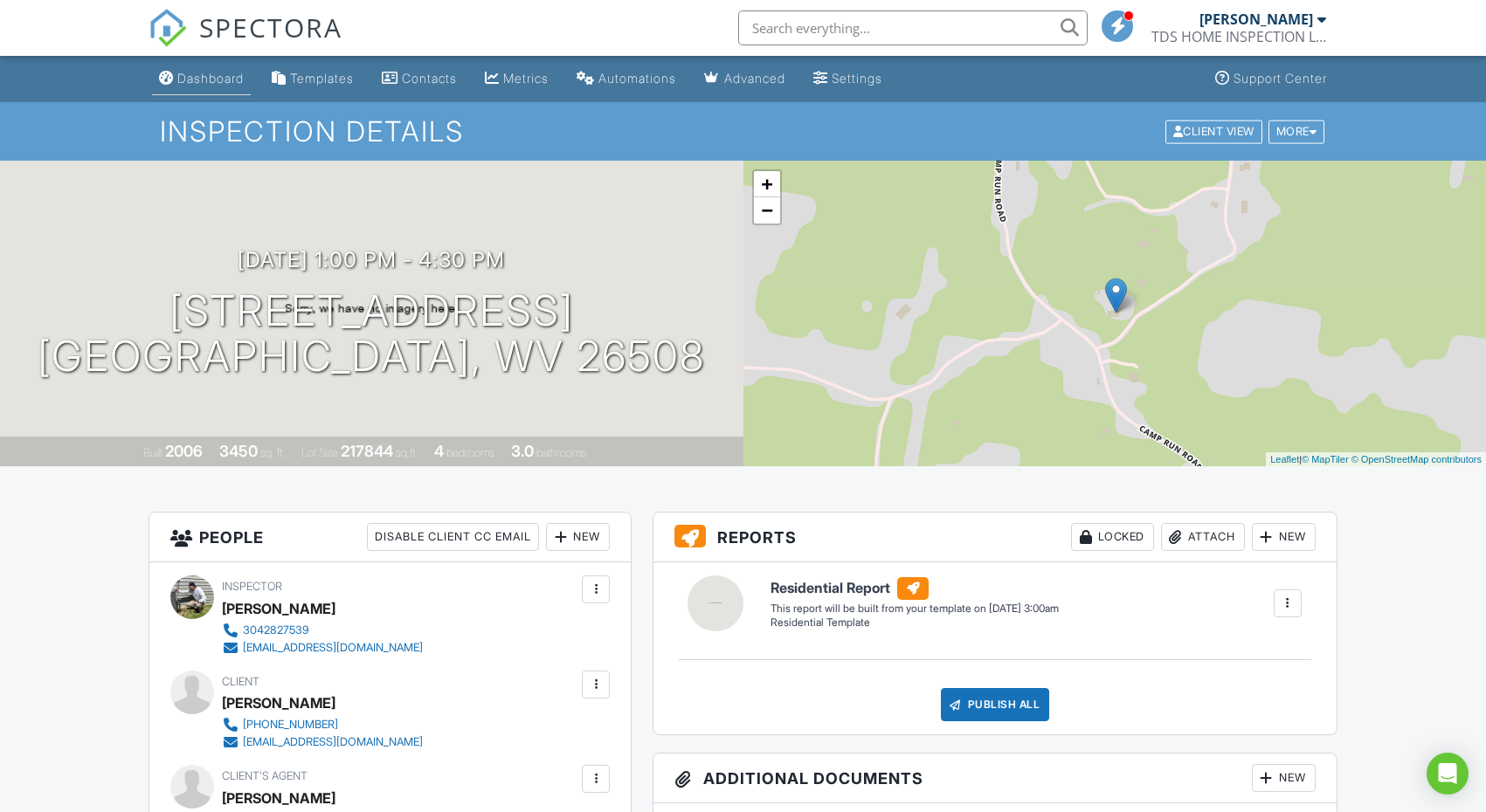
click at [226, 78] on div "Dashboard" at bounding box center [210, 78] width 66 height 15
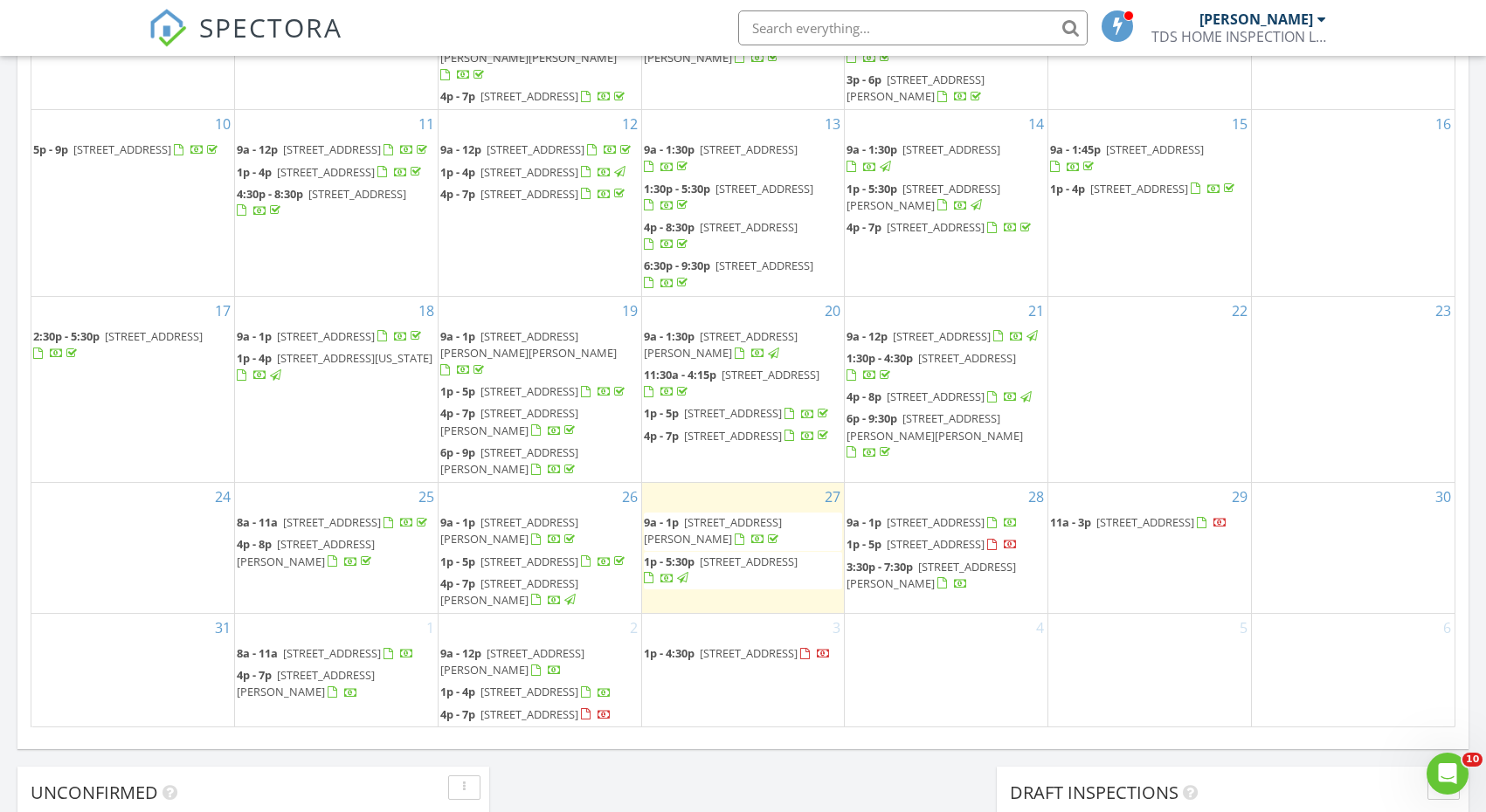
scroll to position [388, 0]
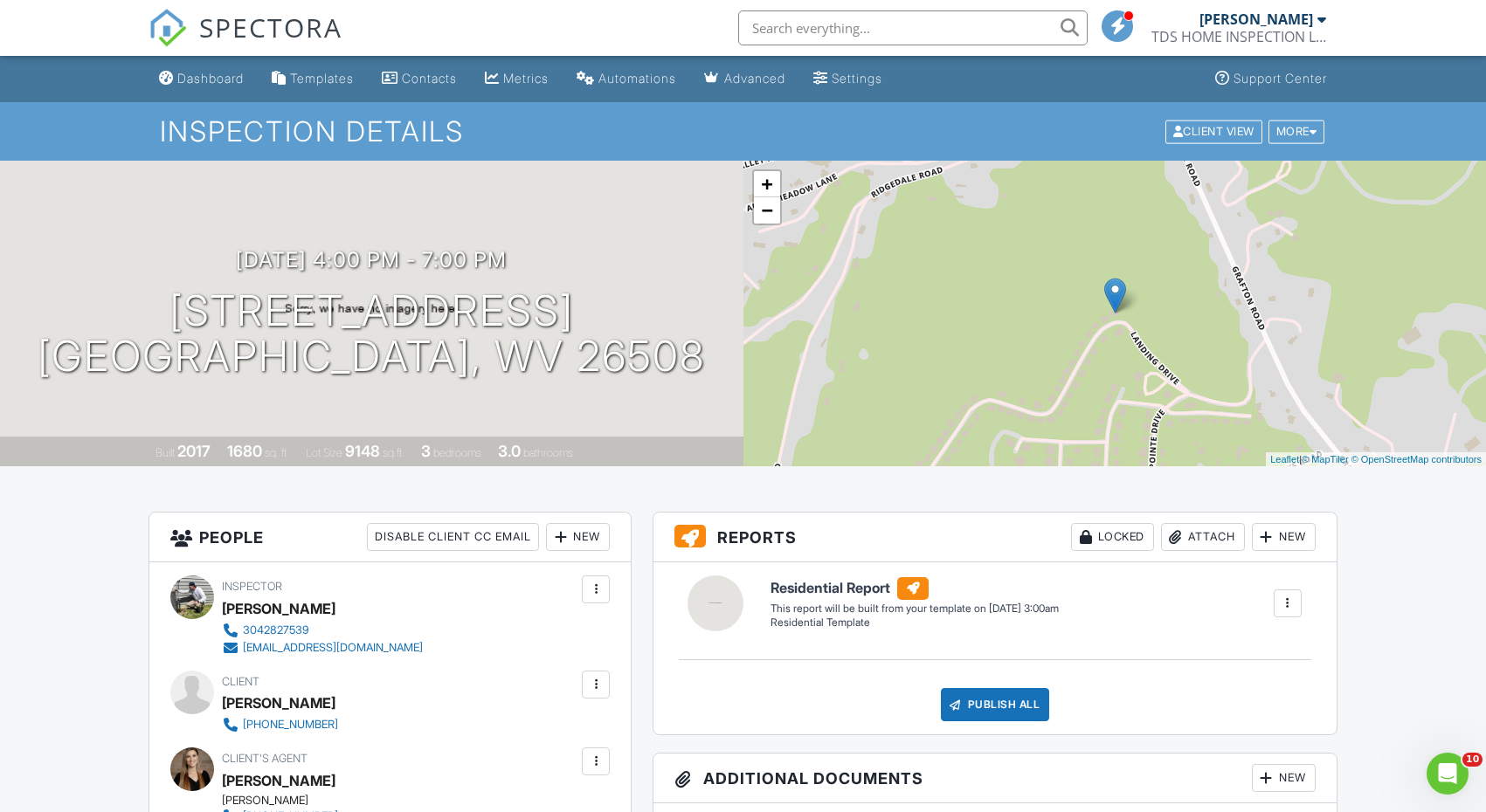
click at [598, 690] on div at bounding box center [595, 684] width 17 height 17
click at [539, 738] on li "Edit" at bounding box center [505, 738] width 188 height 44
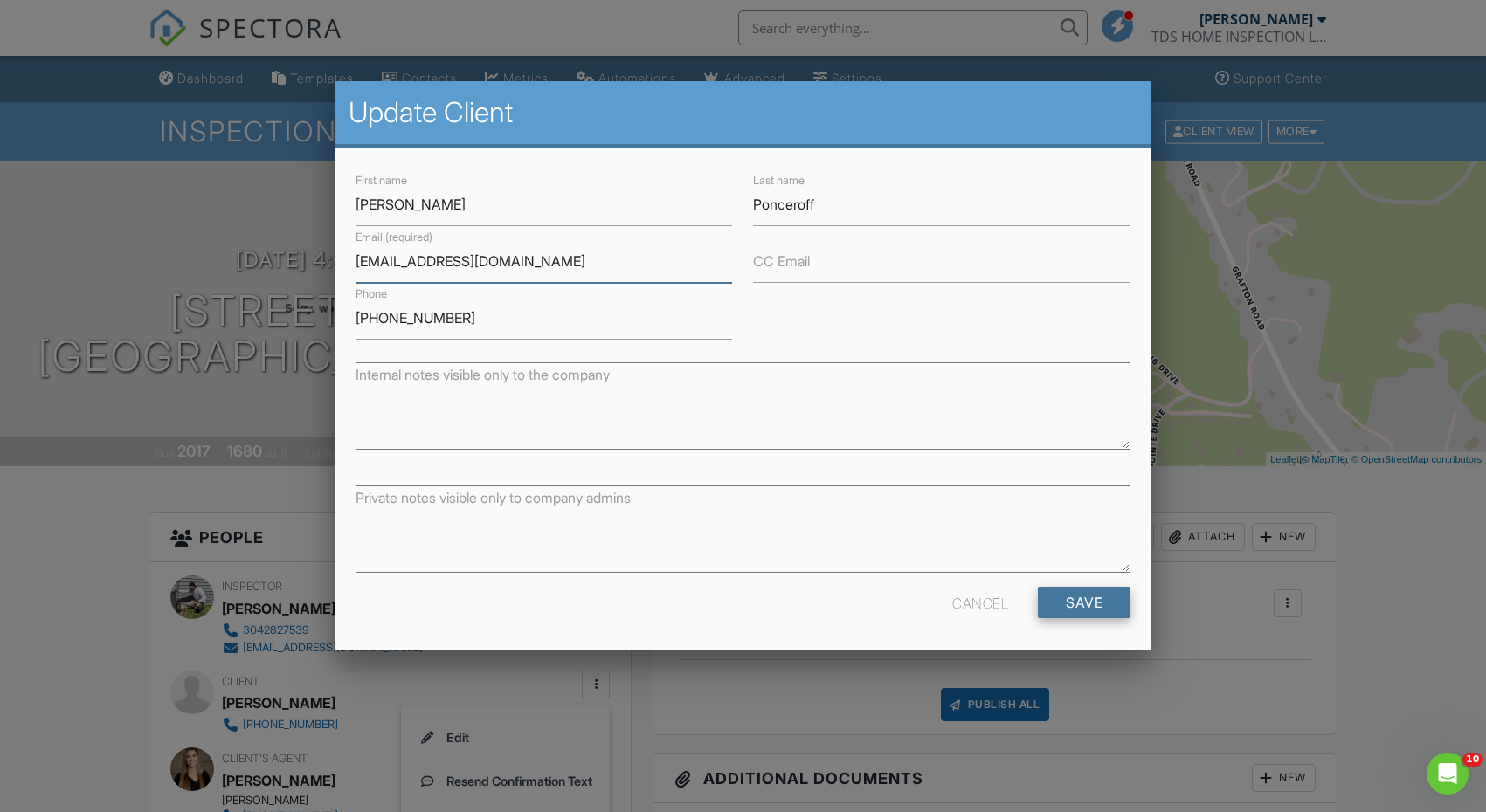
type input "[EMAIL_ADDRESS][DOMAIN_NAME]"
click at [1067, 595] on input "Save" at bounding box center [1084, 602] width 93 height 32
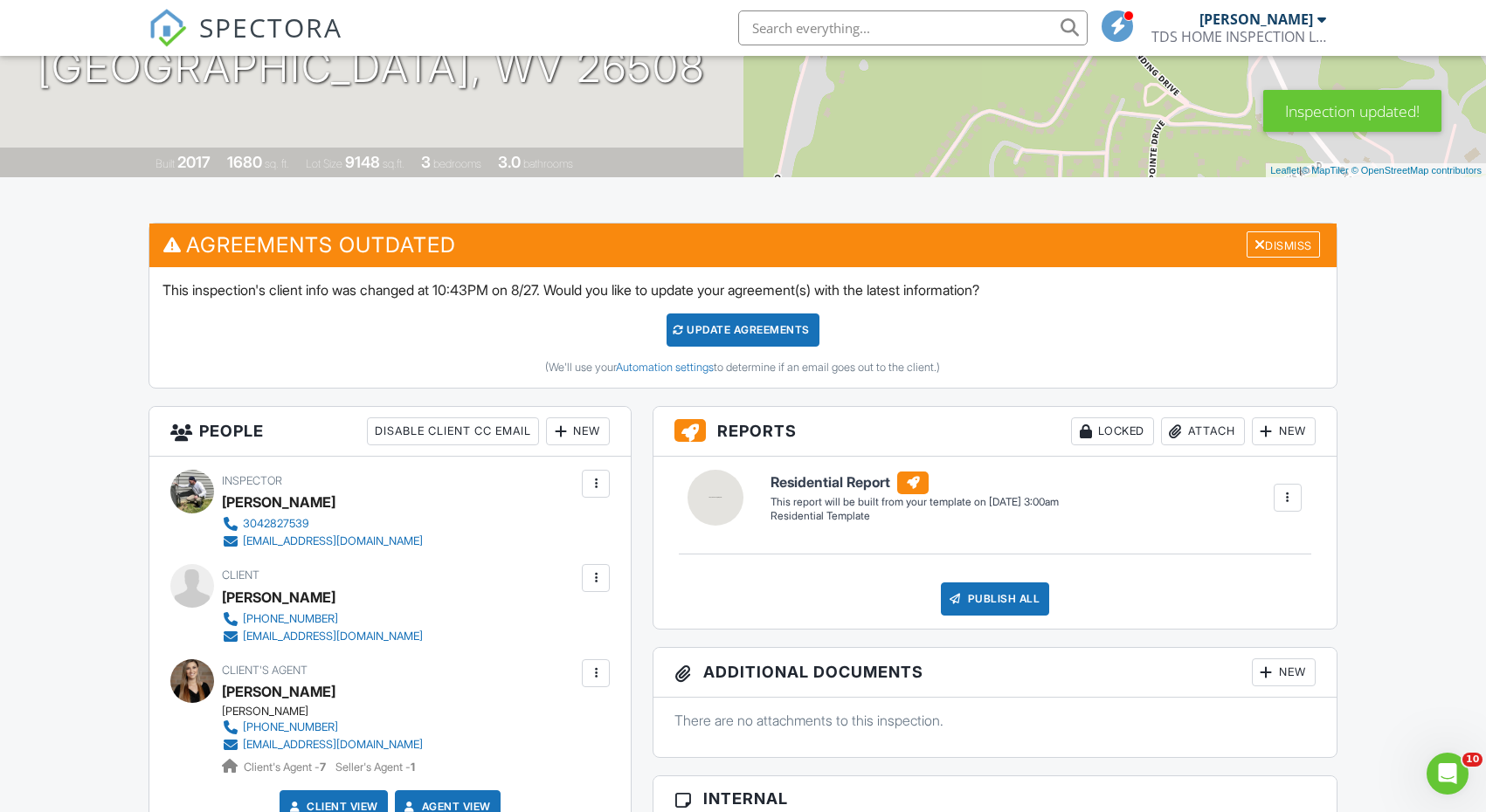
click at [600, 588] on div at bounding box center [595, 578] width 28 height 28
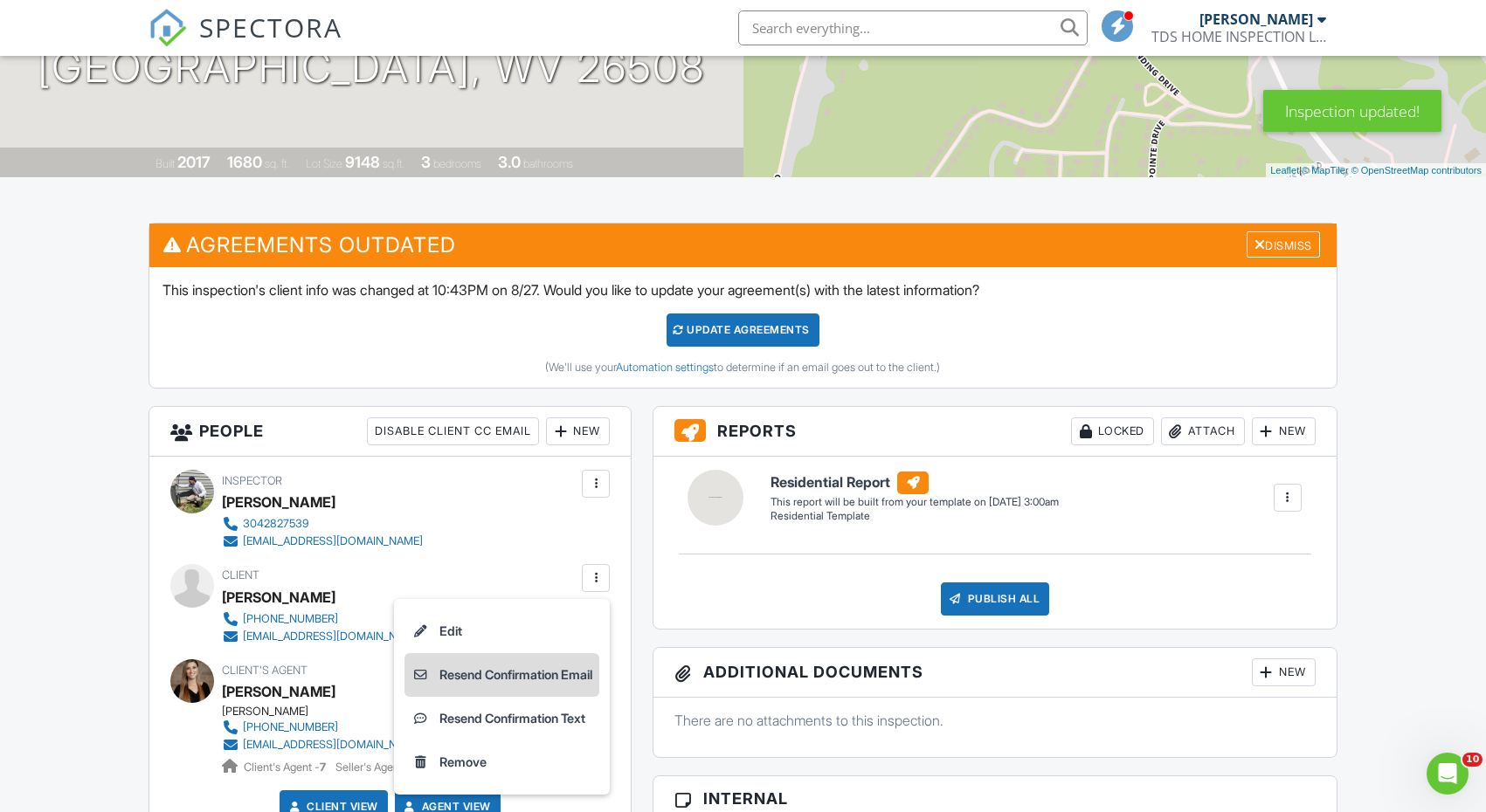
click at [519, 664] on li "Resend Confirmation Email" at bounding box center [501, 675] width 195 height 44
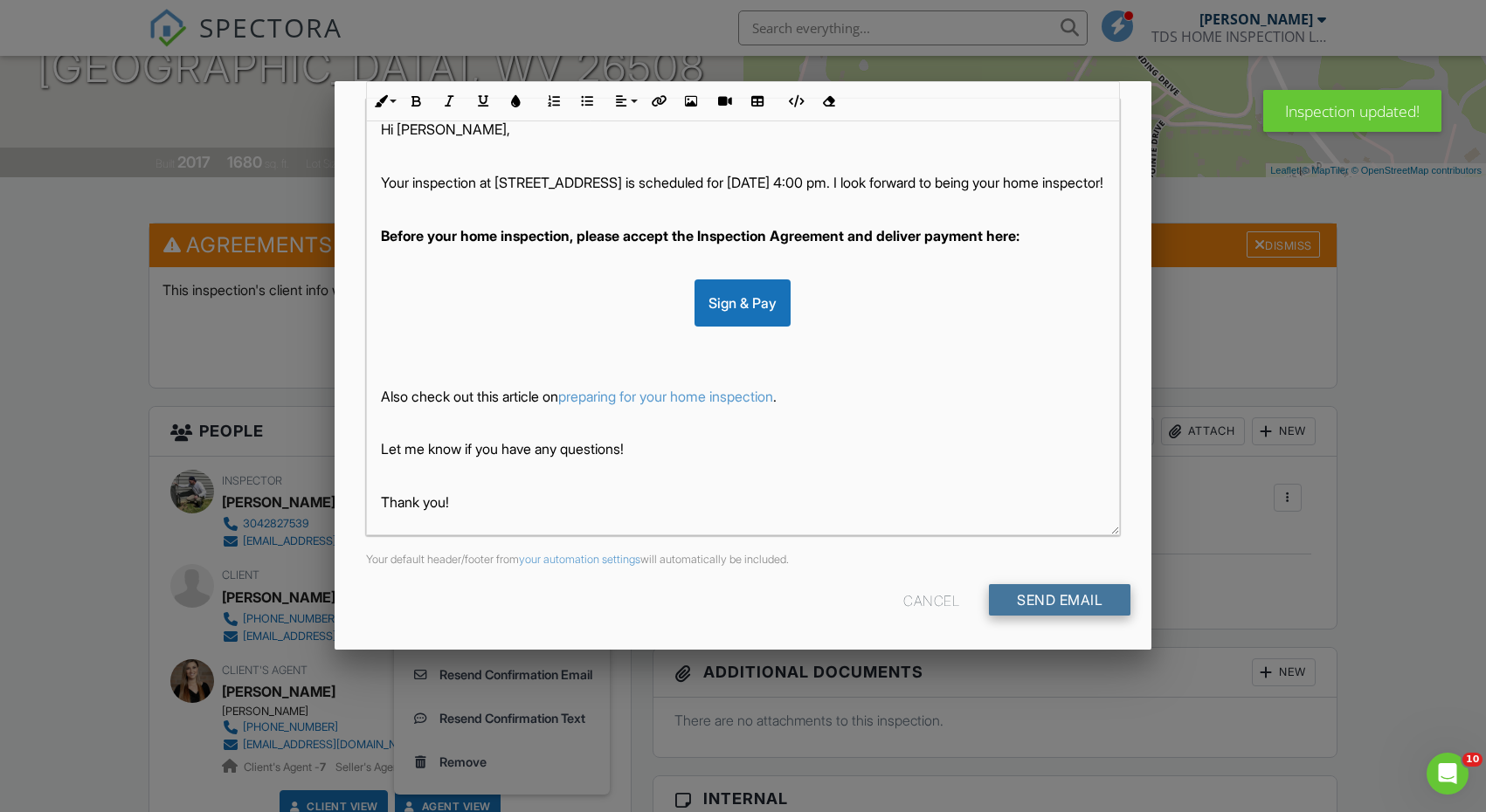
scroll to position [289, 0]
click at [1038, 603] on input "Send Email" at bounding box center [1059, 601] width 142 height 32
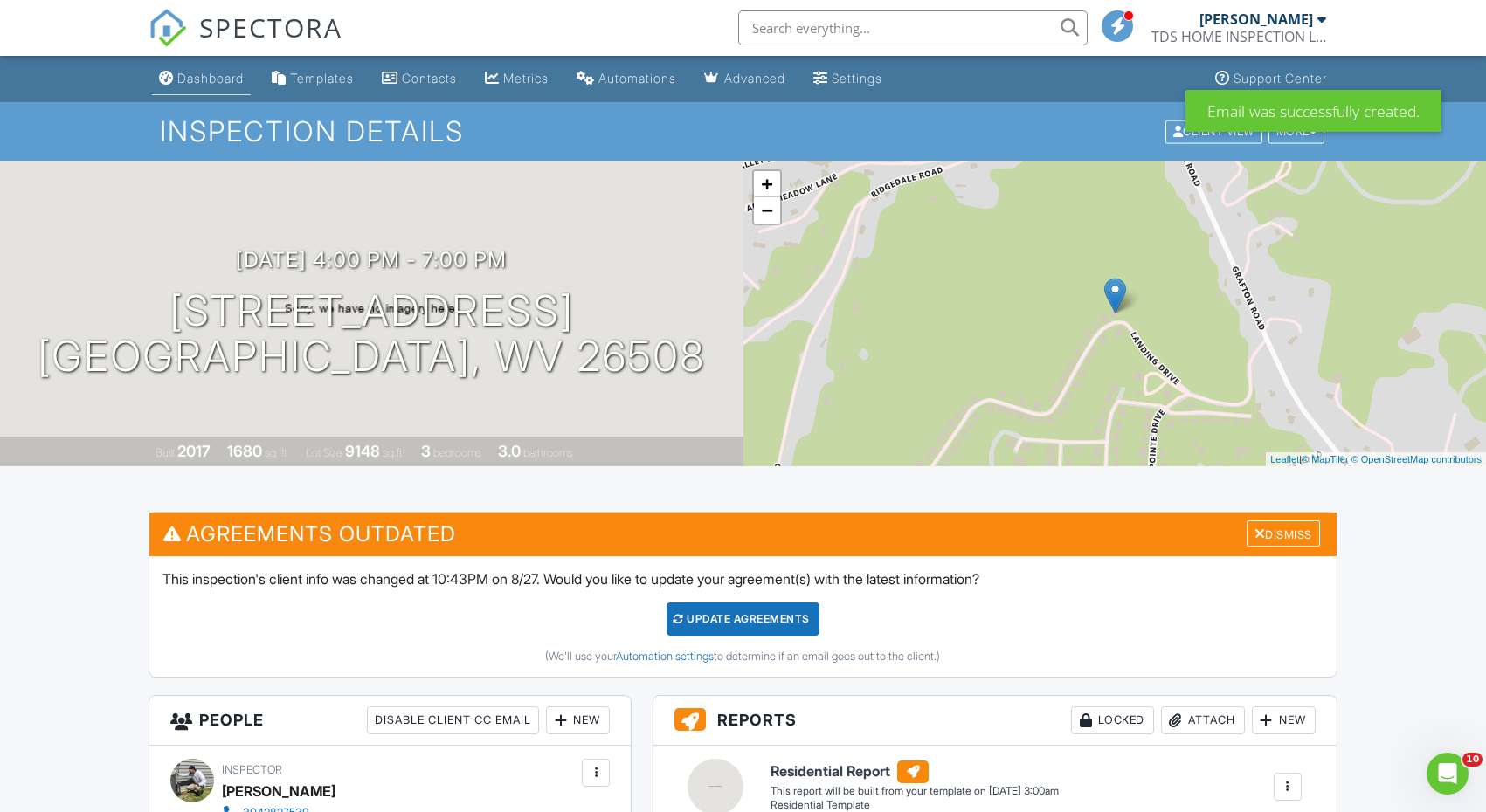
click at [201, 79] on div "Dashboard" at bounding box center [210, 78] width 66 height 15
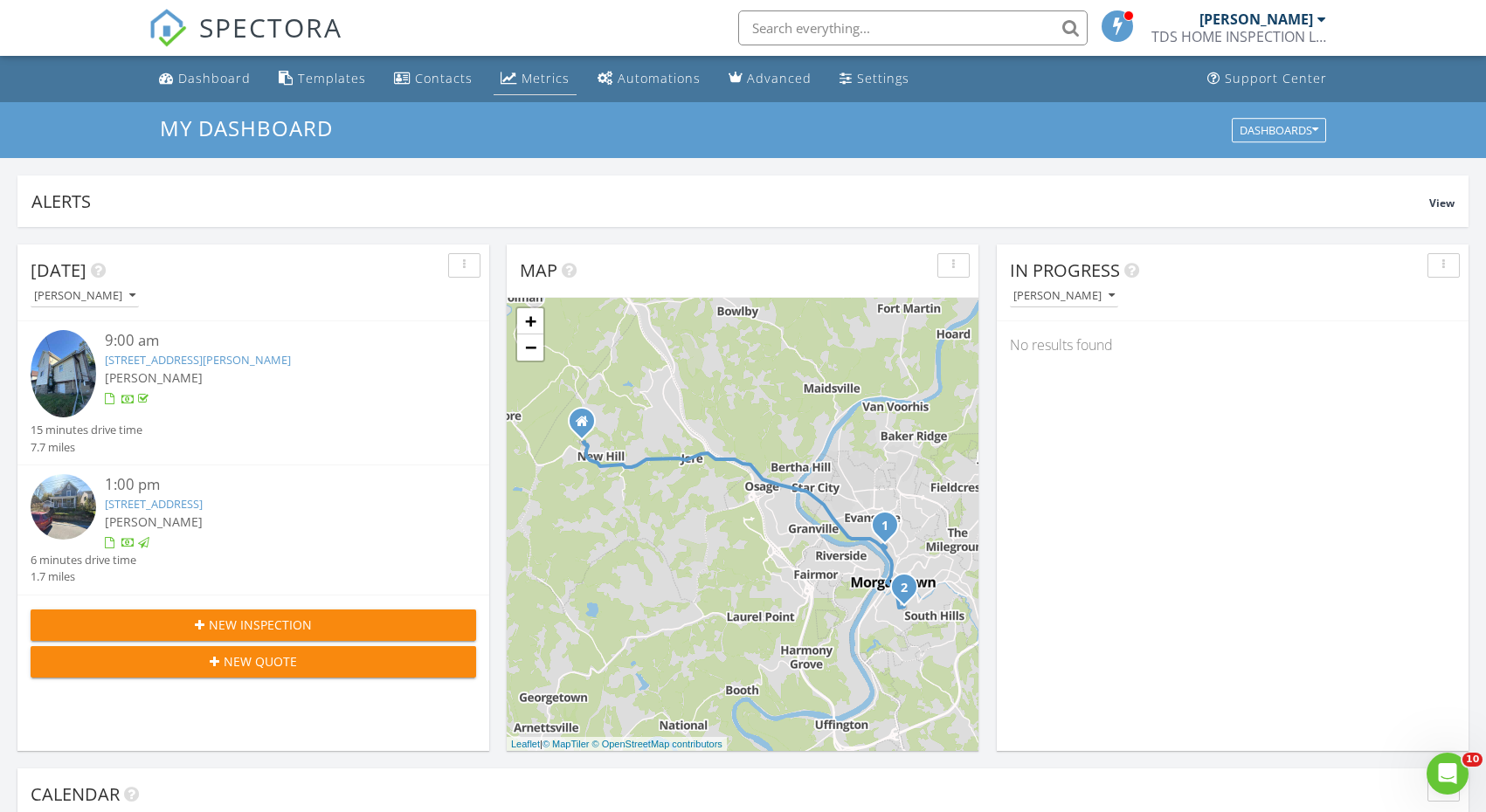
click at [521, 84] on div "Metrics" at bounding box center [545, 78] width 48 height 16
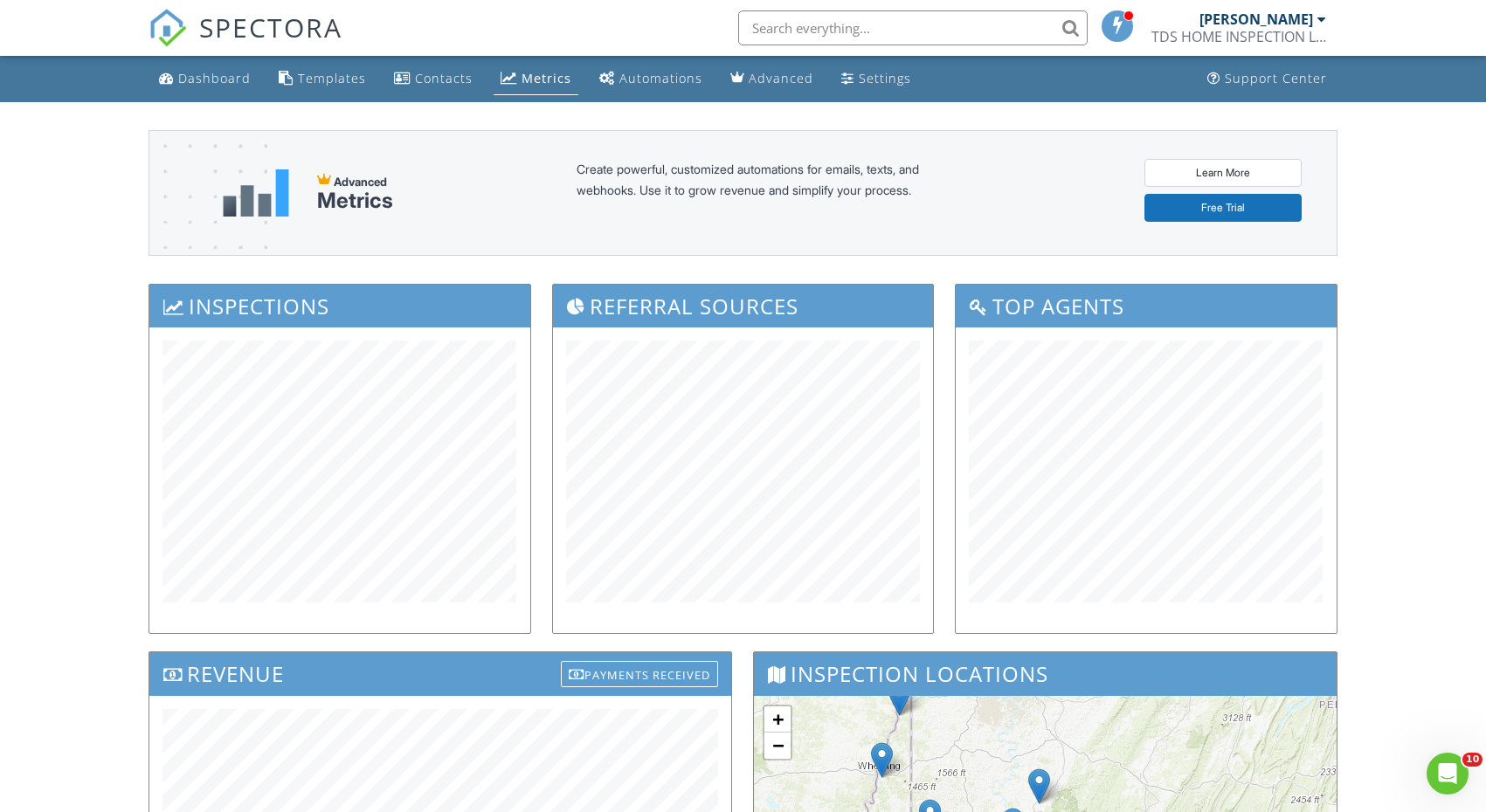
scroll to position [205, 0]
